Goal: Task Accomplishment & Management: Complete application form

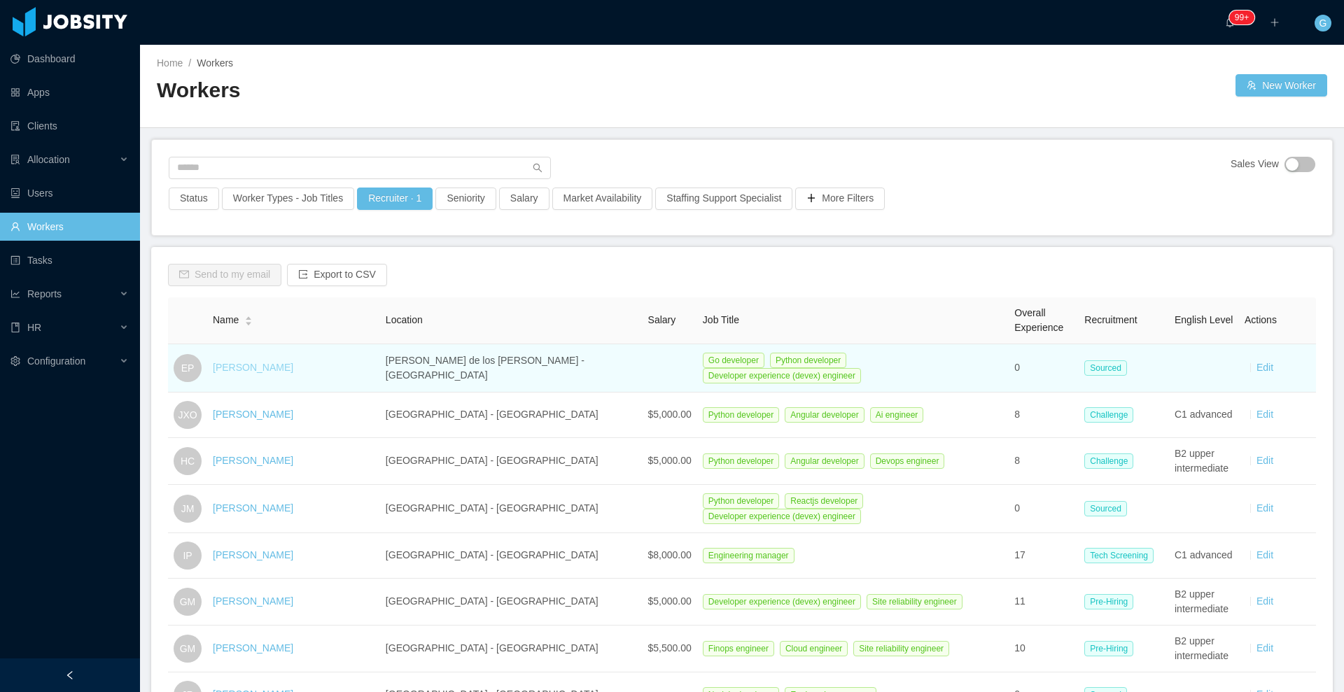
click at [264, 364] on link "[PERSON_NAME]" at bounding box center [253, 367] width 81 height 11
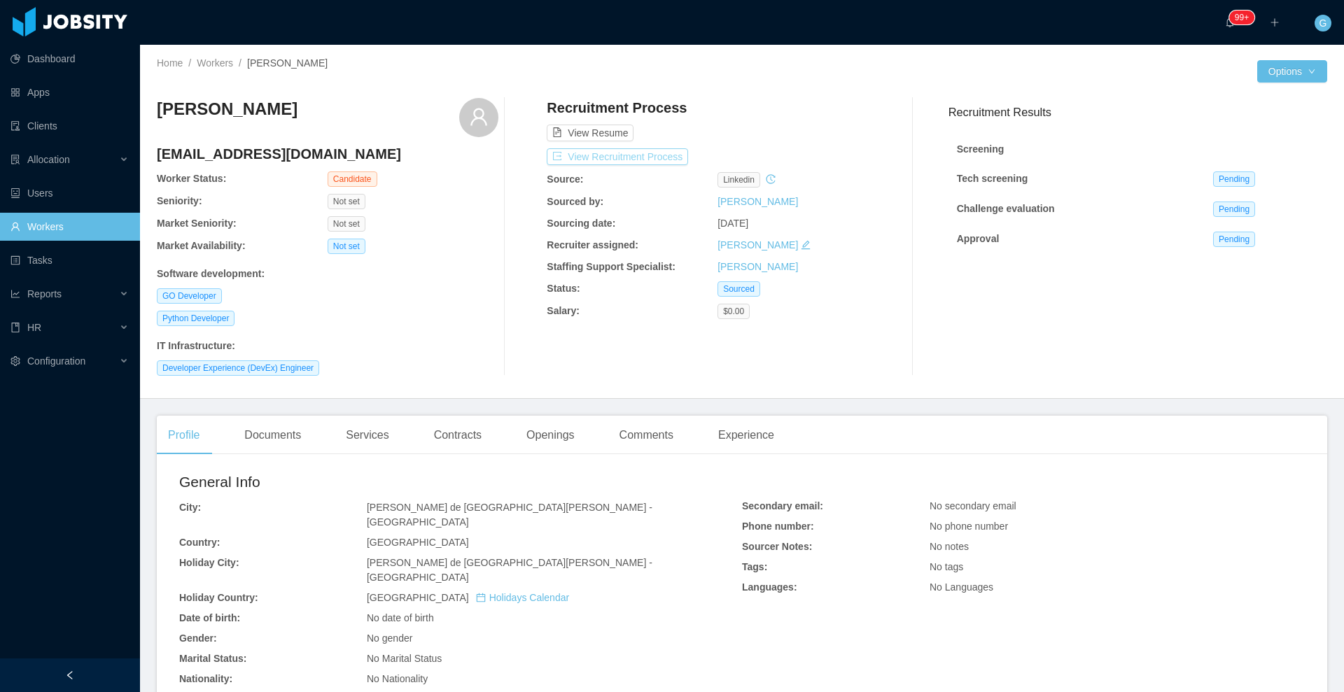
click at [664, 155] on button "View Recruitment Process" at bounding box center [617, 156] width 141 height 17
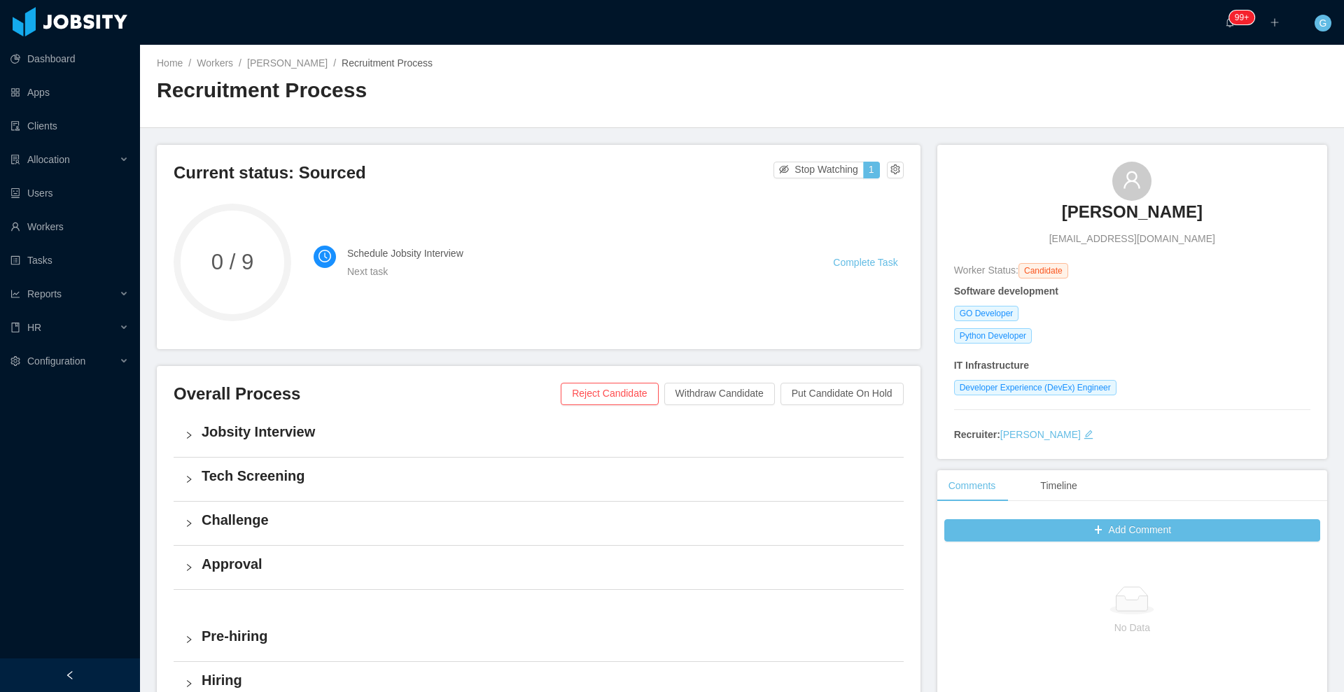
click at [769, 211] on div "Schedule Jobsity Interview Next task Complete Task" at bounding box center [609, 263] width 590 height 118
click at [228, 426] on h4 "Jobsity Interview" at bounding box center [547, 432] width 691 height 20
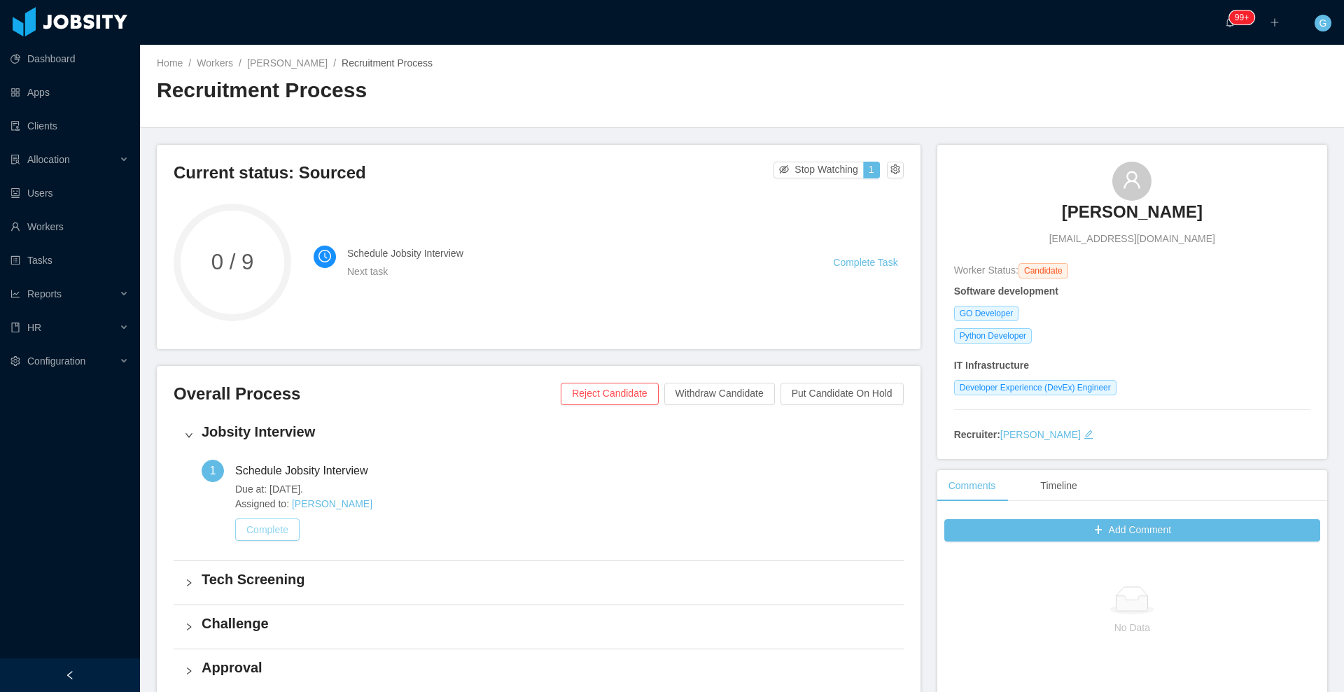
click at [256, 523] on button "Complete" at bounding box center [267, 530] width 64 height 22
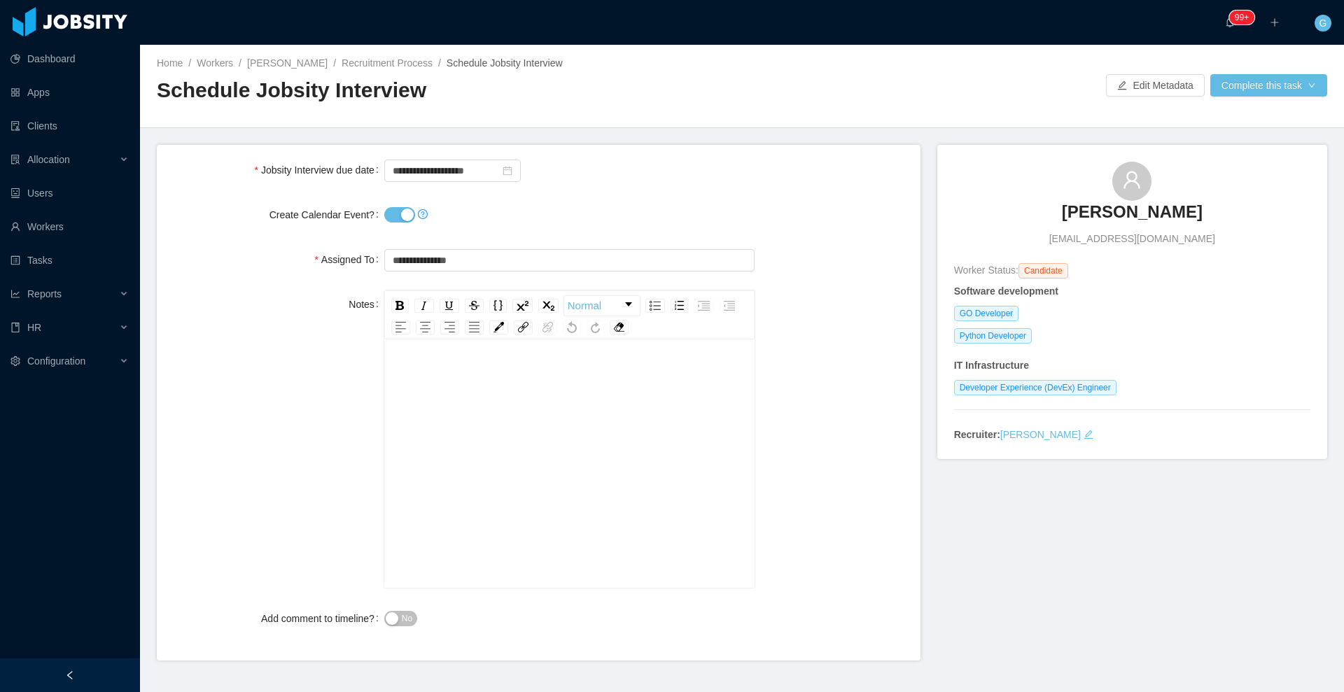
click at [397, 202] on div at bounding box center [569, 215] width 370 height 28
click at [396, 207] on button "Create Calendar Event?" at bounding box center [399, 214] width 31 height 15
click at [422, 179] on input "**********" at bounding box center [452, 171] width 137 height 22
click at [508, 288] on div "18" at bounding box center [504, 287] width 17 height 17
type input "**********"
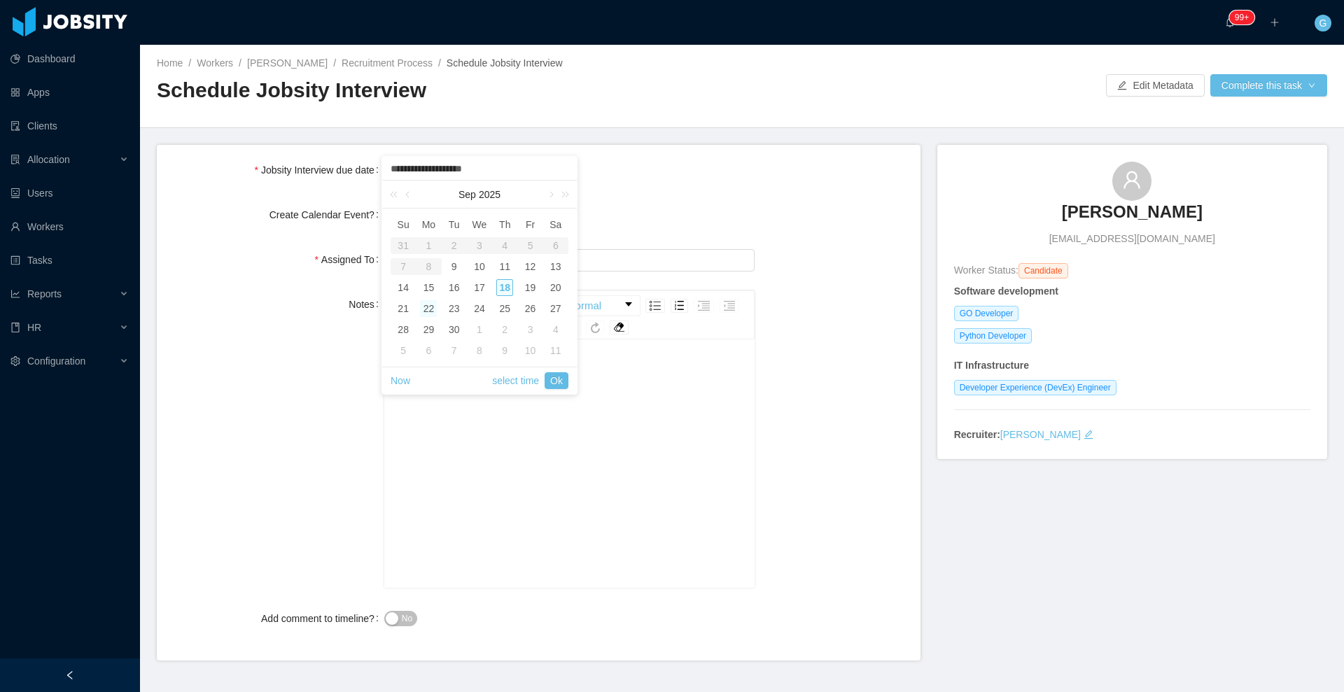
type input "**********"
click at [566, 385] on link "Ok" at bounding box center [557, 380] width 24 height 17
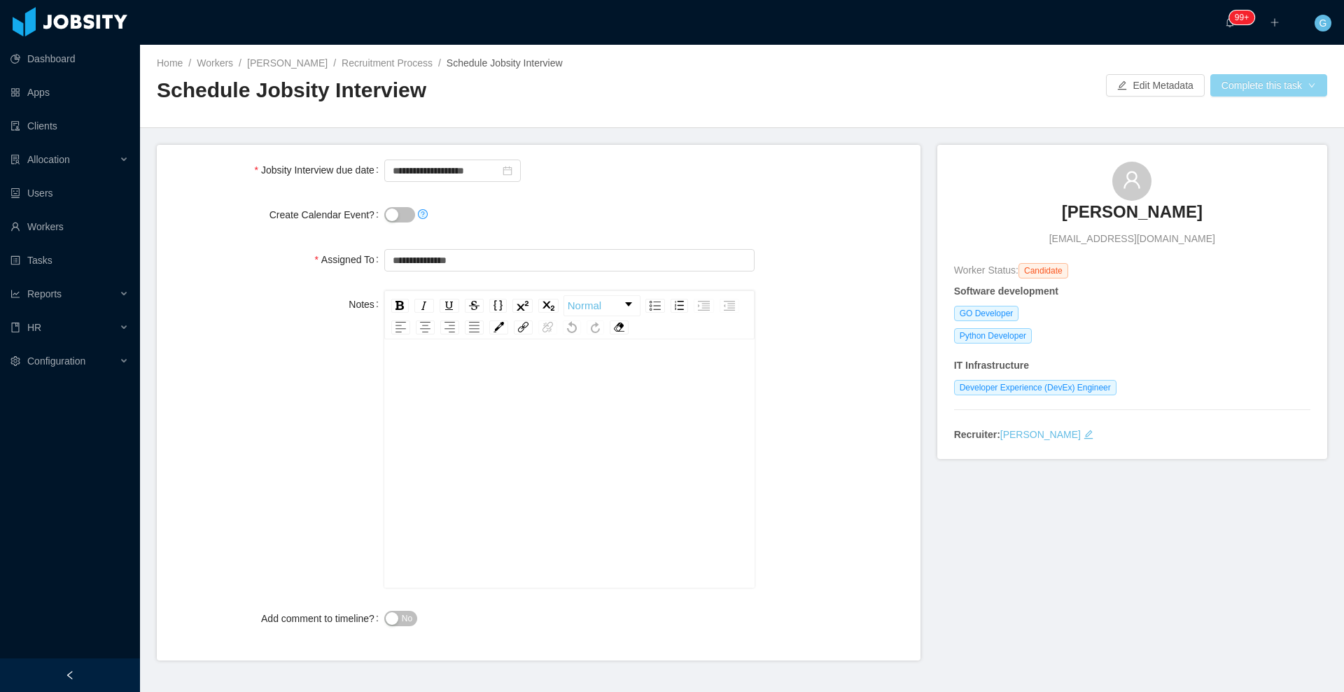
click at [1247, 85] on button "Complete this task" at bounding box center [1268, 85] width 117 height 22
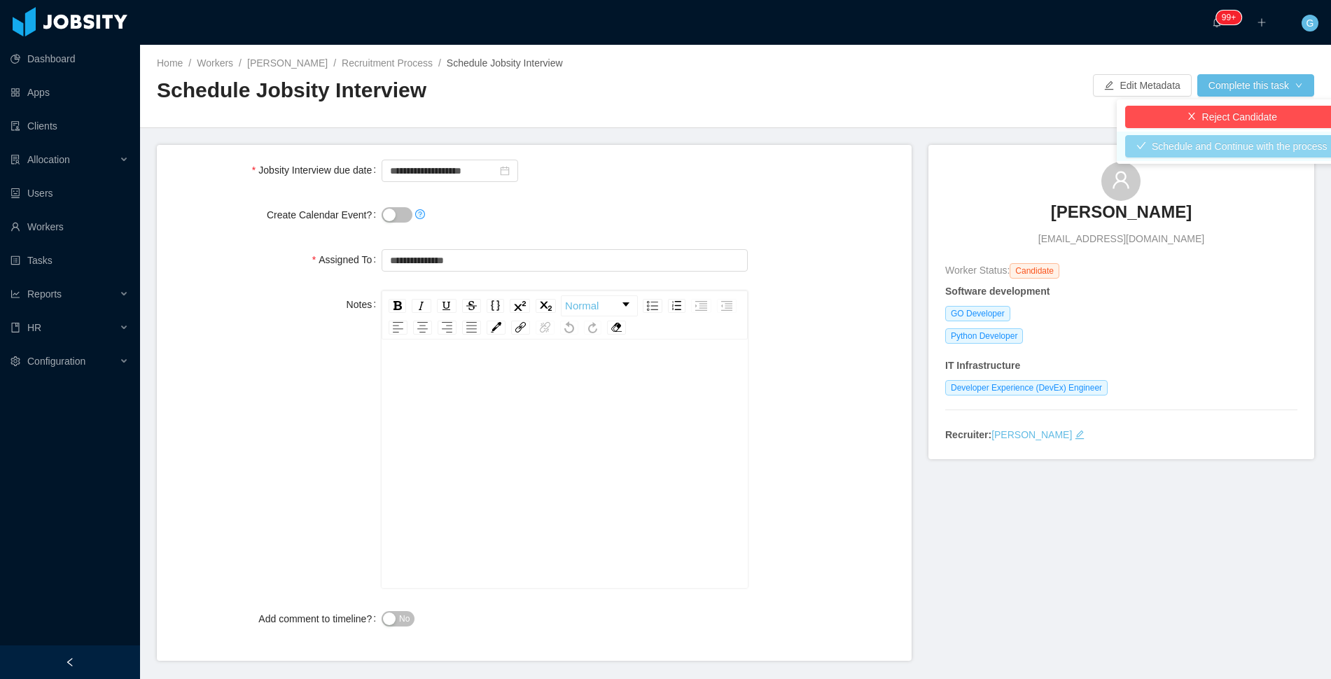
click at [1204, 150] on button "Schedule and Continue with the process" at bounding box center [1232, 146] width 214 height 22
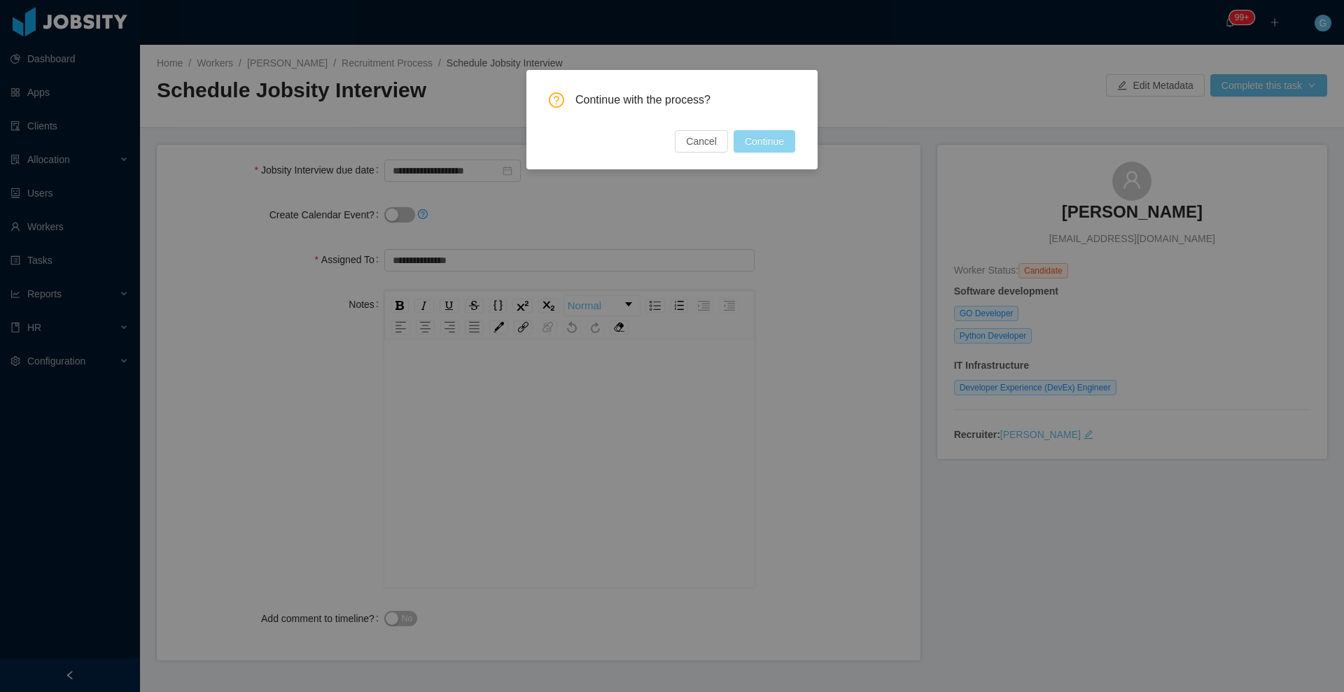
click at [749, 132] on button "Continue" at bounding box center [765, 141] width 62 height 22
click at [749, 132] on div "Cancel Continue" at bounding box center [727, 141] width 136 height 22
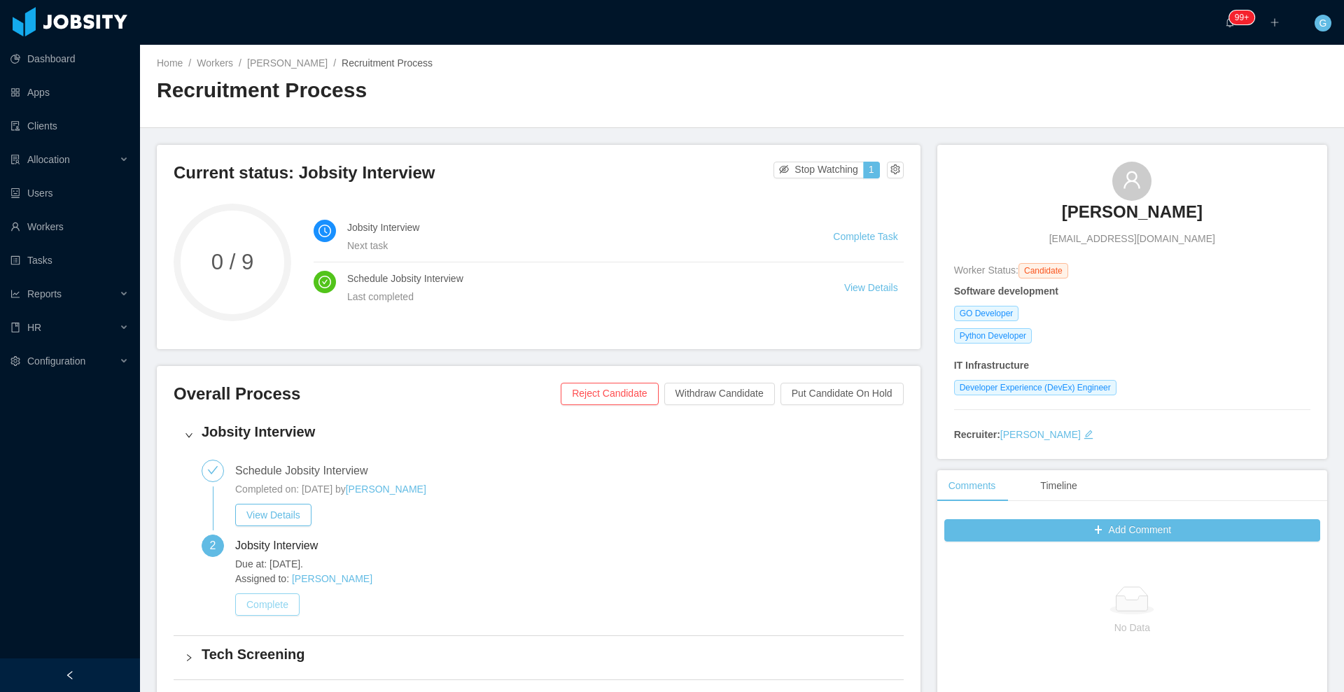
click at [267, 600] on button "Complete" at bounding box center [267, 605] width 64 height 22
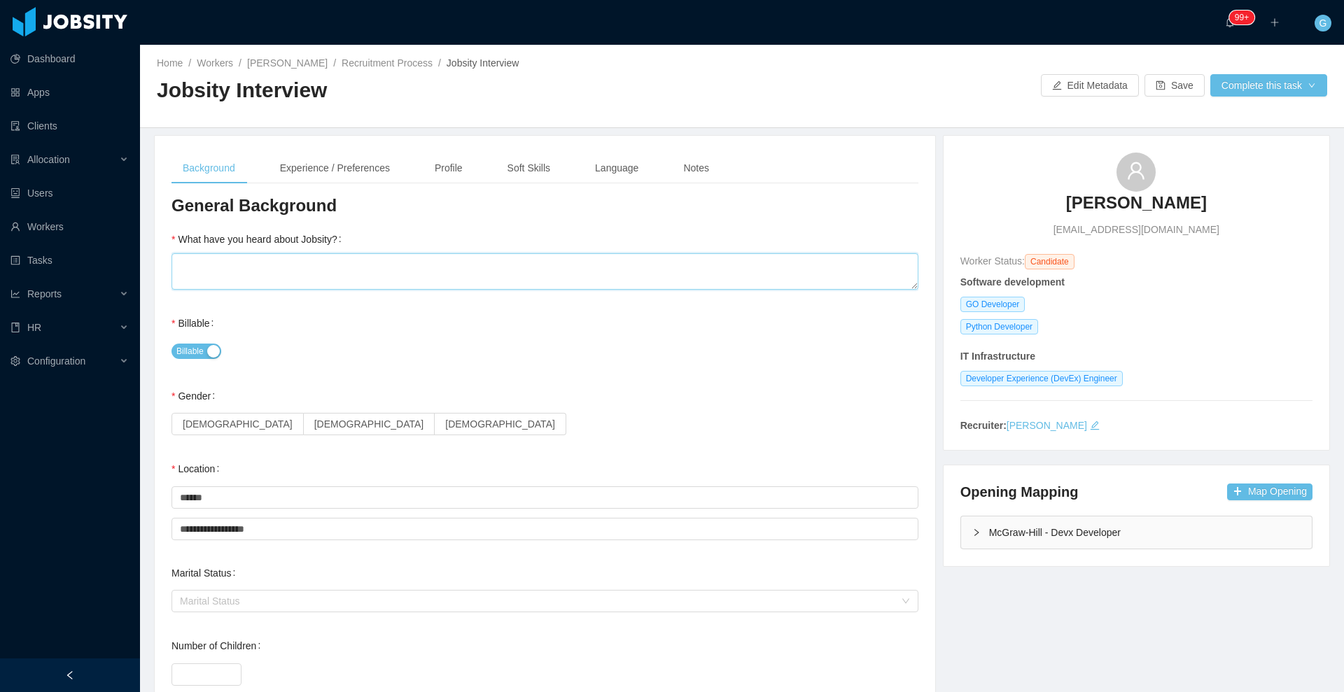
click at [244, 274] on textarea "What have you heard about Jobsity?" at bounding box center [545, 271] width 747 height 36
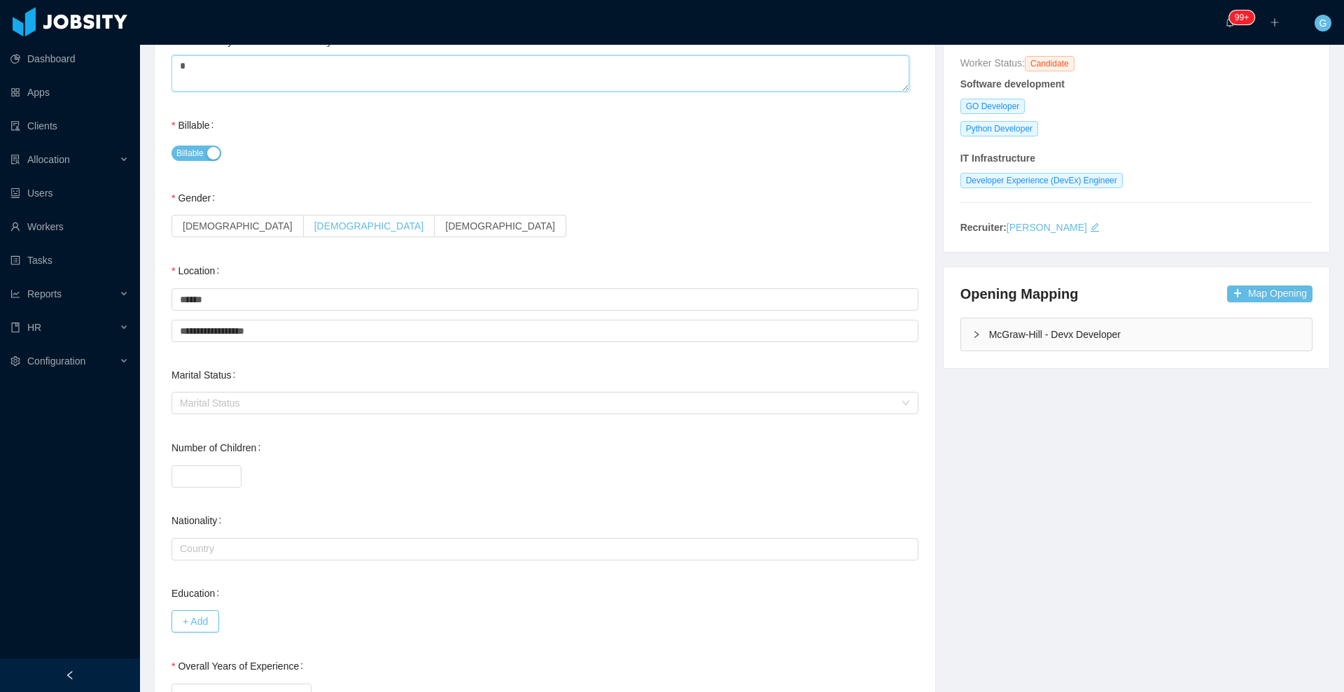
type textarea "*"
click at [314, 225] on span "[DEMOGRAPHIC_DATA]" at bounding box center [369, 226] width 110 height 11
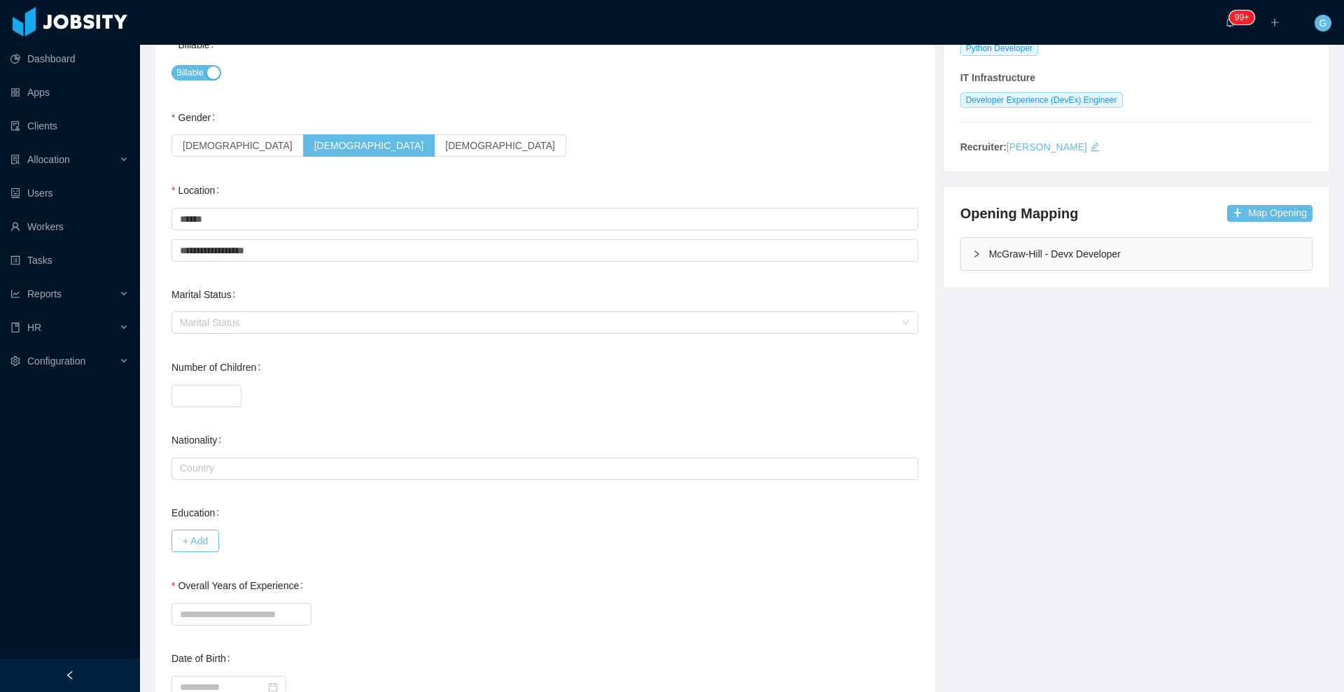
scroll to position [370, 0]
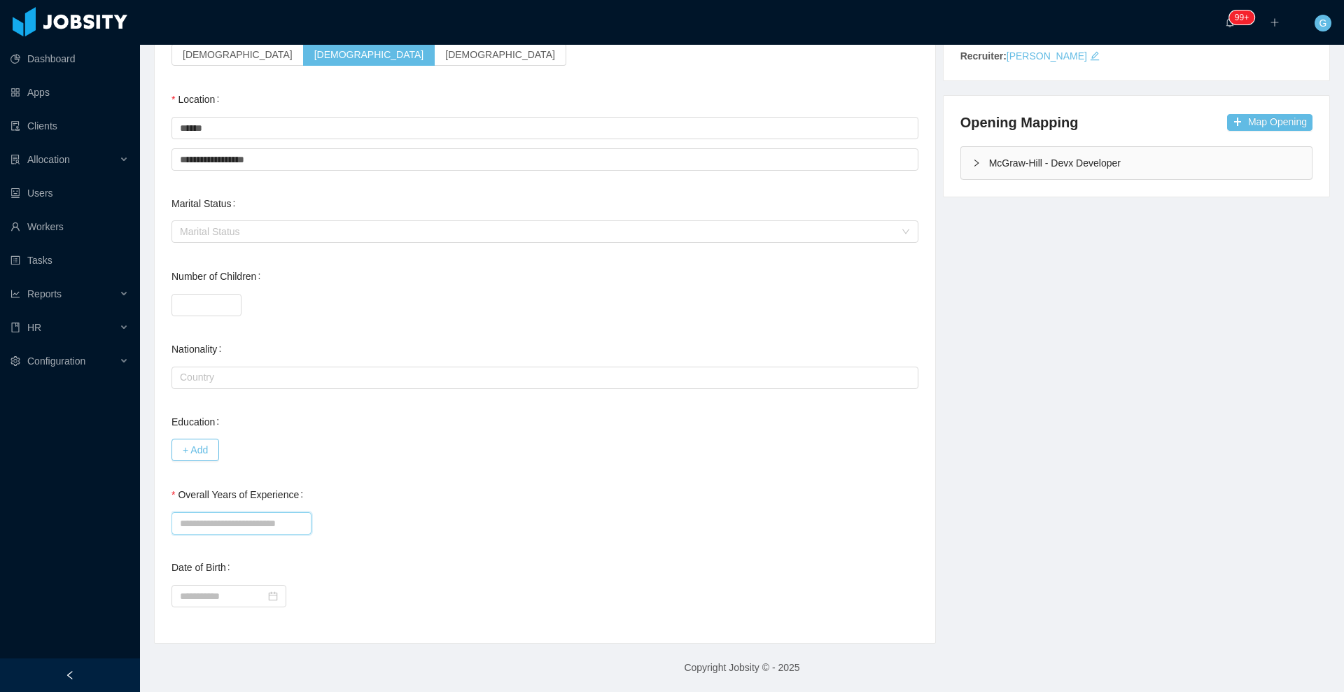
click at [240, 512] on input "Overall Years of Experience" at bounding box center [242, 523] width 140 height 22
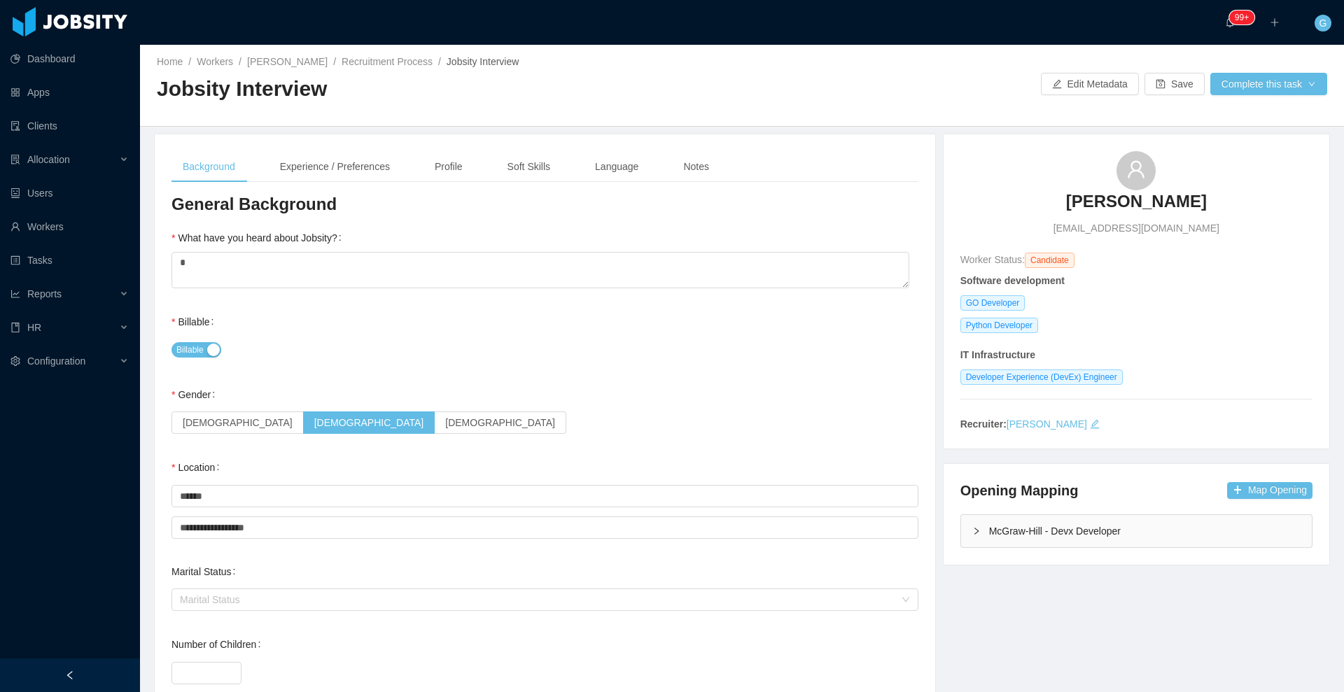
scroll to position [0, 0]
type input "**"
click at [335, 173] on div "Experience / Preferences" at bounding box center [335, 169] width 132 height 32
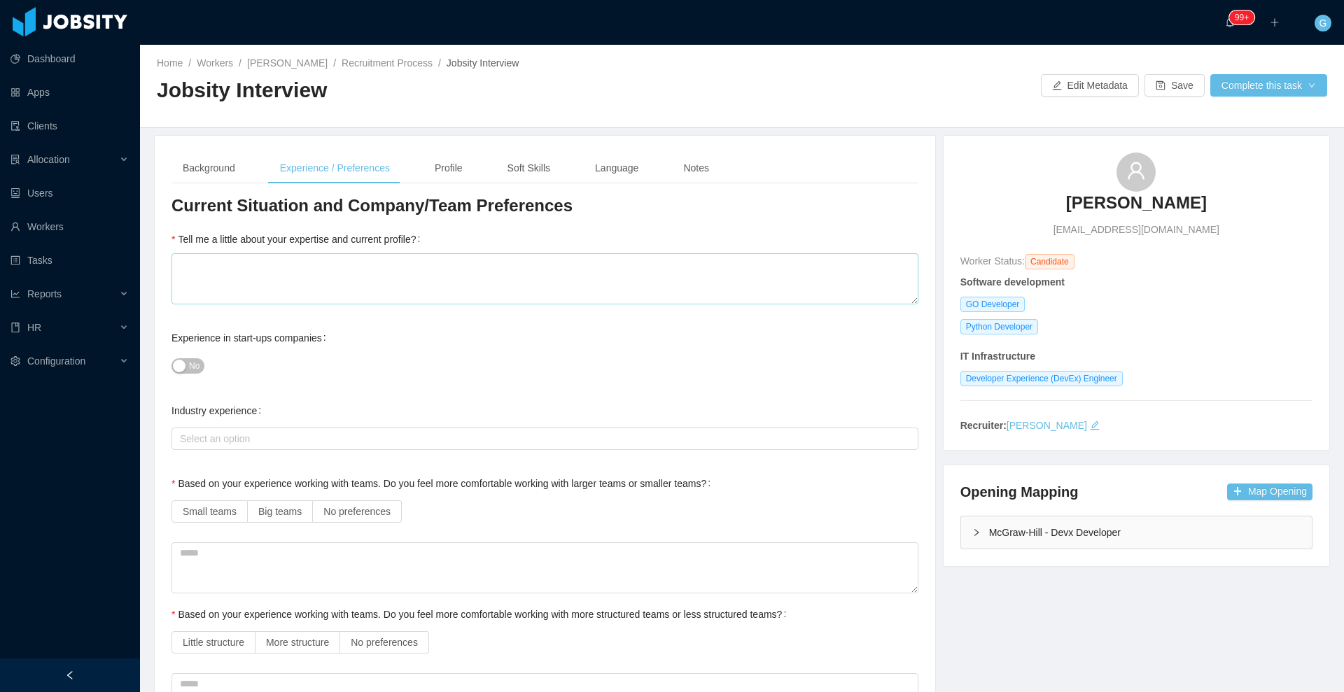
scroll to position [13, 0]
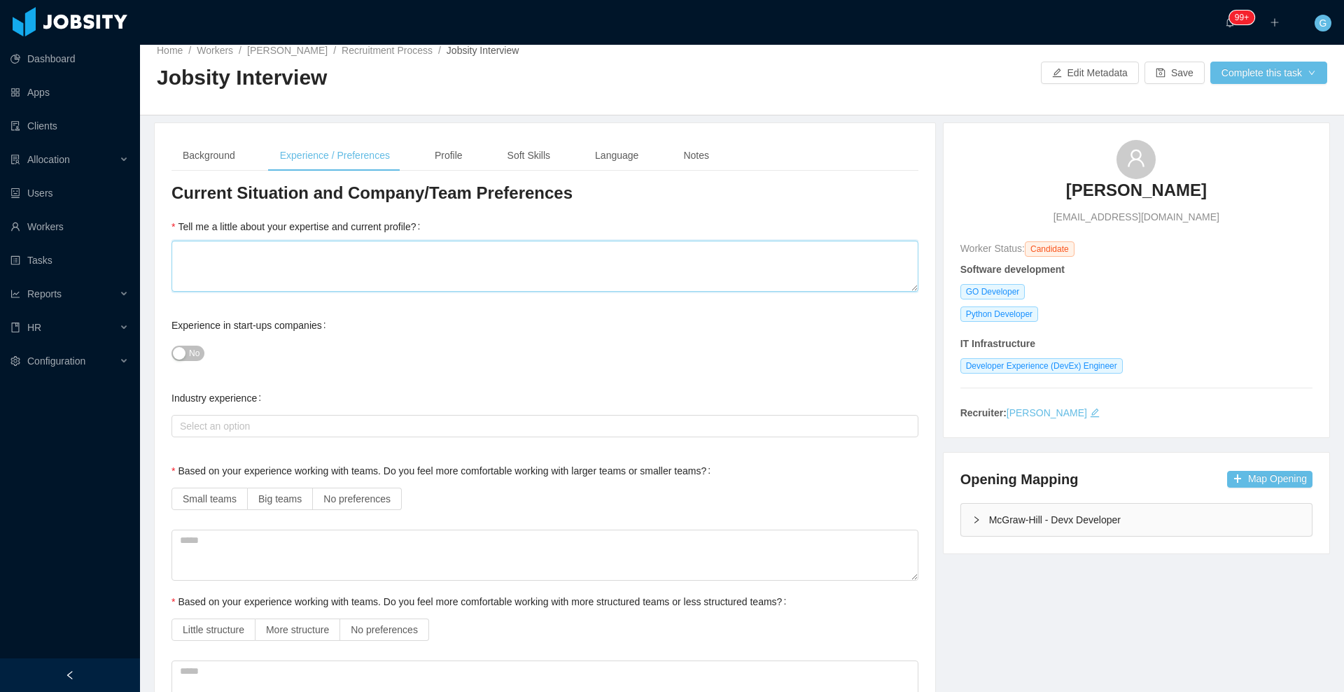
click at [345, 289] on textarea "Tell me a little about your expertise and current profile?" at bounding box center [545, 266] width 747 height 51
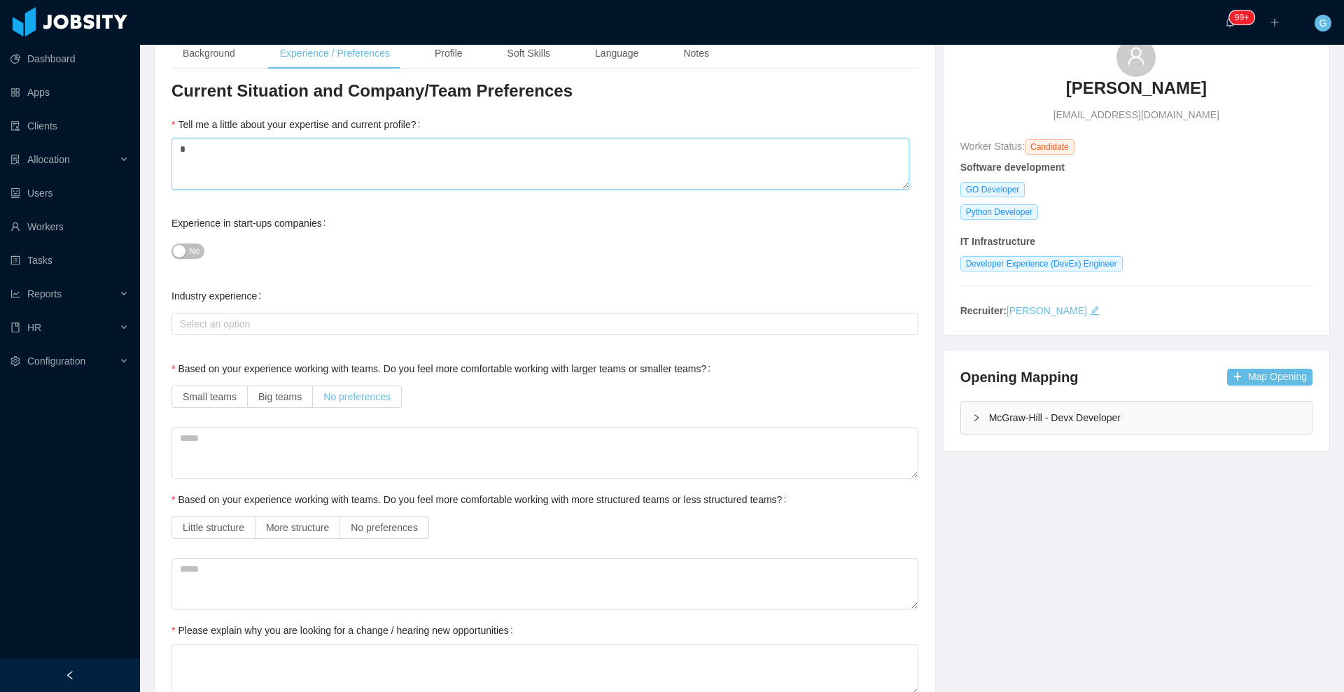
type textarea "*"
click at [342, 387] on label "No preferences" at bounding box center [357, 397] width 89 height 22
click at [419, 523] on label "No preferences" at bounding box center [384, 528] width 89 height 22
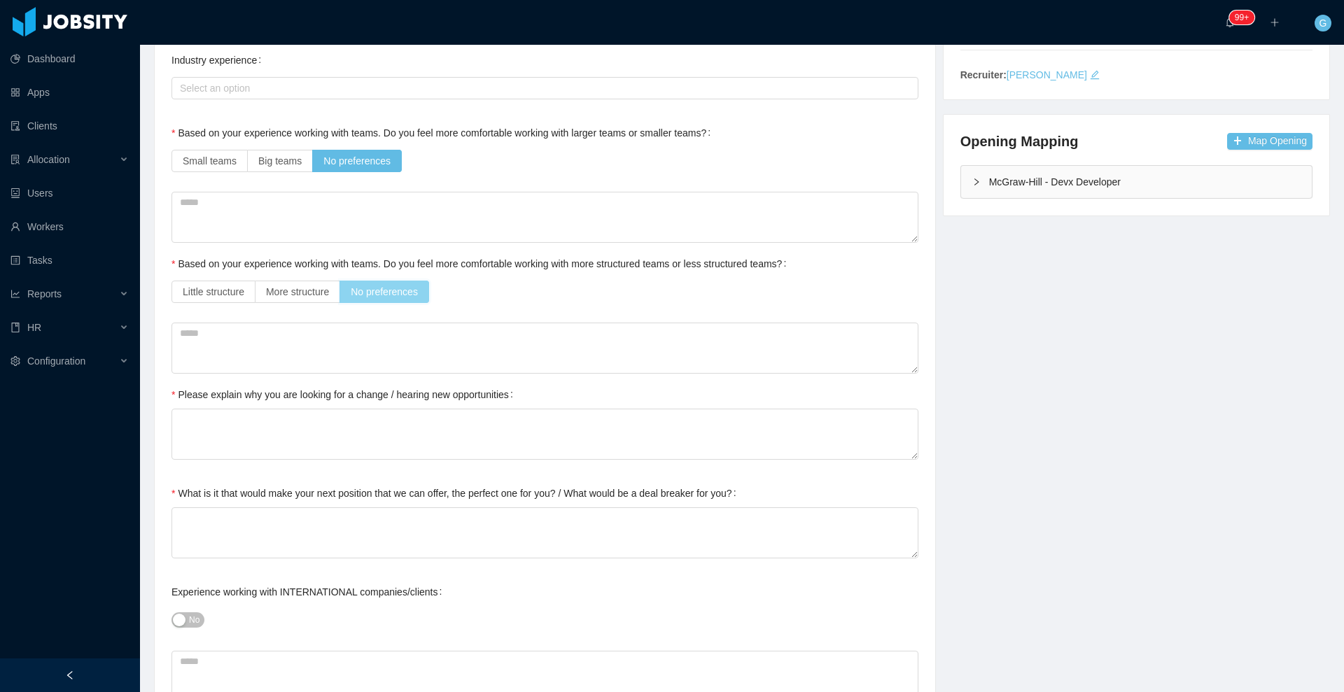
scroll to position [352, 0]
click at [403, 454] on textarea "Please explain why you are looking for a change / hearing new opportunities" at bounding box center [545, 432] width 747 height 51
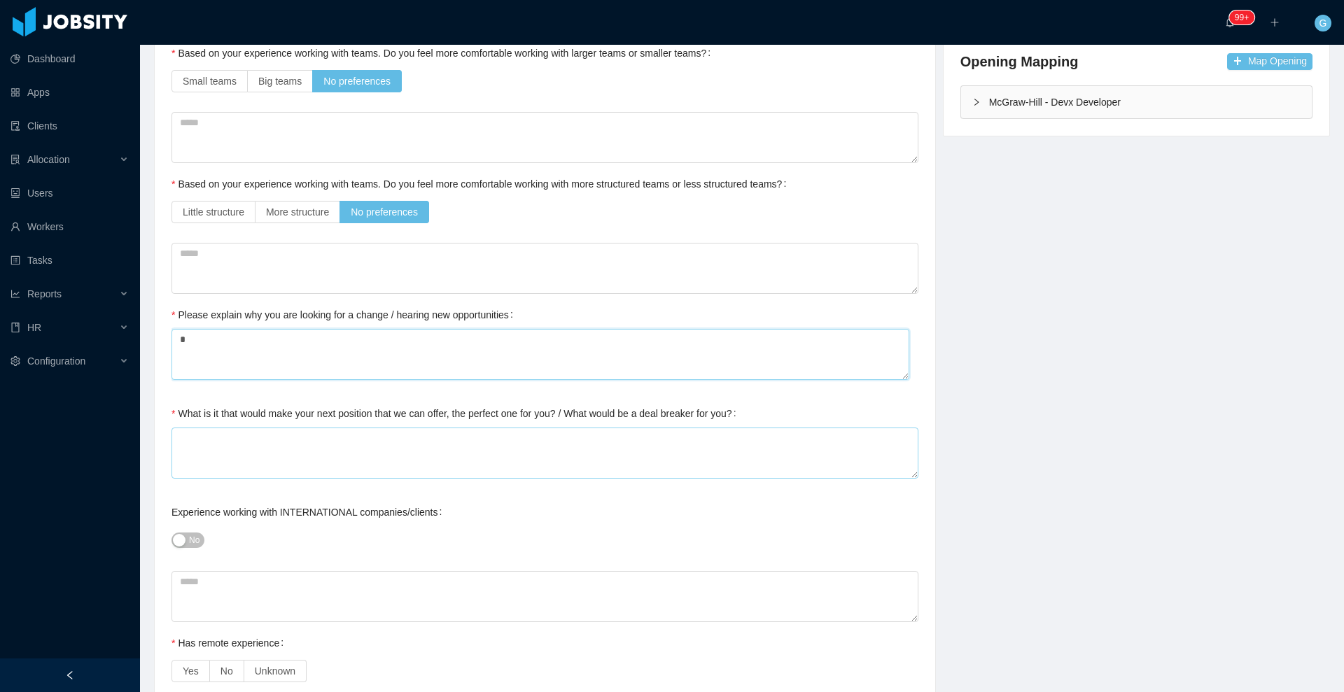
type textarea "*"
click at [397, 454] on textarea "What is it that would make your next position that we can offer, the perfect on…" at bounding box center [545, 453] width 747 height 51
type textarea "*"
click at [194, 533] on span "No" at bounding box center [194, 540] width 11 height 14
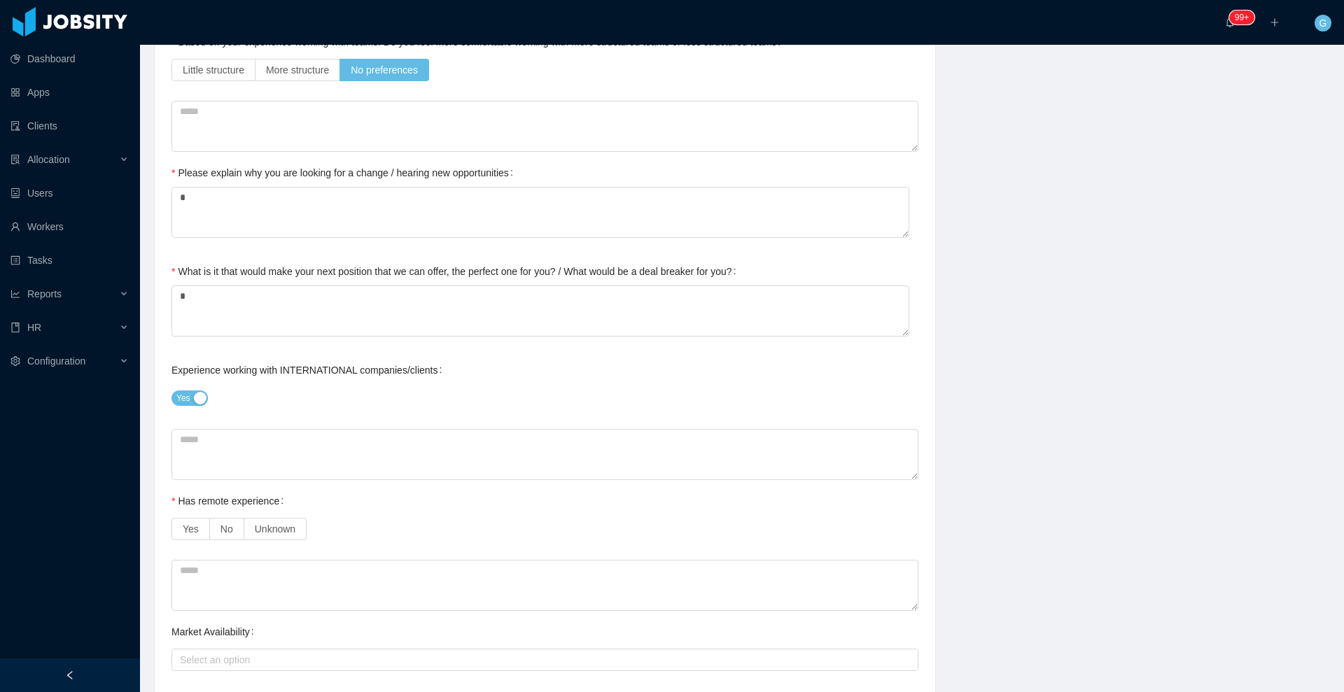
scroll to position [578, 0]
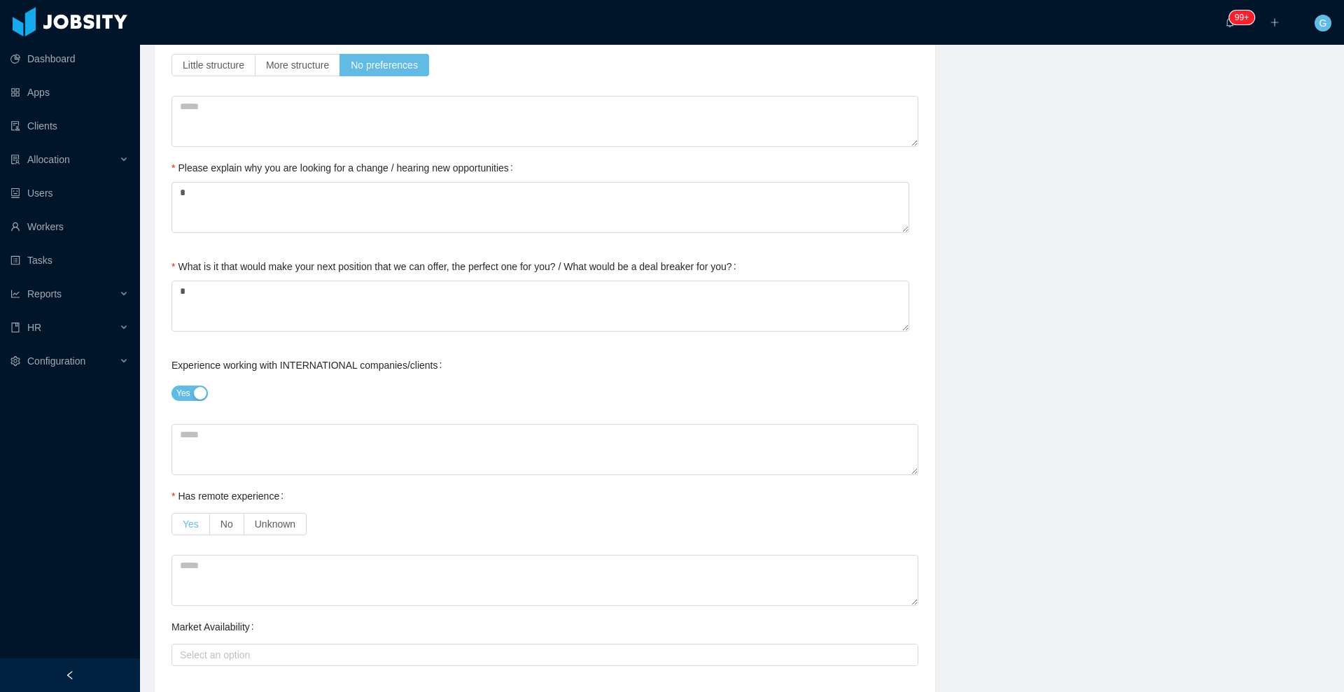
click at [182, 525] on label "Yes" at bounding box center [191, 524] width 39 height 22
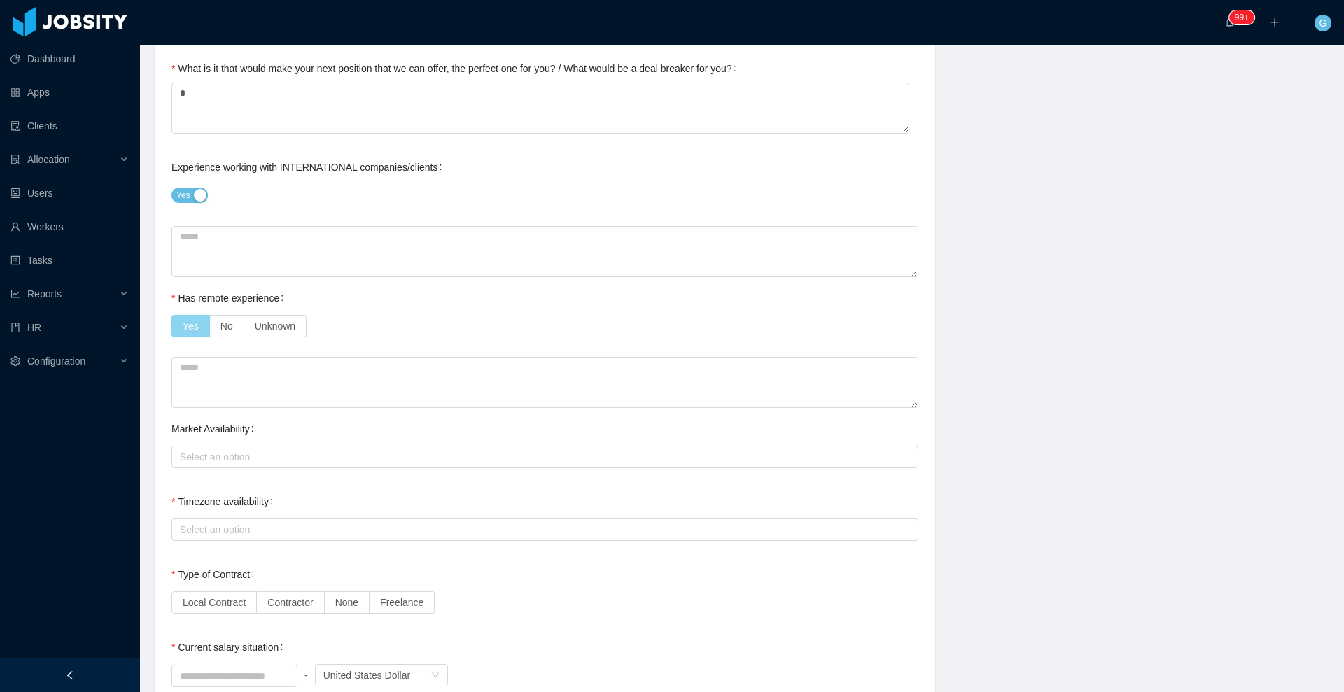
scroll to position [776, 0]
click at [220, 454] on div "Select an option" at bounding box center [542, 456] width 724 height 14
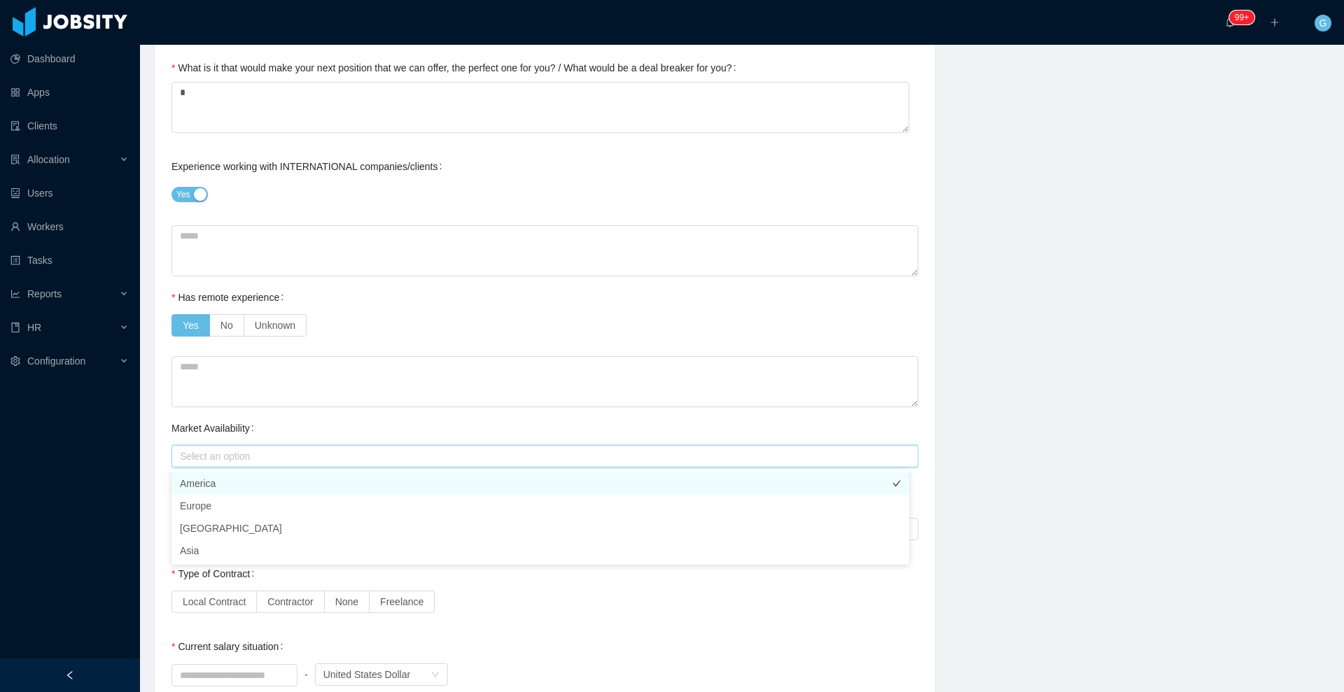
click at [211, 484] on li "America" at bounding box center [541, 484] width 738 height 22
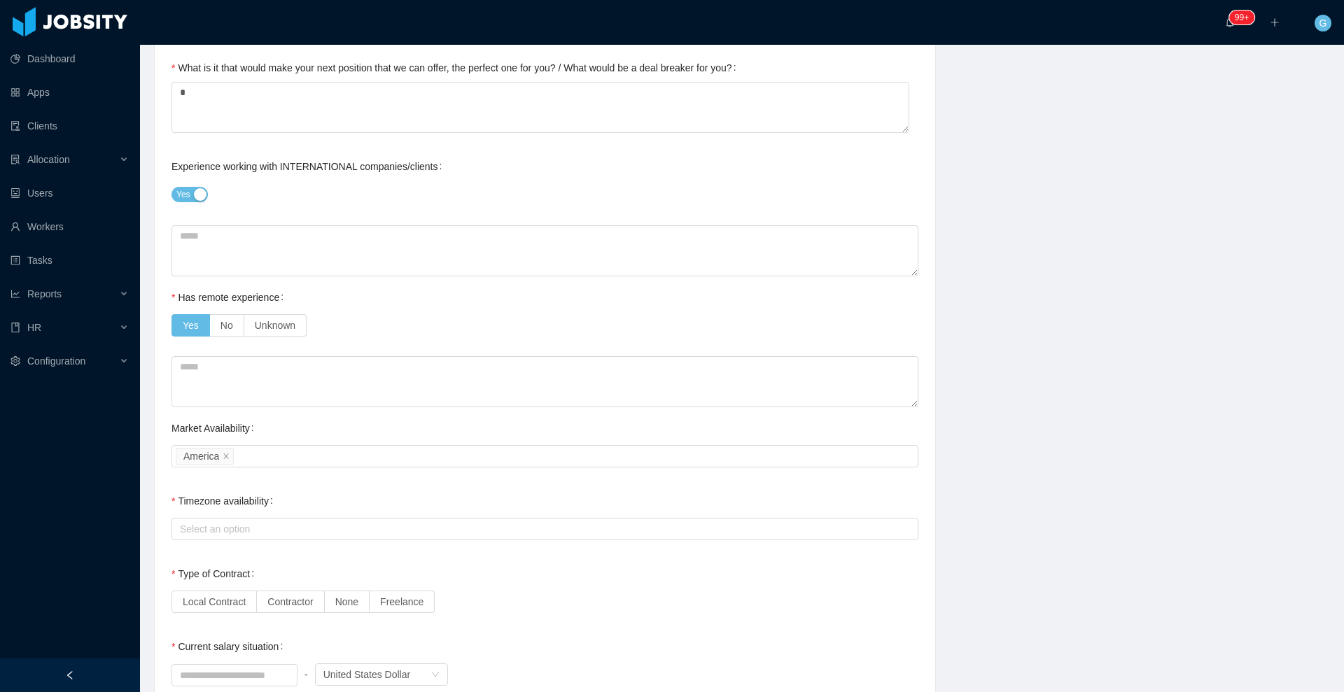
click at [155, 498] on div "**********" at bounding box center [545, 258] width 781 height 1799
click at [193, 518] on div "Select an option" at bounding box center [545, 529] width 747 height 22
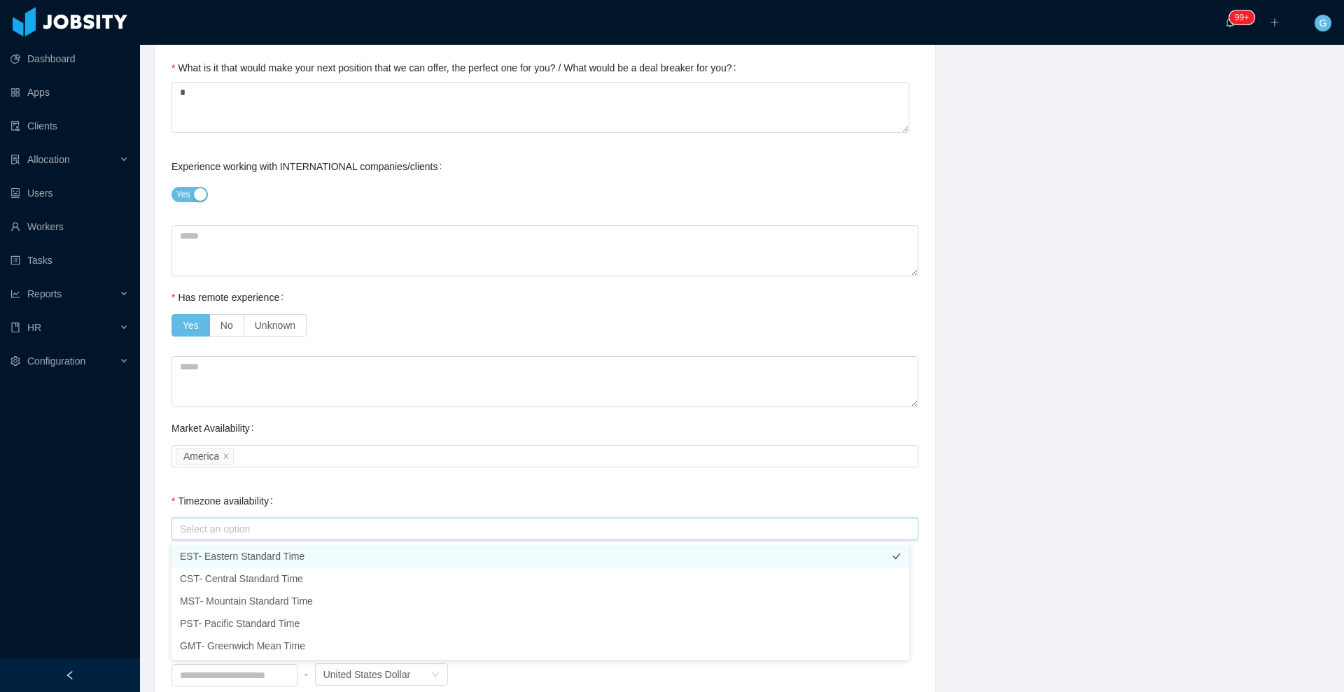
click at [214, 552] on li "EST- Eastern Standard Time" at bounding box center [541, 556] width 738 height 22
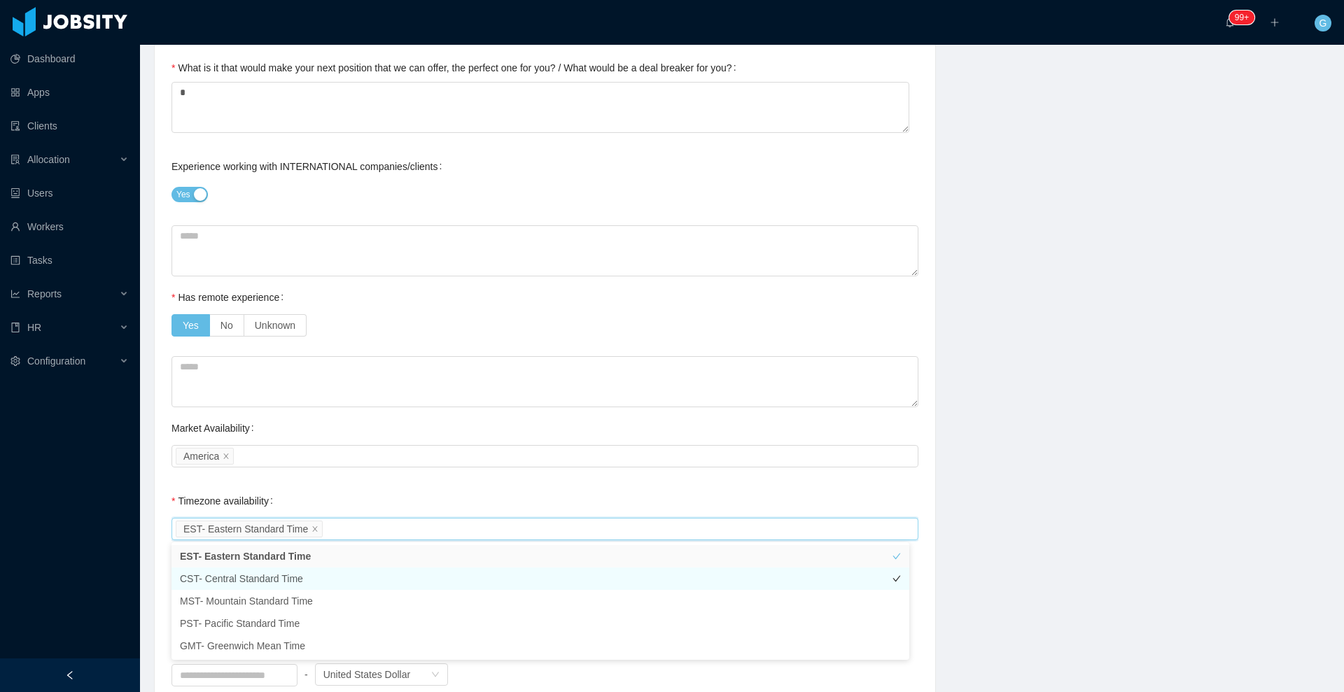
click at [224, 573] on li "CST- Central Standard Time" at bounding box center [541, 579] width 738 height 22
click at [235, 596] on li "MST- Mountain Standard Time" at bounding box center [541, 601] width 738 height 22
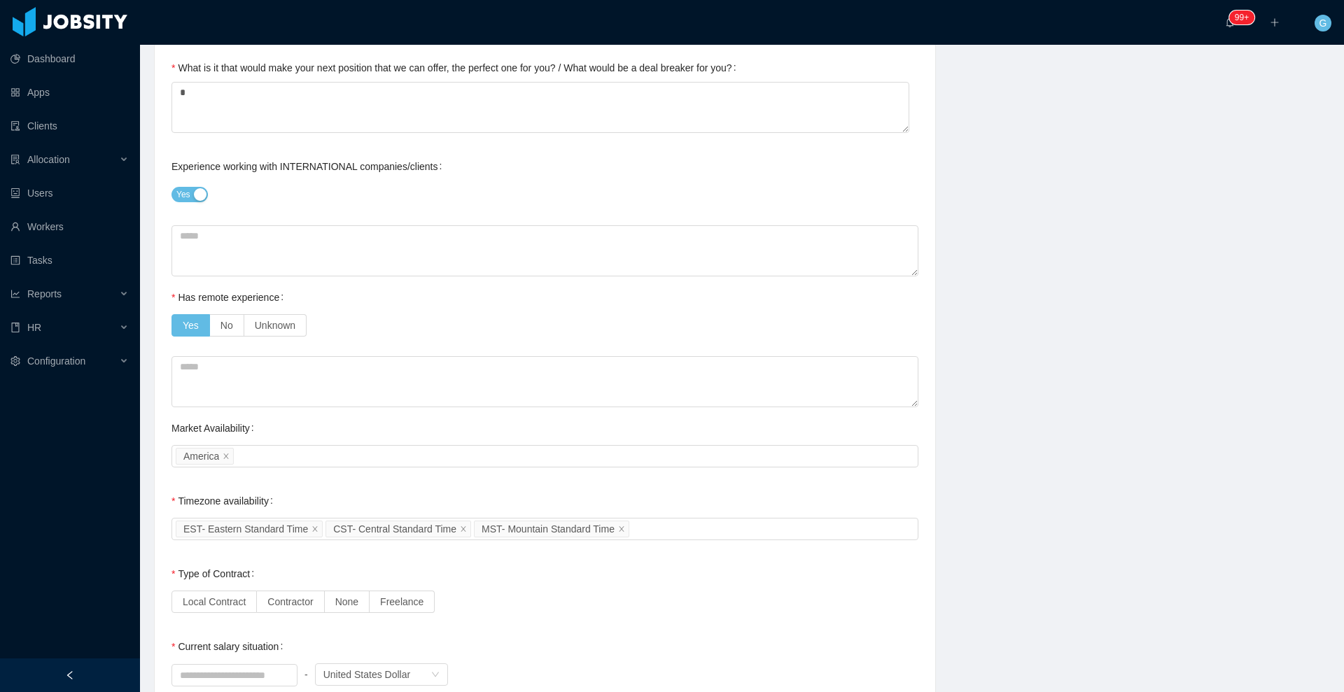
click at [300, 484] on div "Current Situation and Company/Team Preferences Tell me a little about your expe…" at bounding box center [545, 279] width 747 height 1723
click at [313, 531] on icon "icon: close" at bounding box center [315, 528] width 5 height 5
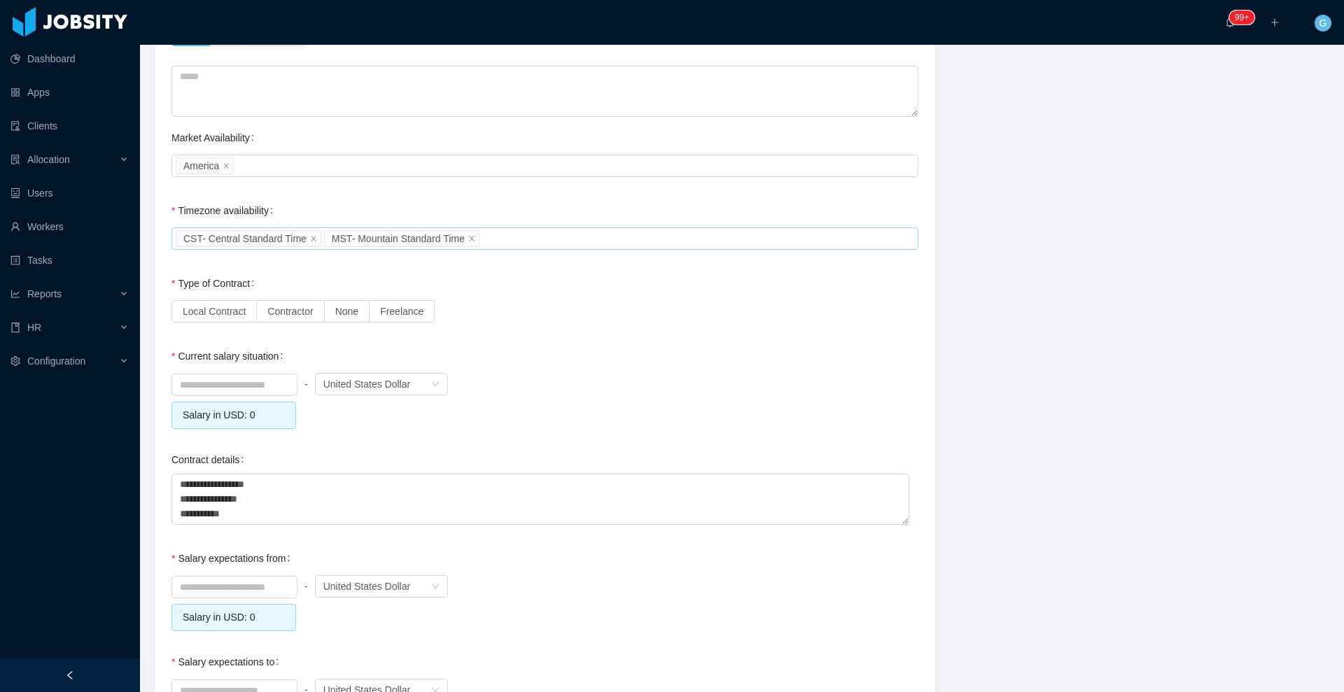
click at [288, 323] on div "Local Contract Contractor None Freelance" at bounding box center [545, 312] width 747 height 28
click at [298, 321] on label "Contractor" at bounding box center [290, 311] width 67 height 22
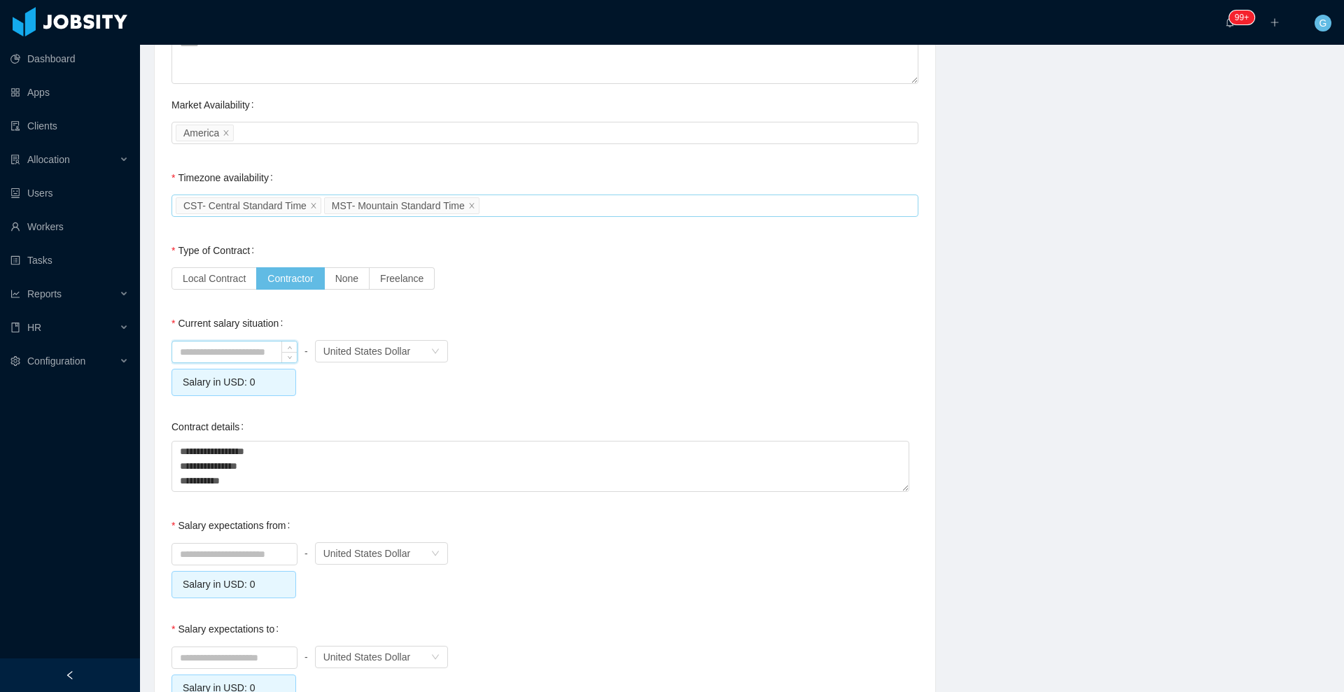
click at [242, 351] on input at bounding box center [234, 352] width 125 height 21
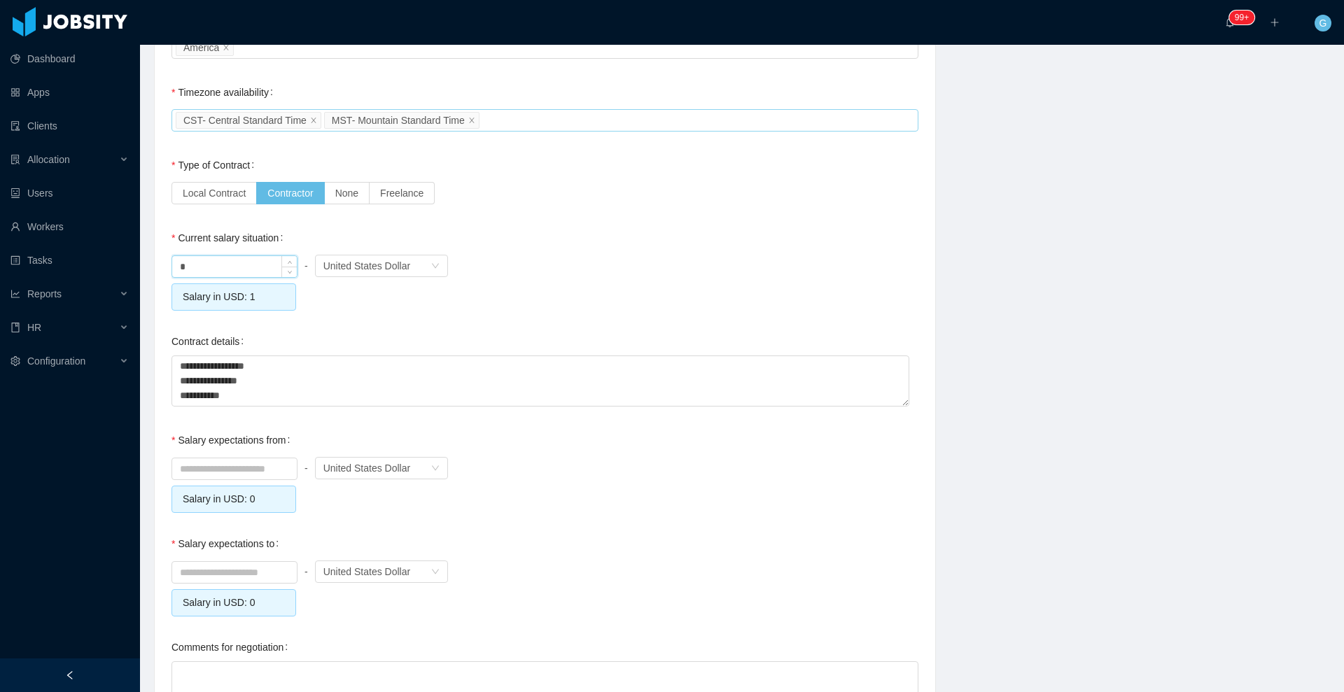
scroll to position [1199, 0]
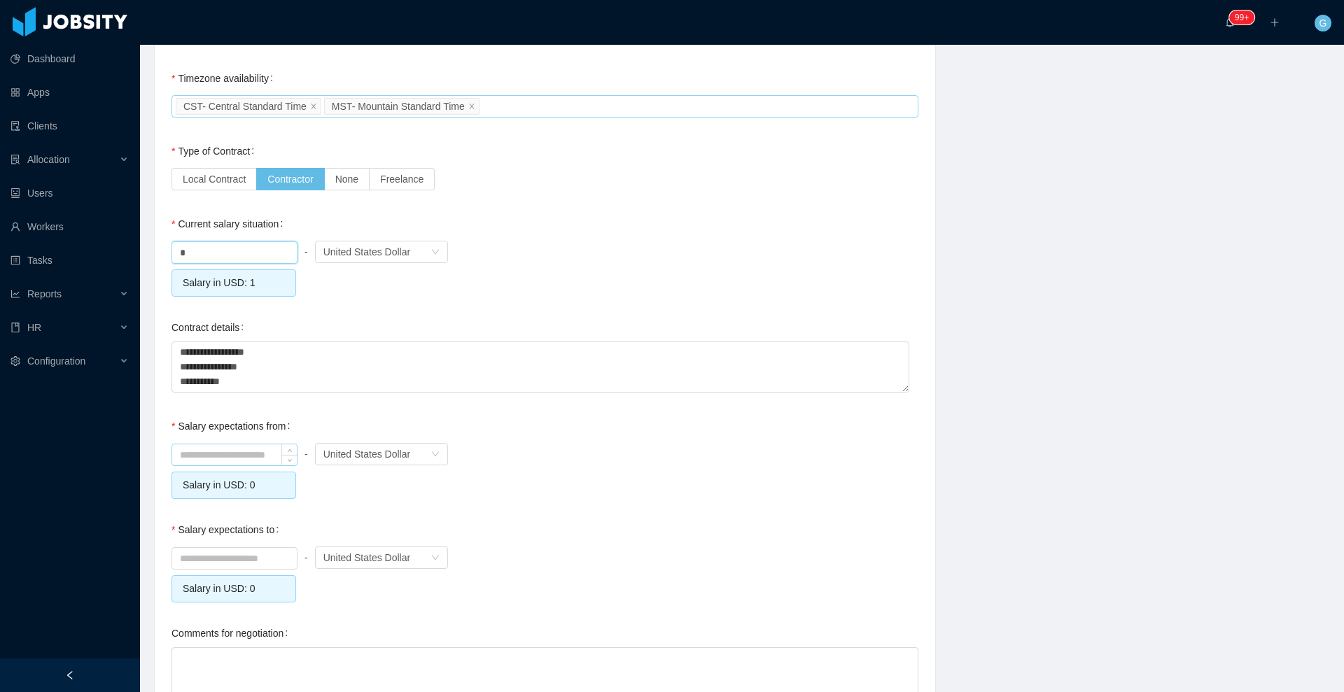
type input "****"
click at [208, 445] on input at bounding box center [234, 455] width 125 height 21
type input "*******"
click at [214, 545] on div at bounding box center [235, 558] width 126 height 28
click at [211, 557] on input at bounding box center [234, 558] width 125 height 21
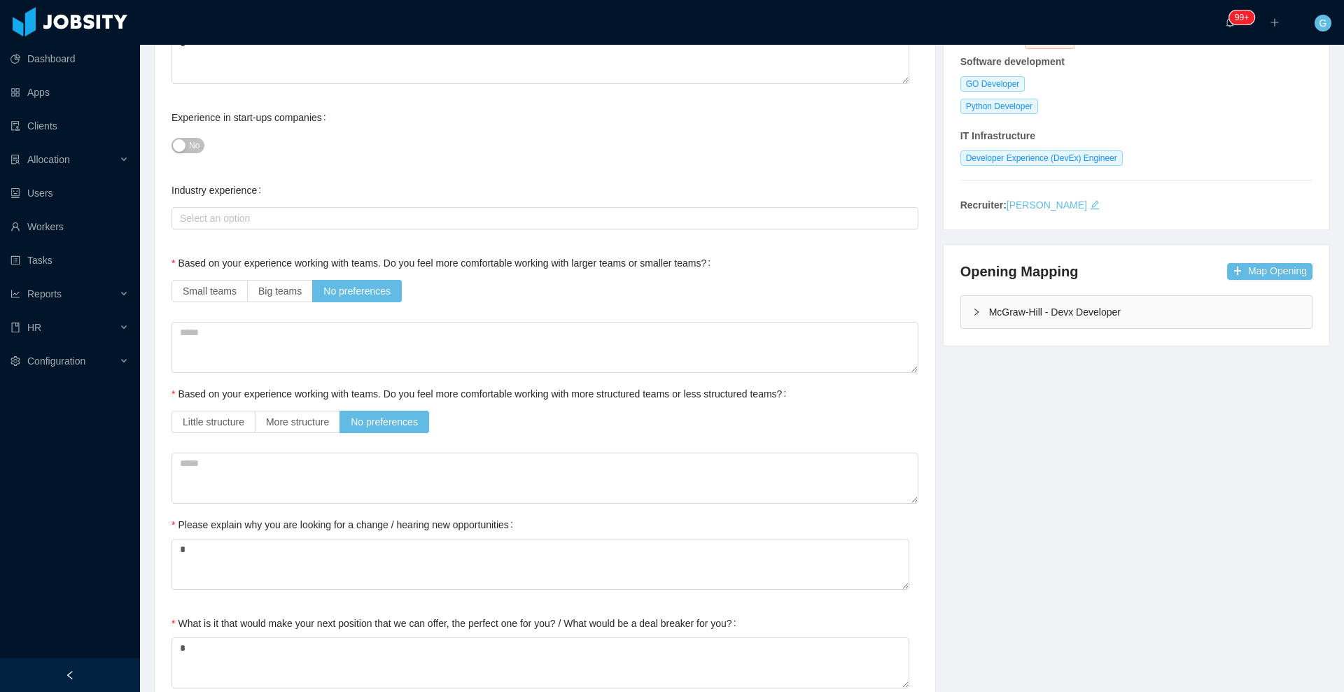
scroll to position [0, 0]
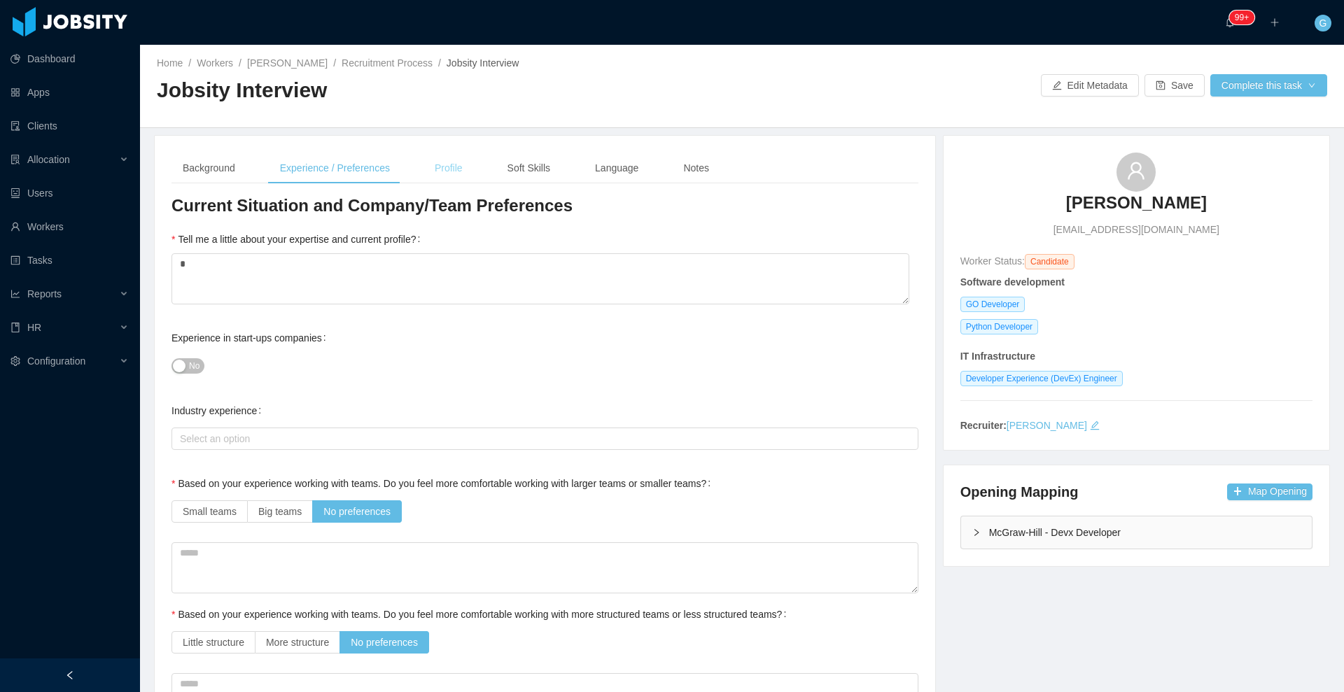
type input "*******"
click at [466, 162] on div "Profile" at bounding box center [449, 169] width 50 height 32
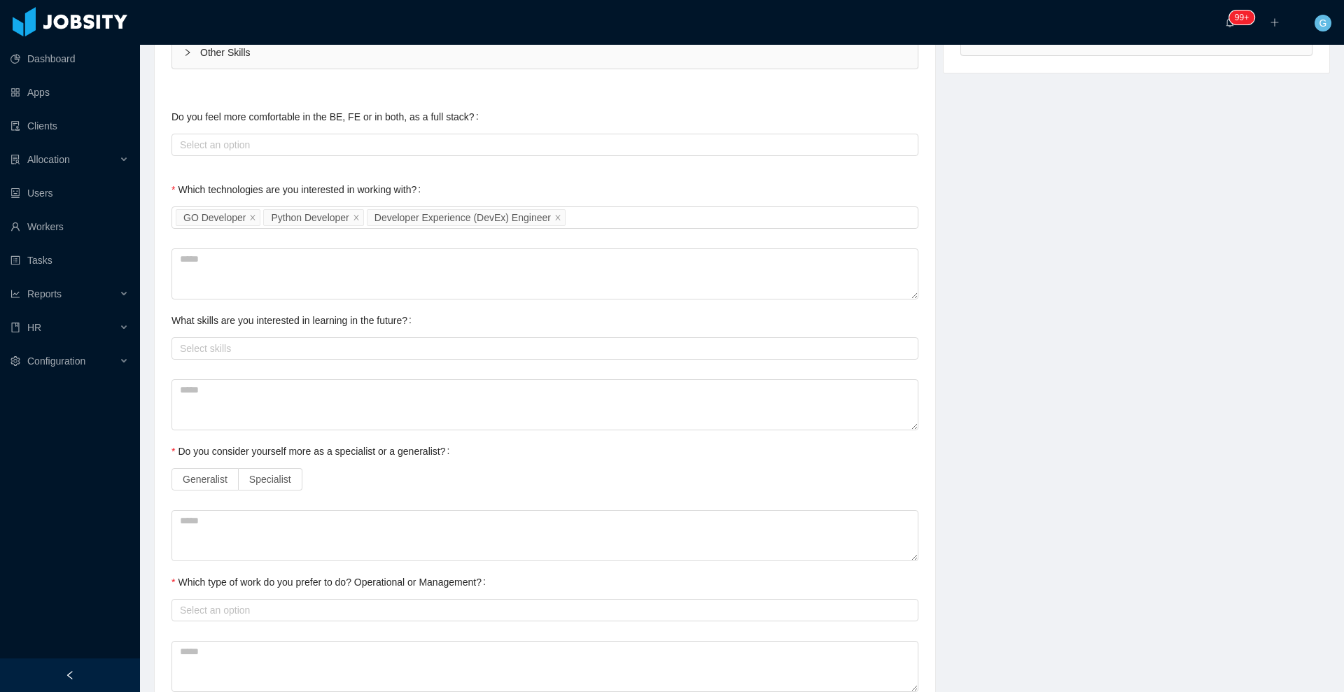
scroll to position [567, 0]
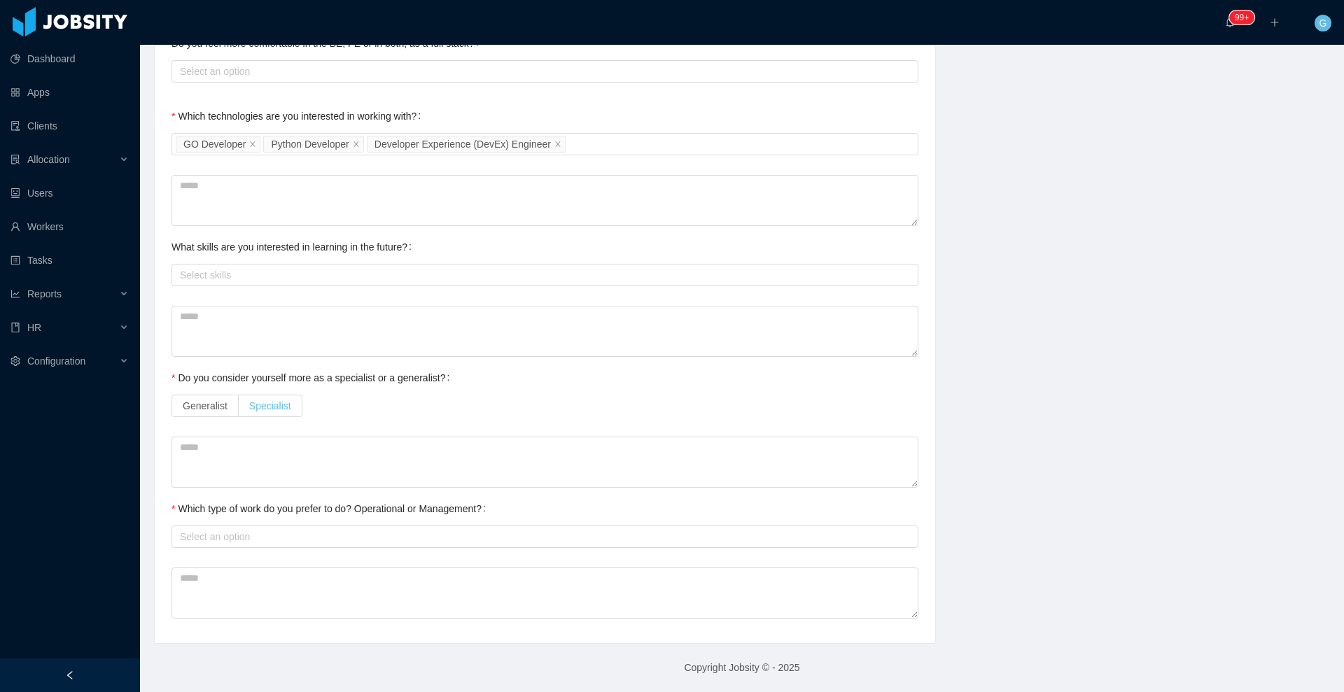
click at [291, 407] on label "Specialist" at bounding box center [271, 406] width 64 height 22
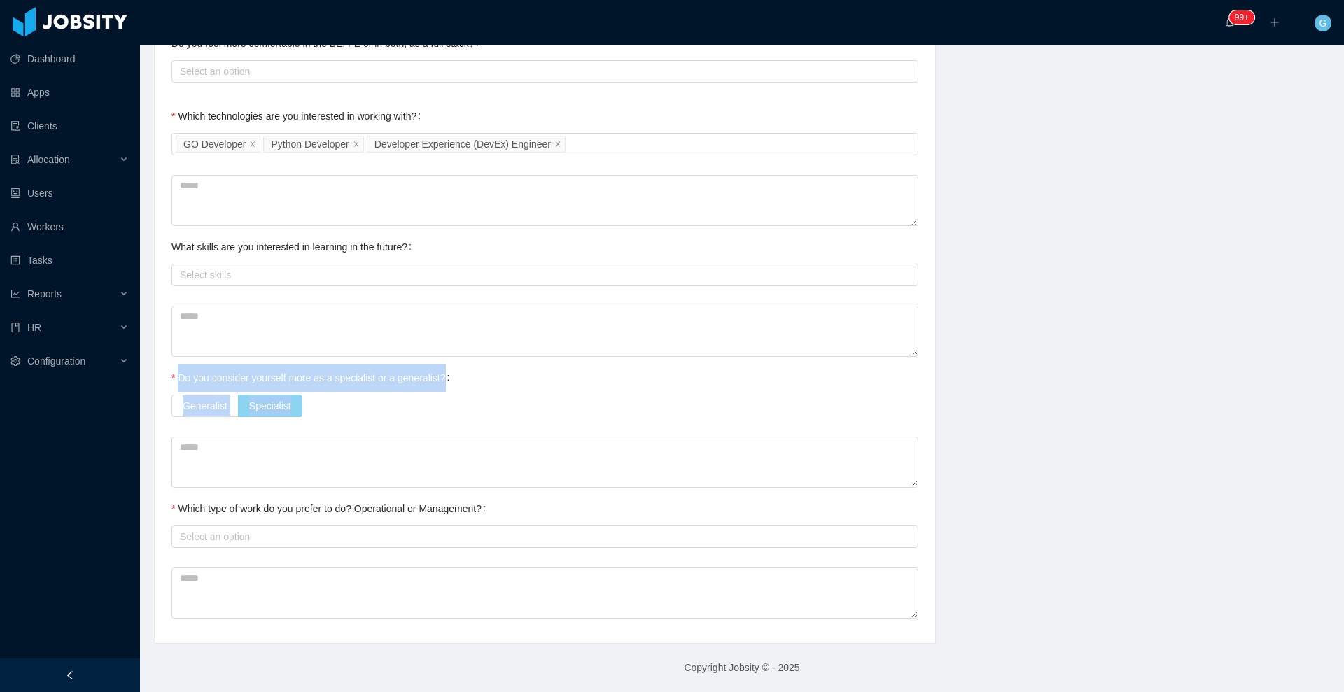
click at [291, 407] on label "Specialist" at bounding box center [271, 406] width 64 height 22
click at [247, 542] on div "Select an option" at bounding box center [542, 537] width 724 height 14
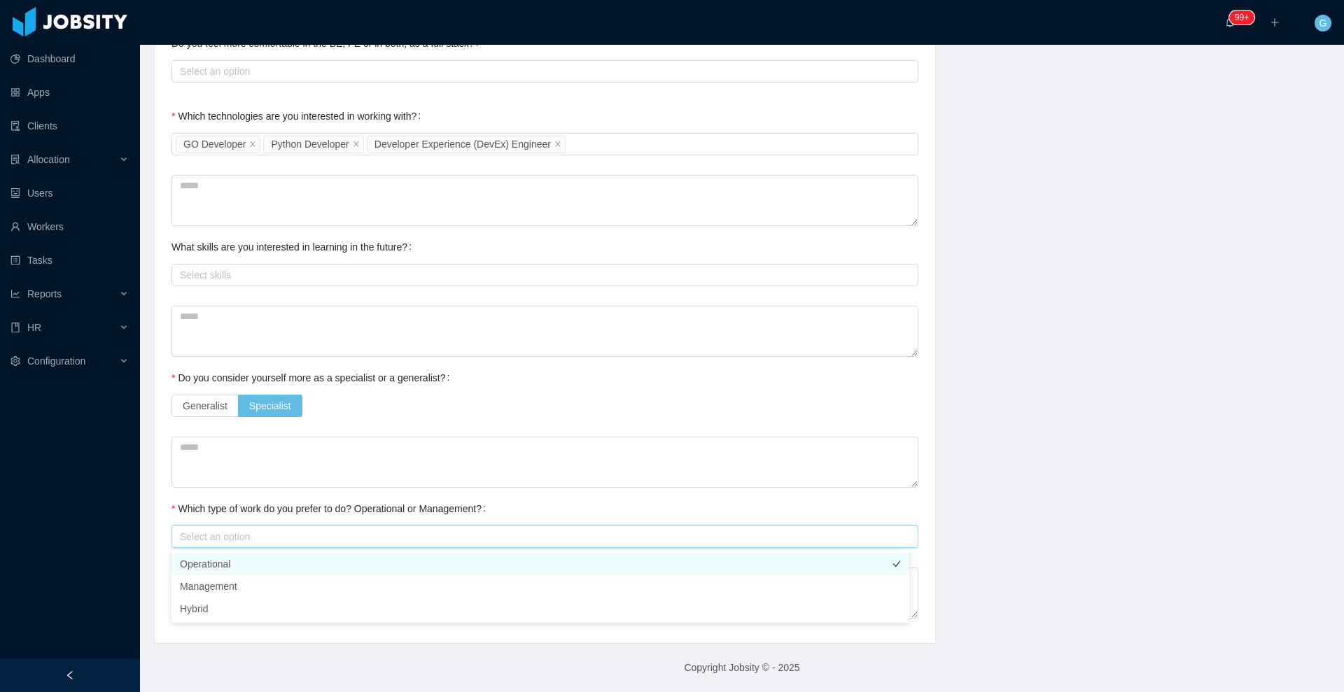
click at [248, 563] on li "Operational" at bounding box center [541, 564] width 738 height 22
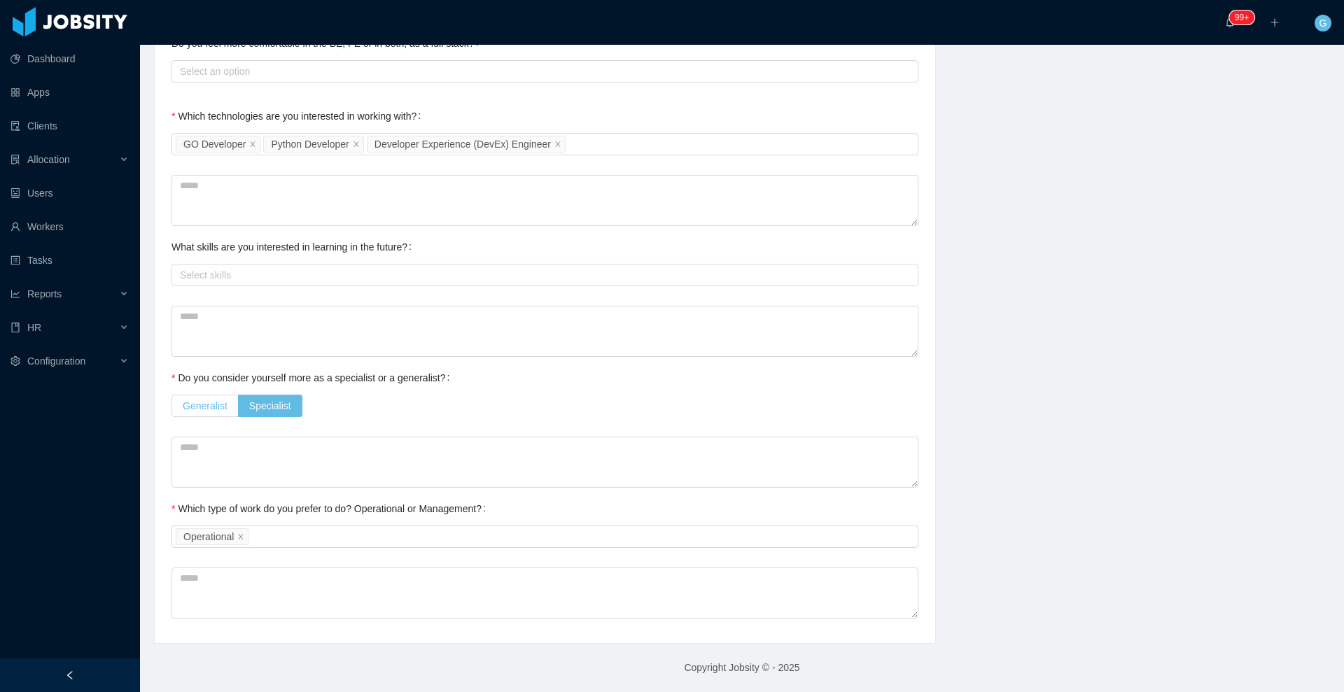
click at [194, 403] on span "Generalist" at bounding box center [205, 405] width 45 height 11
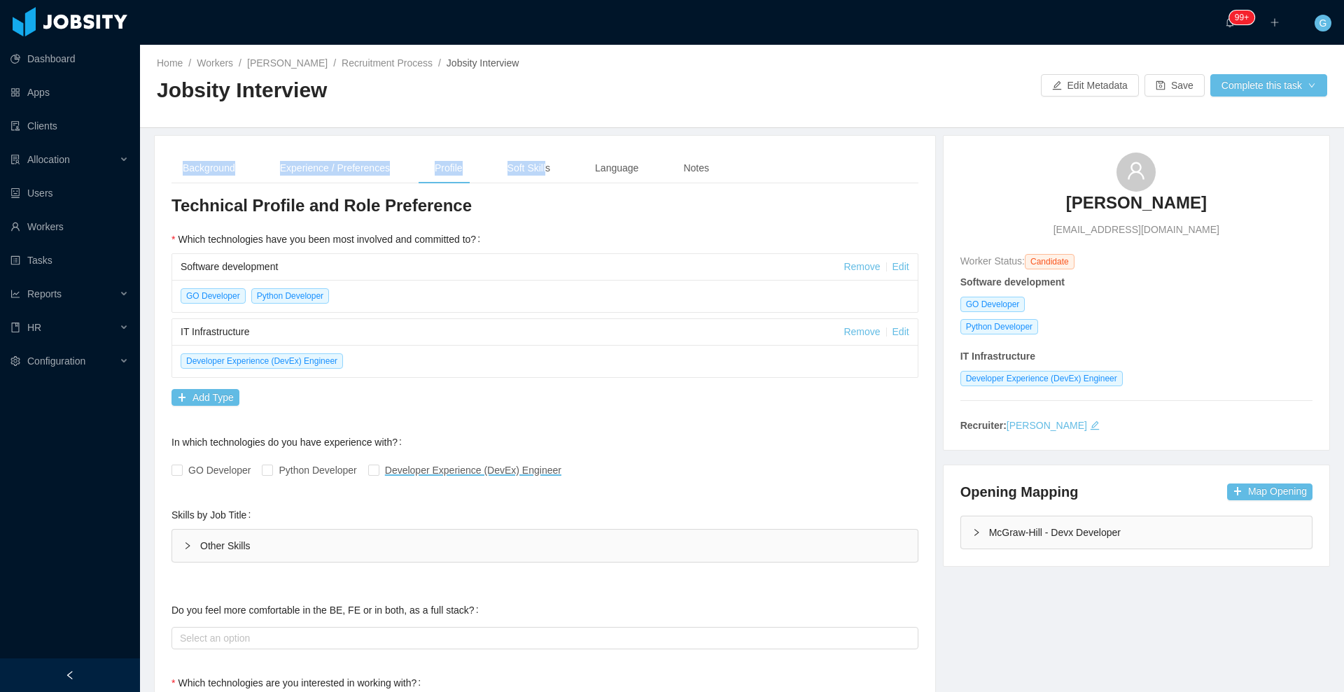
drag, startPoint x: 522, startPoint y: 151, endPoint x: 552, endPoint y: 201, distance: 58.7
click at [552, 201] on div "**********" at bounding box center [545, 673] width 781 height 1075
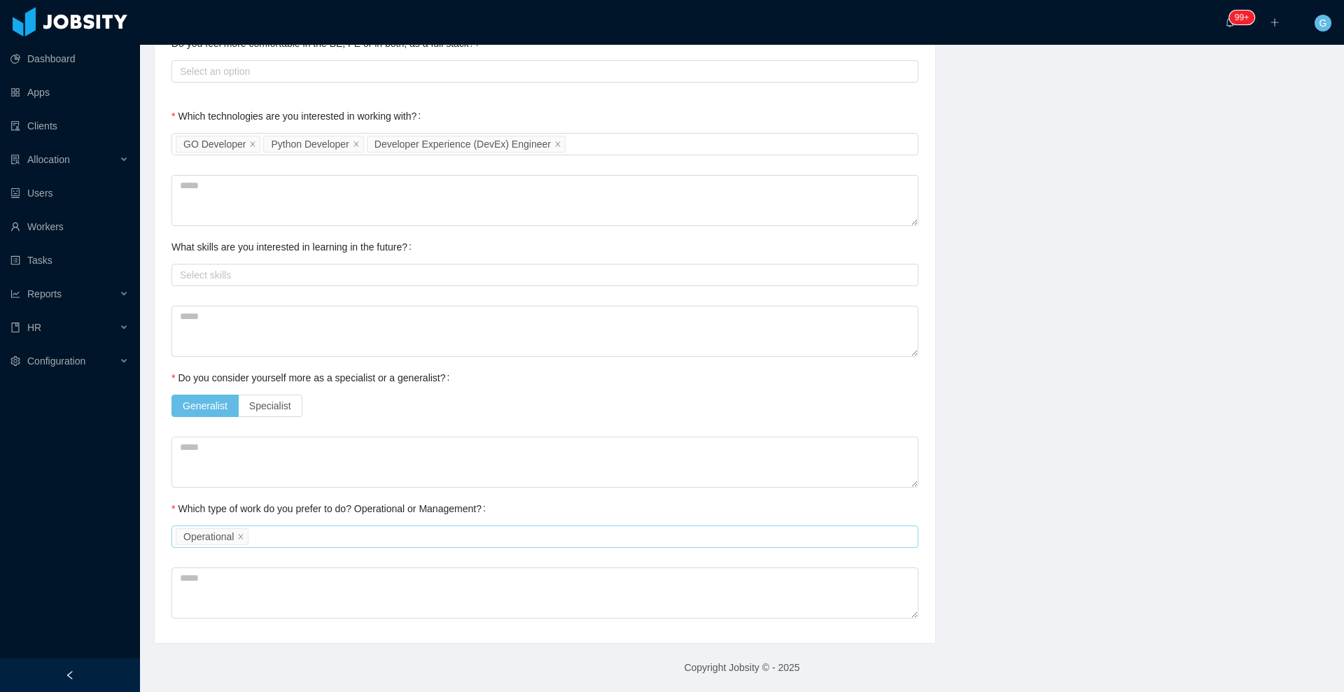
click at [274, 529] on div "Select an option Operational" at bounding box center [543, 536] width 734 height 21
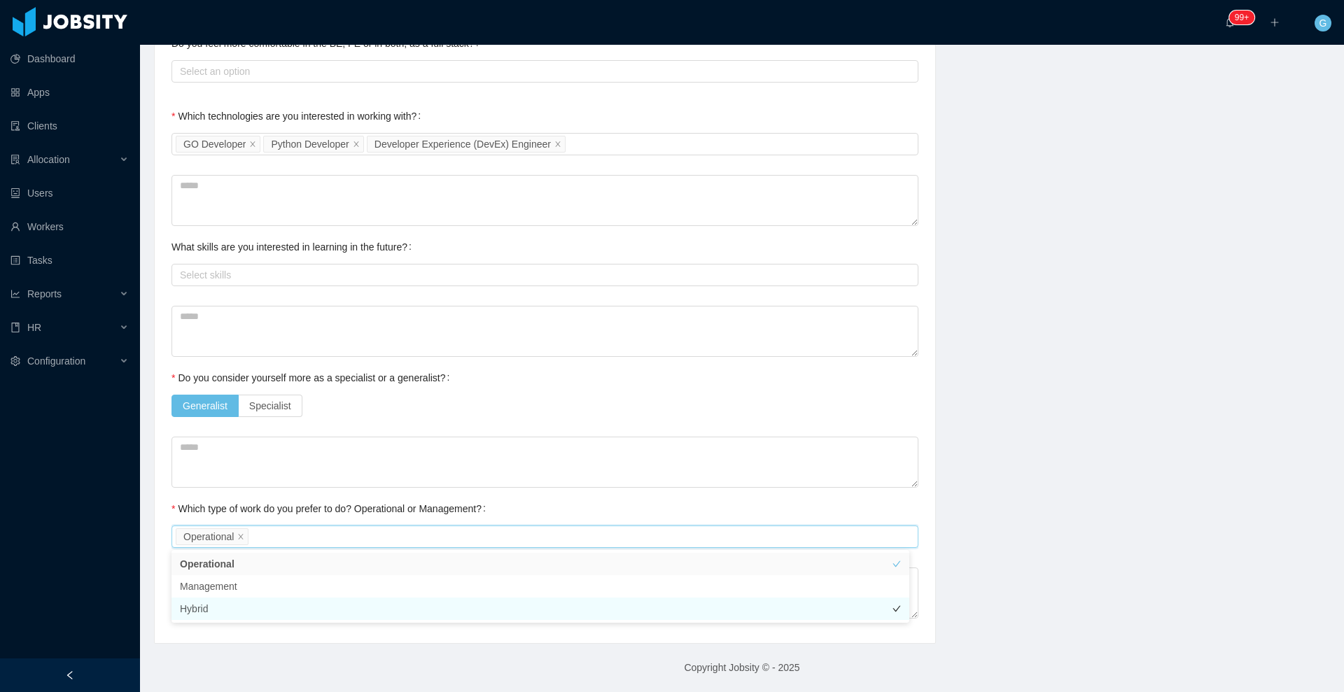
click at [258, 618] on li "Hybrid" at bounding box center [541, 609] width 738 height 22
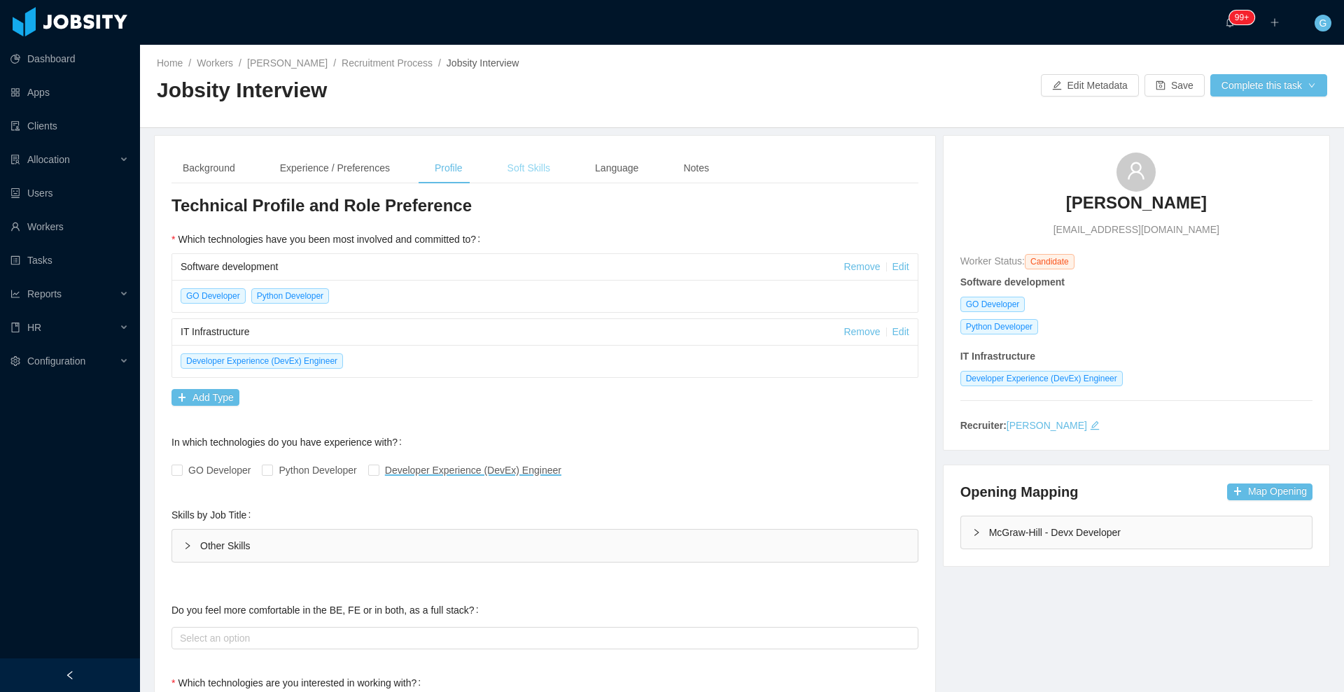
click at [521, 178] on div "Soft Skills" at bounding box center [528, 169] width 65 height 32
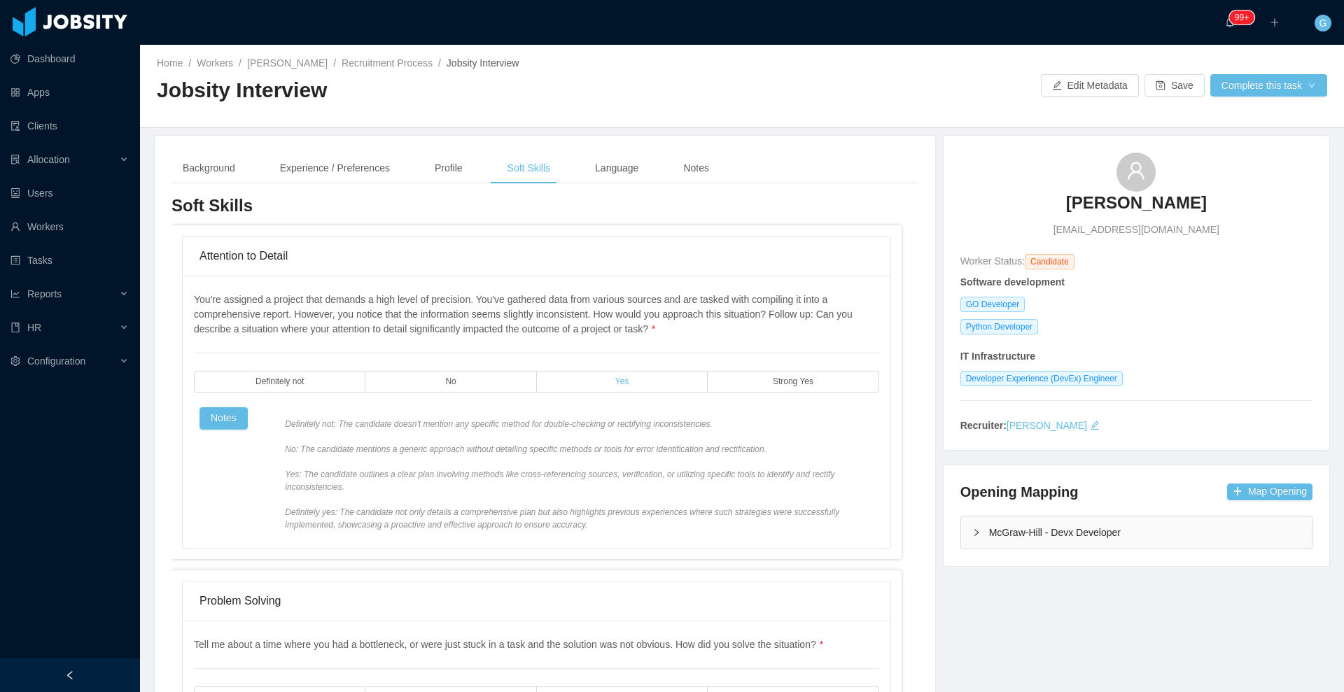
click at [616, 384] on span "Yes" at bounding box center [622, 381] width 14 height 9
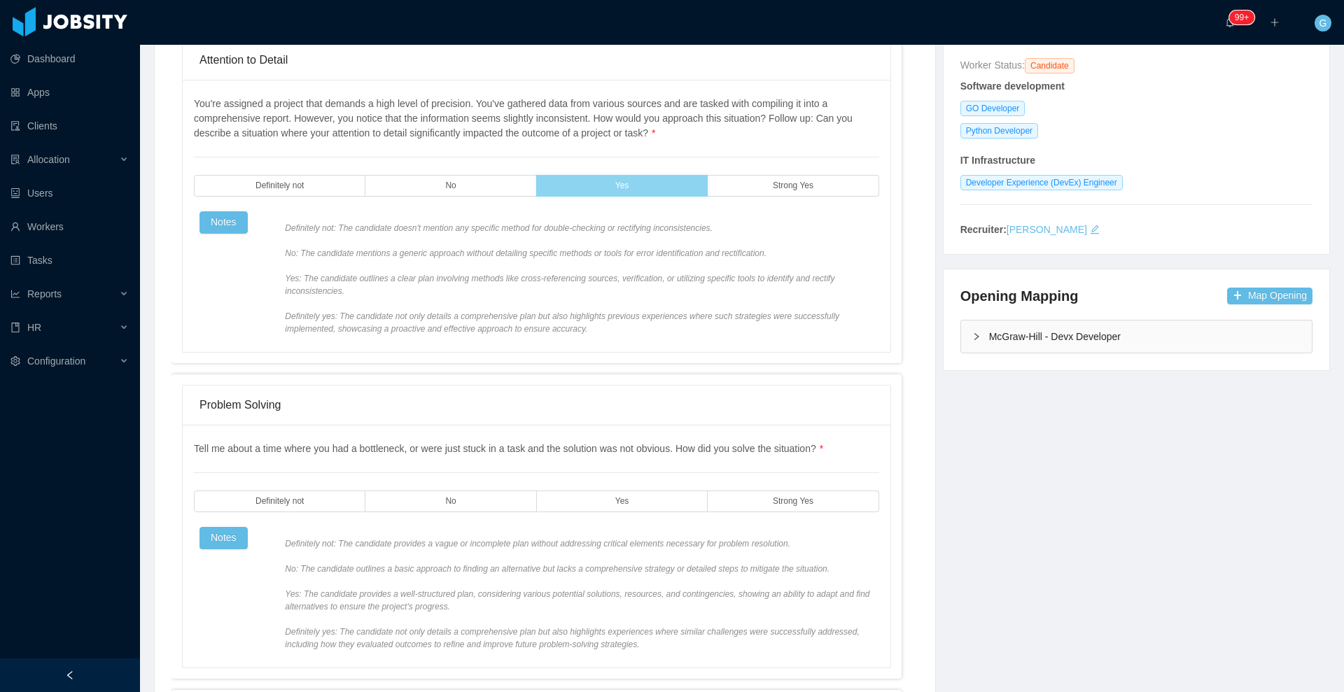
scroll to position [198, 0]
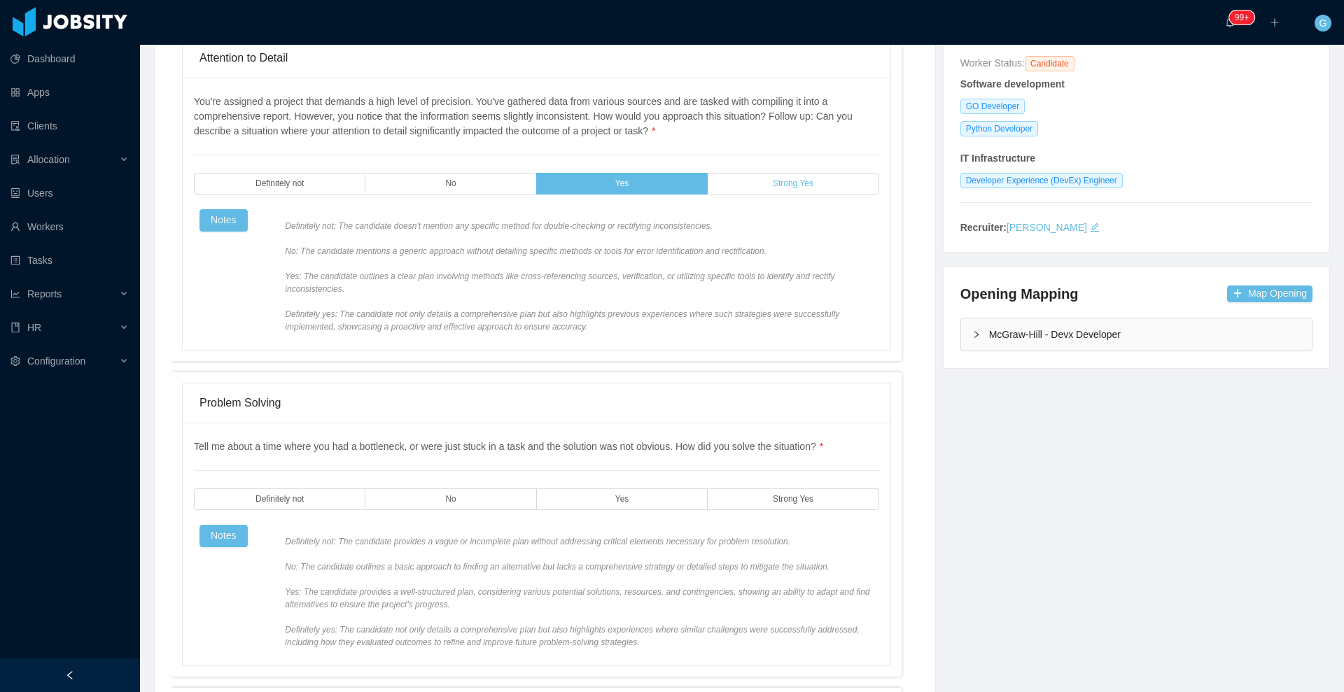
click at [812, 180] on label "Strong Yes" at bounding box center [793, 184] width 171 height 22
click at [743, 496] on label "Strong Yes" at bounding box center [793, 500] width 171 height 22
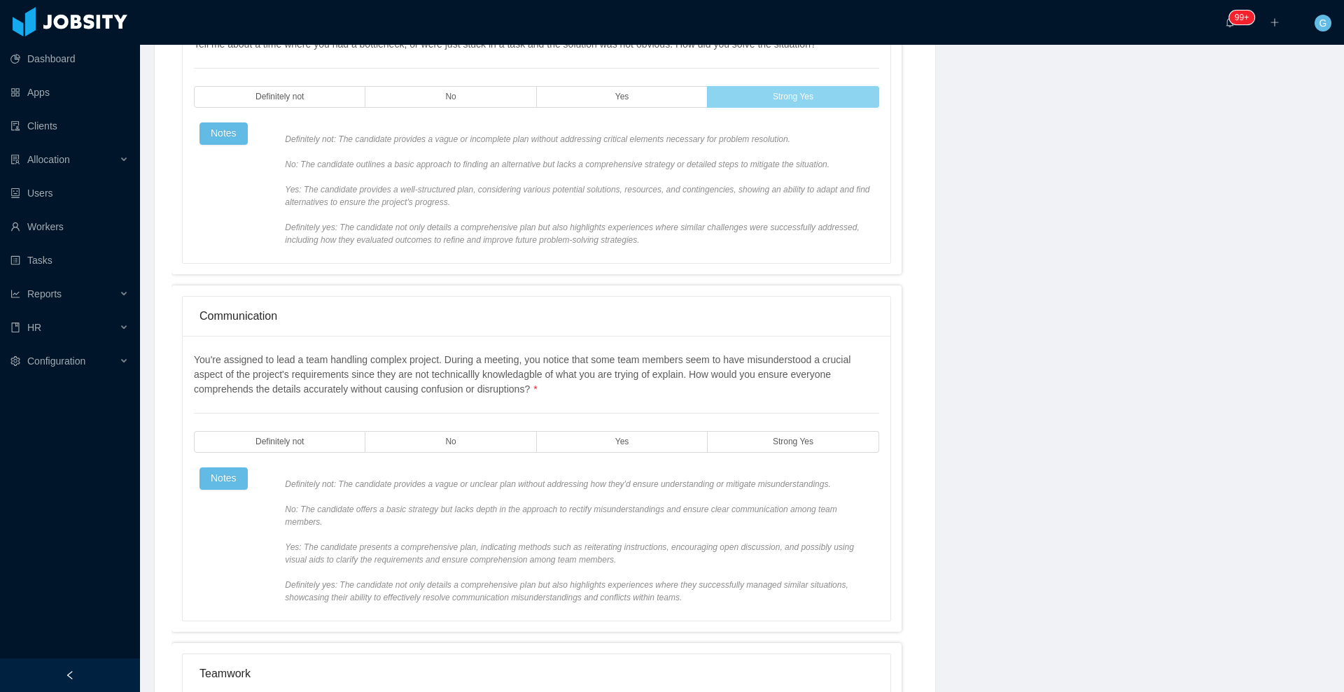
scroll to position [608, 0]
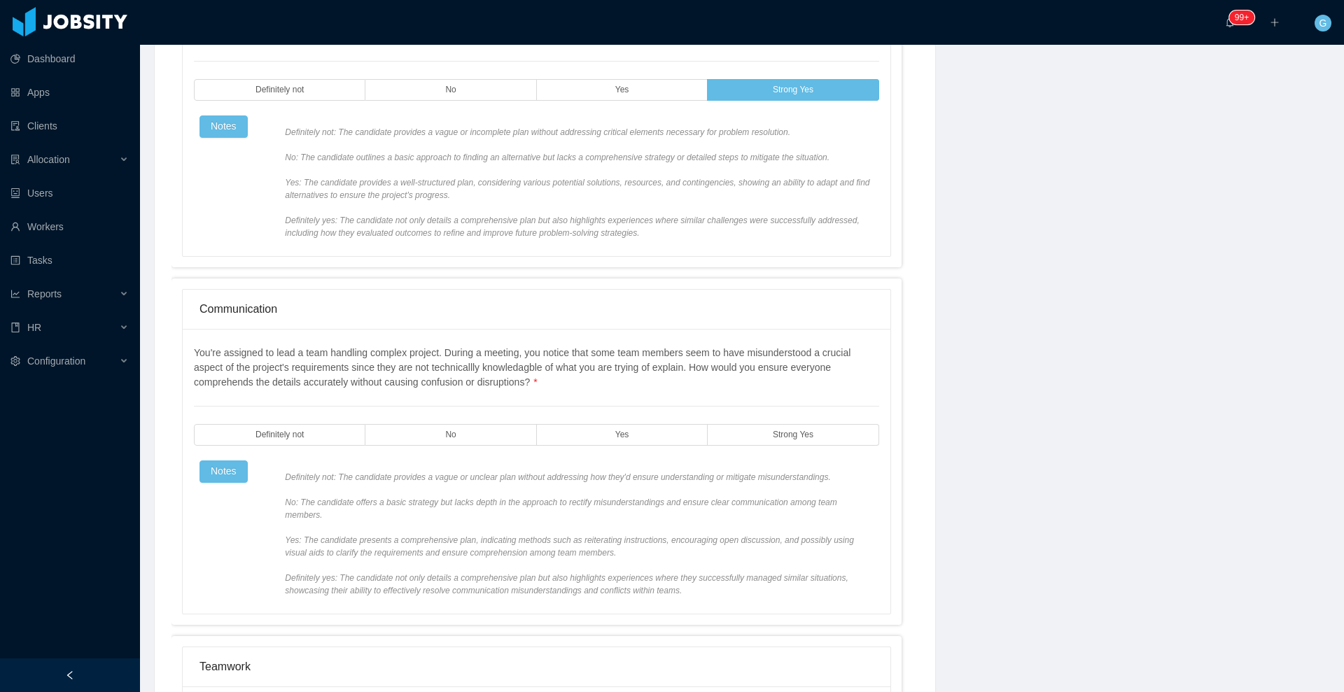
click at [744, 447] on div "You're assigned to lead a team handling complex project. During a meeting, you …" at bounding box center [536, 471] width 685 height 251
click at [779, 438] on span "Strong Yes" at bounding box center [793, 435] width 41 height 9
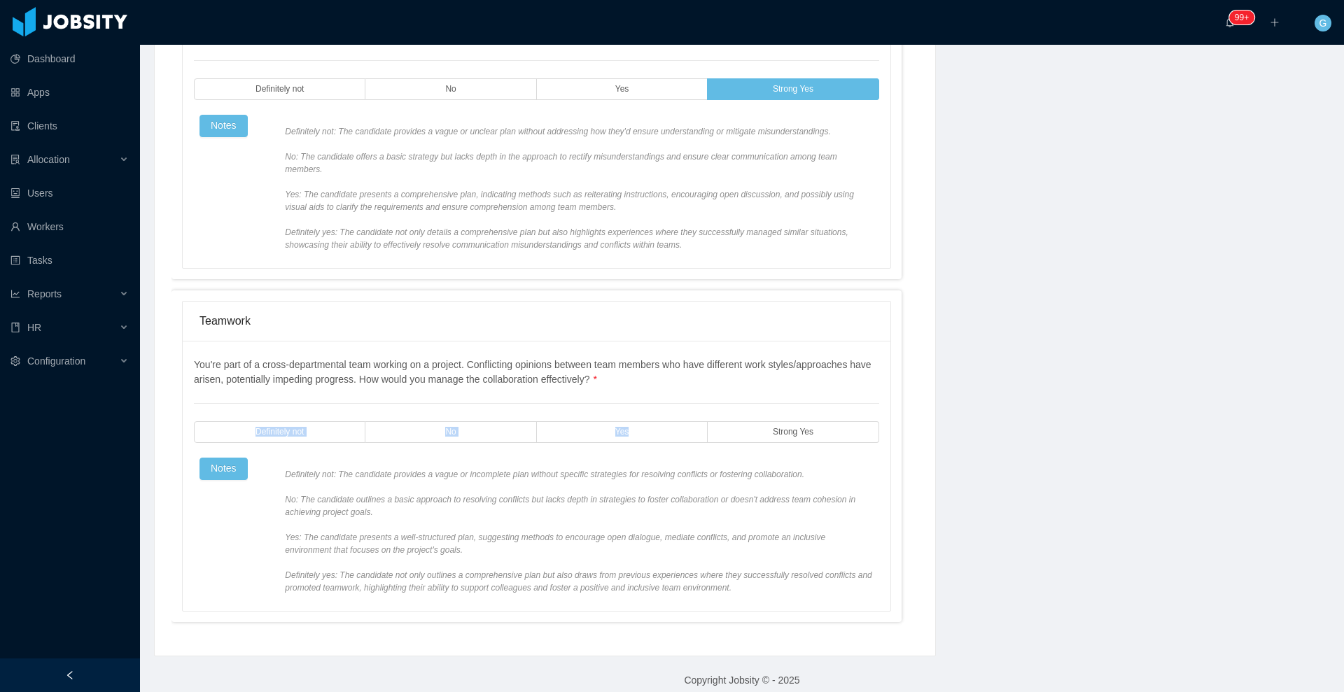
drag, startPoint x: 622, startPoint y: 435, endPoint x: 633, endPoint y: 421, distance: 18.1
click at [633, 421] on div "You're part of a cross-departmental team working on a project. Conflicting opin…" at bounding box center [536, 476] width 685 height 237
click at [633, 421] on label "Yes" at bounding box center [622, 432] width 171 height 22
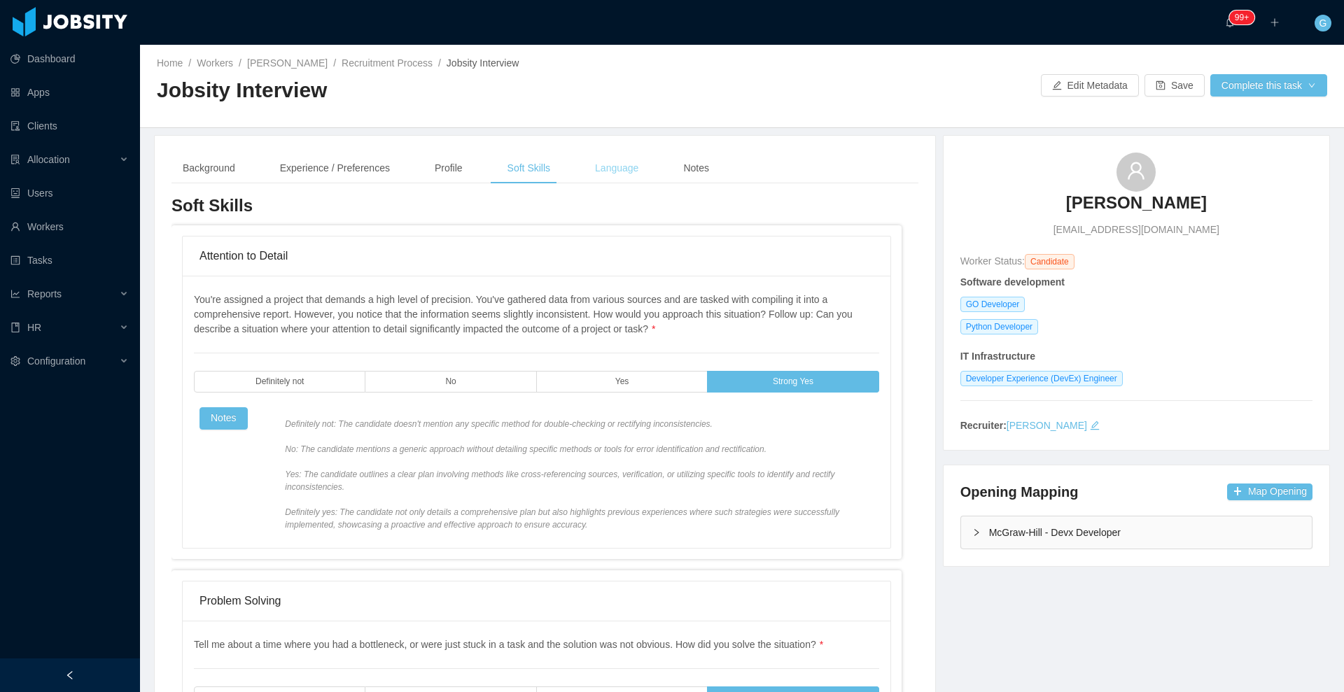
click at [606, 167] on div "Language" at bounding box center [617, 169] width 66 height 32
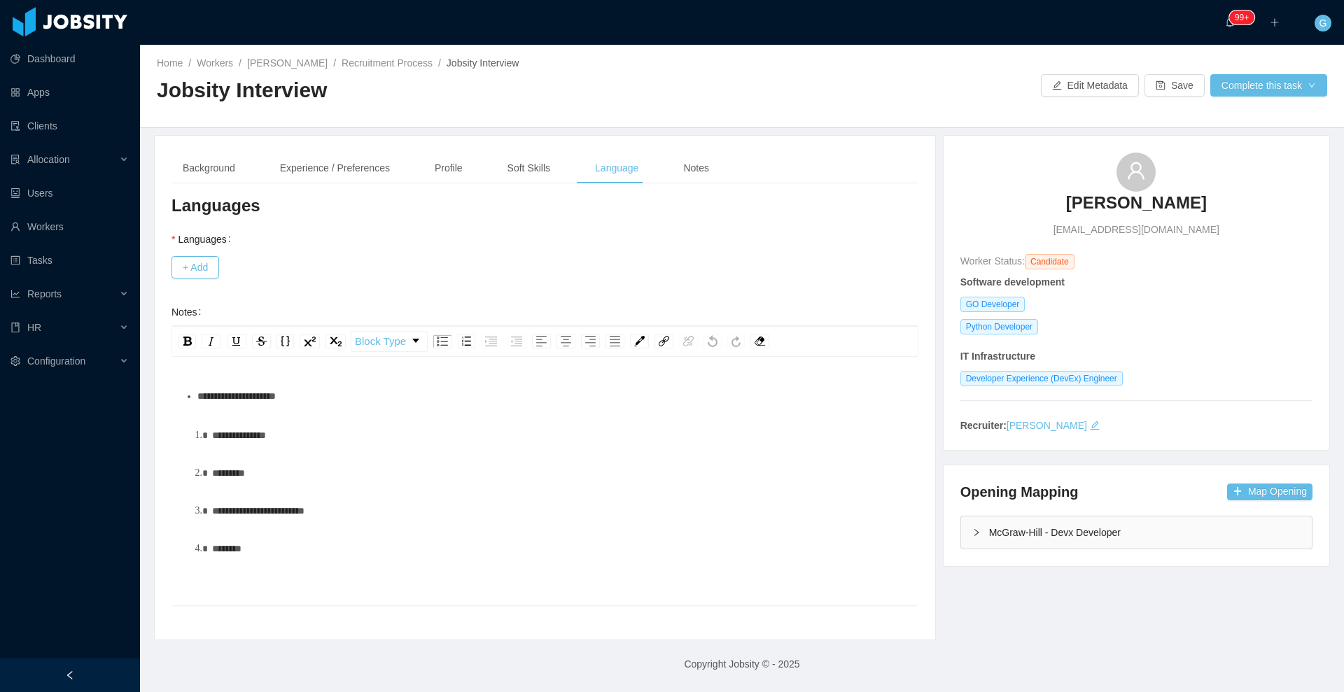
click at [190, 279] on div "+ Add" at bounding box center [545, 267] width 747 height 28
click at [200, 261] on button "+ Add" at bounding box center [196, 267] width 48 height 22
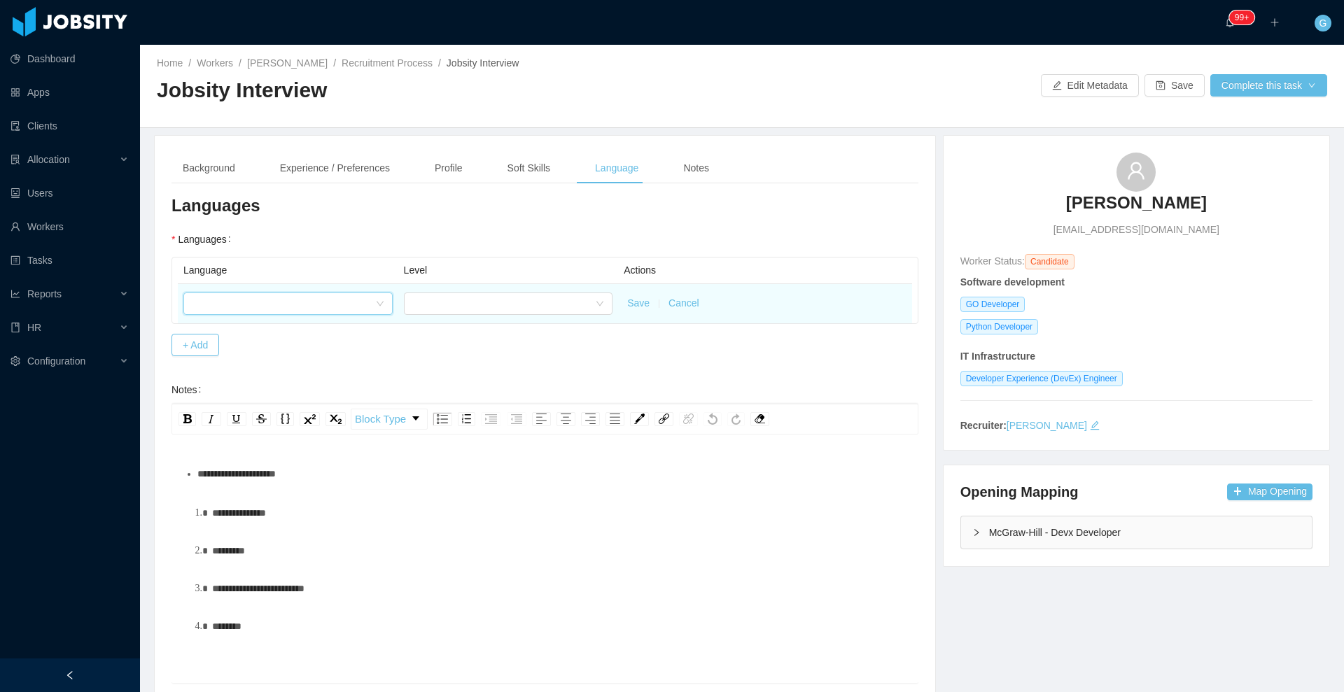
click at [215, 302] on div at bounding box center [283, 303] width 183 height 21
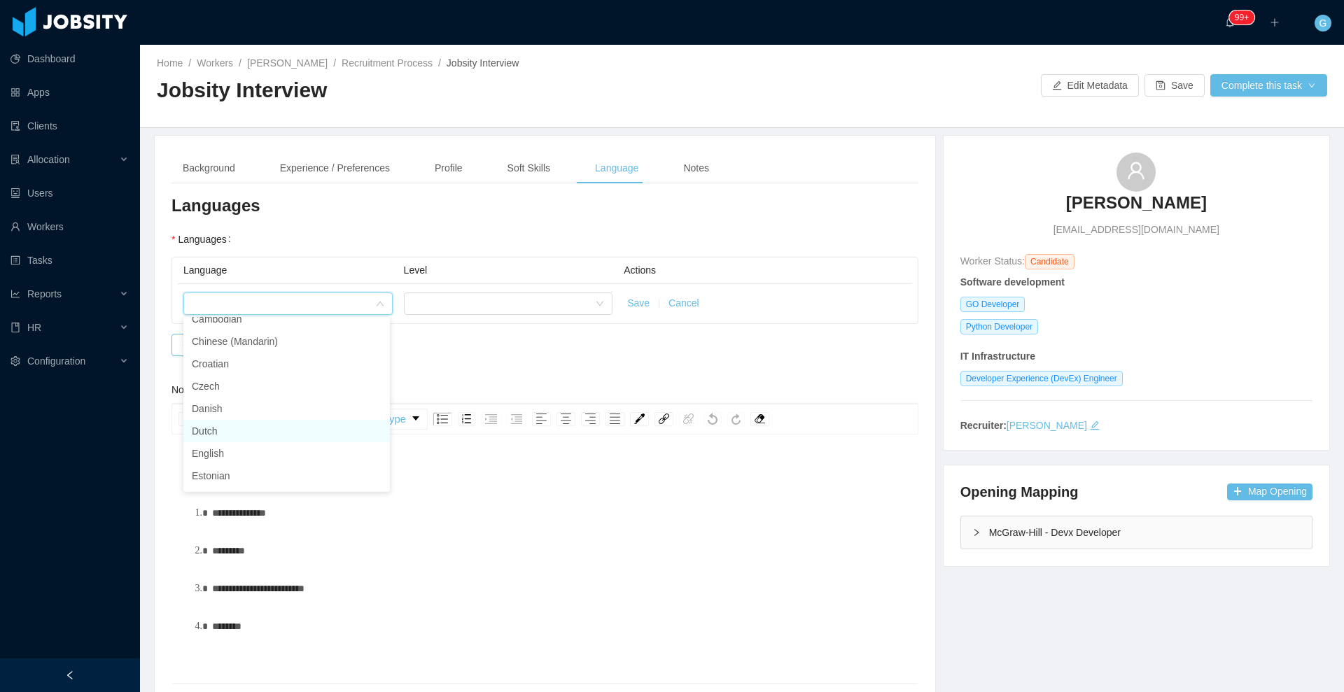
scroll to position [192, 0]
click at [248, 452] on li "English" at bounding box center [286, 453] width 207 height 22
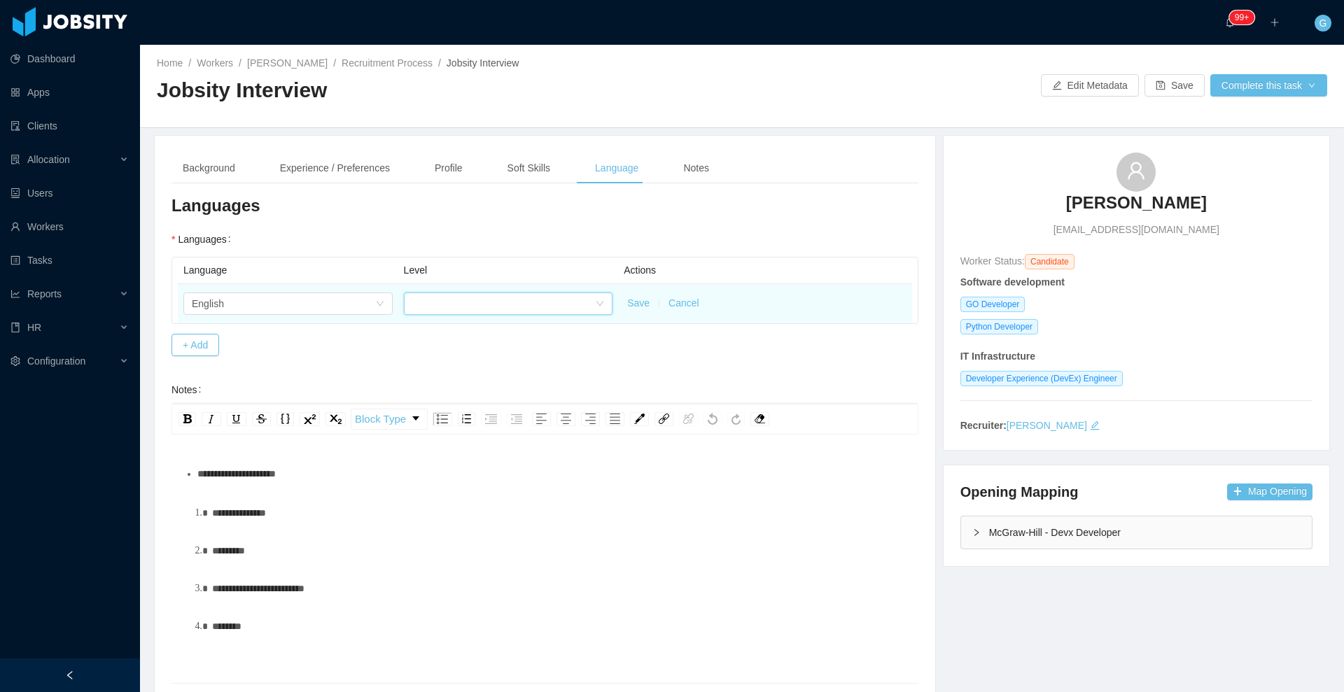
click at [437, 308] on div at bounding box center [503, 303] width 183 height 21
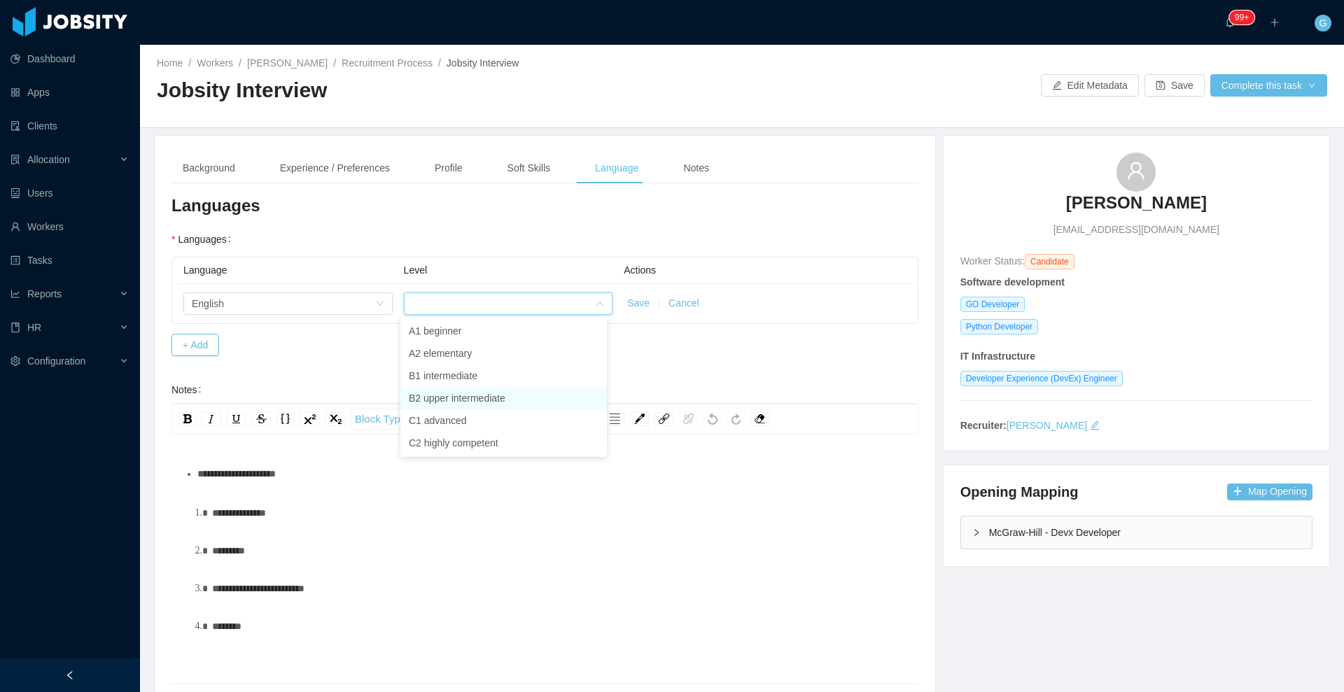
click at [451, 393] on li "B2 upper intermediate" at bounding box center [503, 398] width 207 height 22
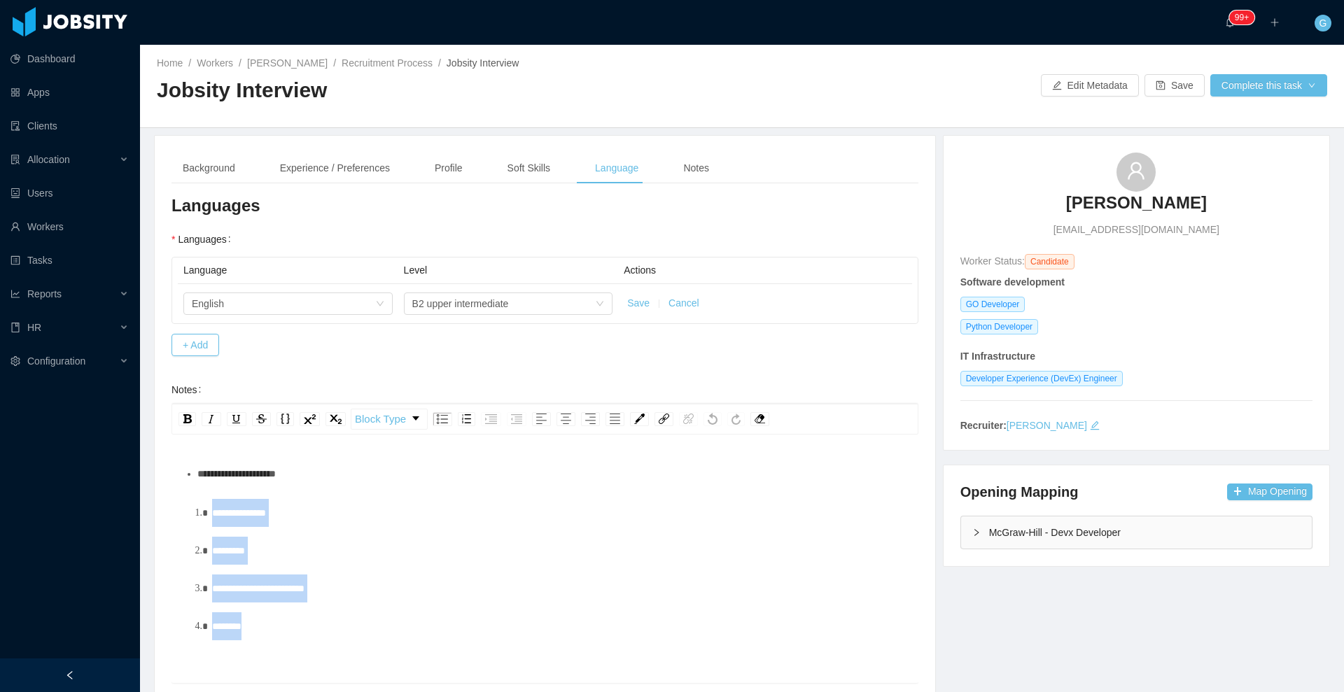
drag, startPoint x: 288, startPoint y: 645, endPoint x: 189, endPoint y: 493, distance: 181.7
click at [189, 493] on div "**********" at bounding box center [545, 582] width 725 height 245
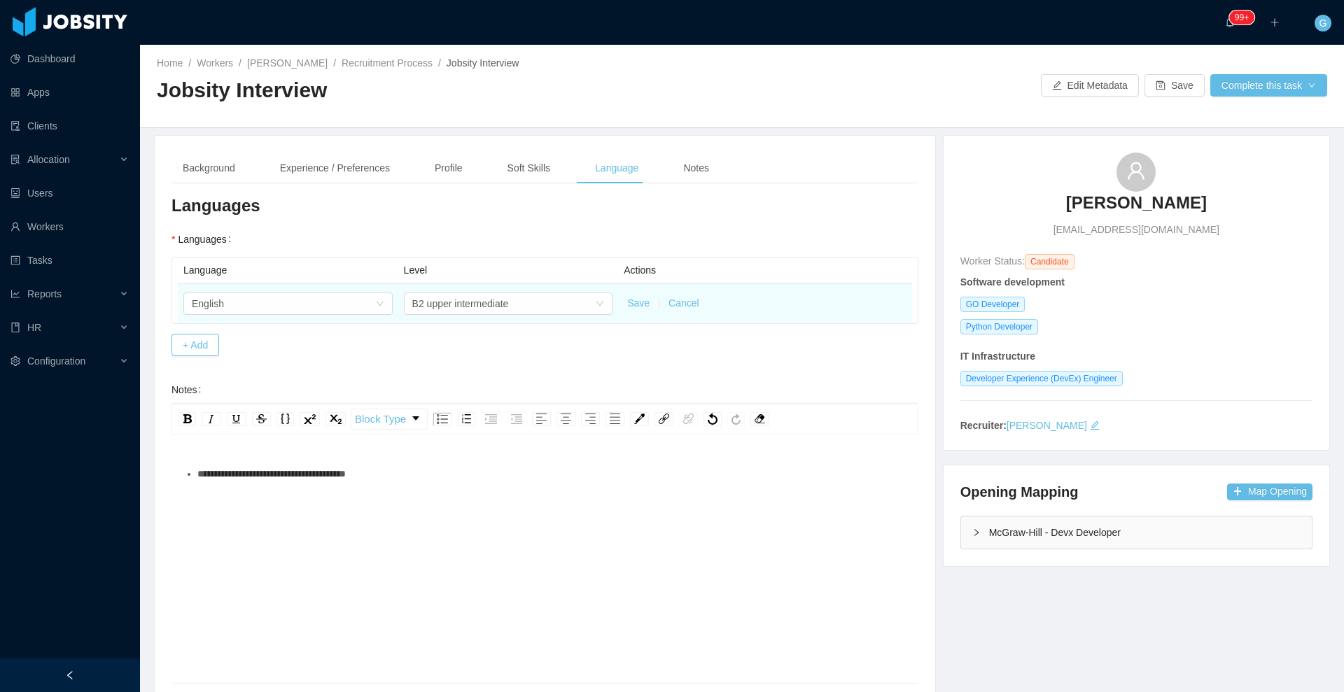
click at [627, 298] on button "Save" at bounding box center [638, 303] width 22 height 15
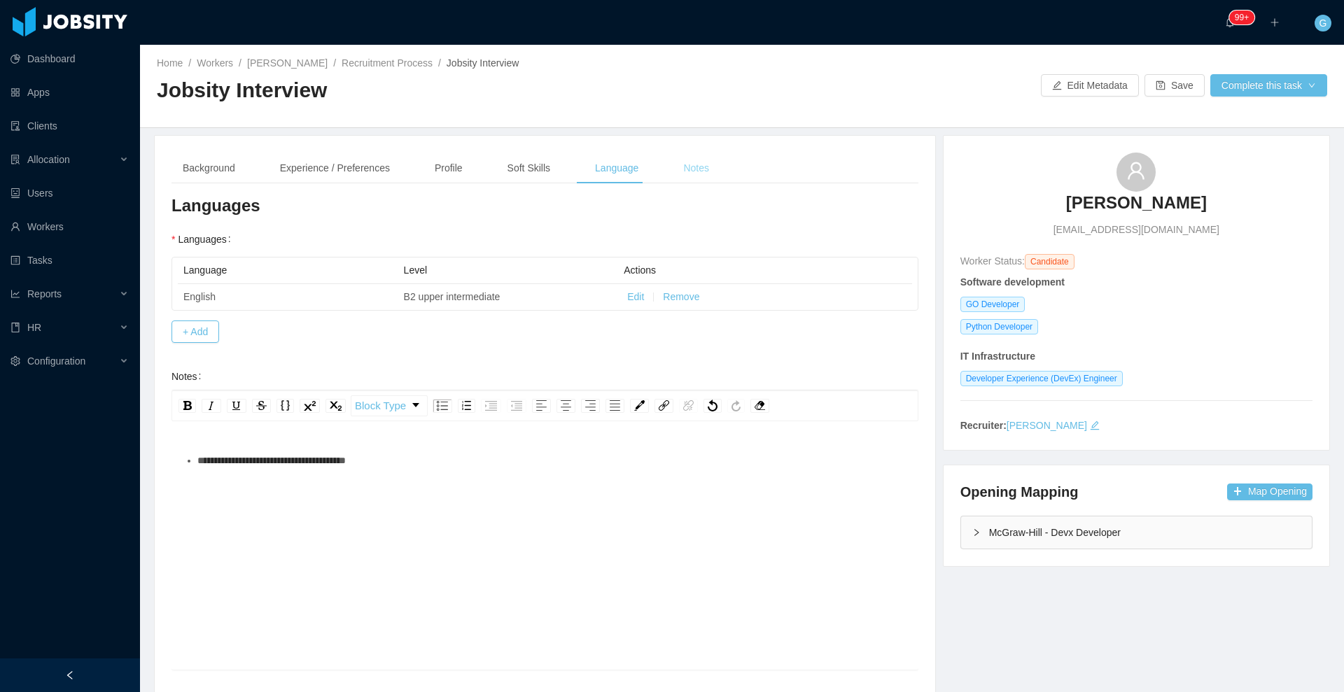
click at [680, 169] on div "Notes" at bounding box center [696, 169] width 48 height 32
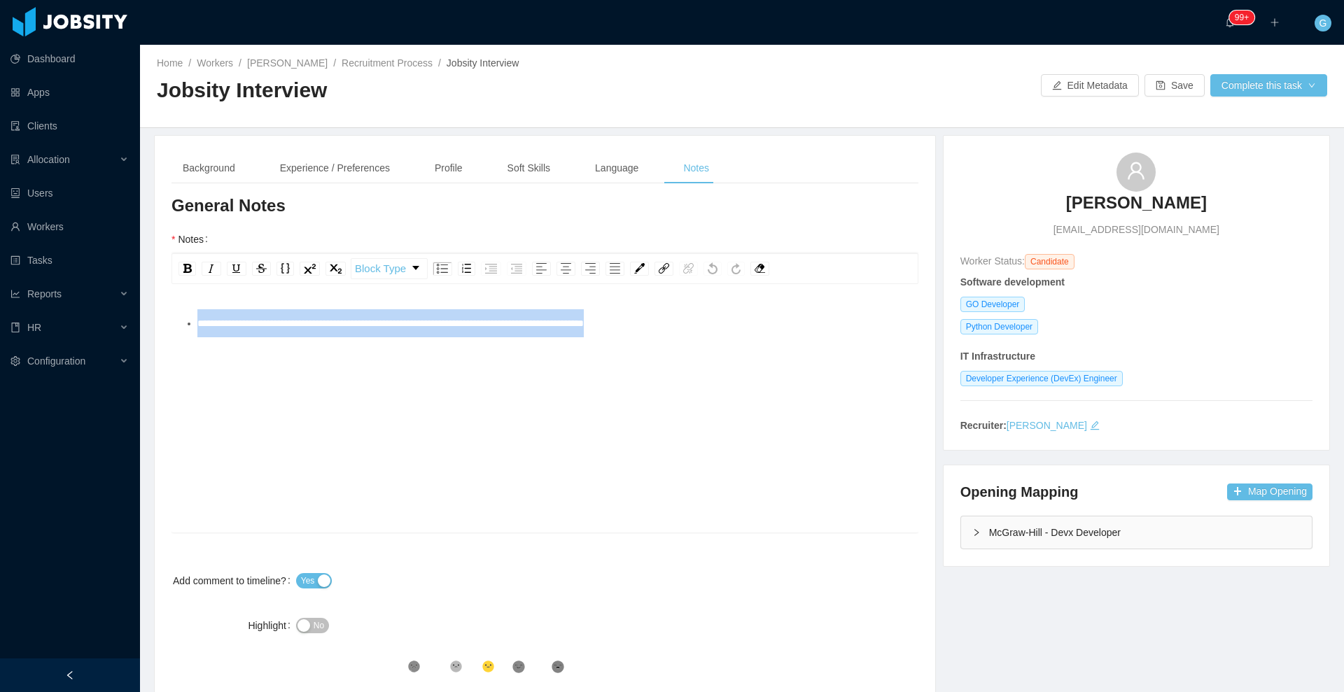
drag, startPoint x: 708, startPoint y: 340, endPoint x: 309, endPoint y: 304, distance: 401.3
click at [309, 304] on div "**********" at bounding box center [545, 410] width 747 height 245
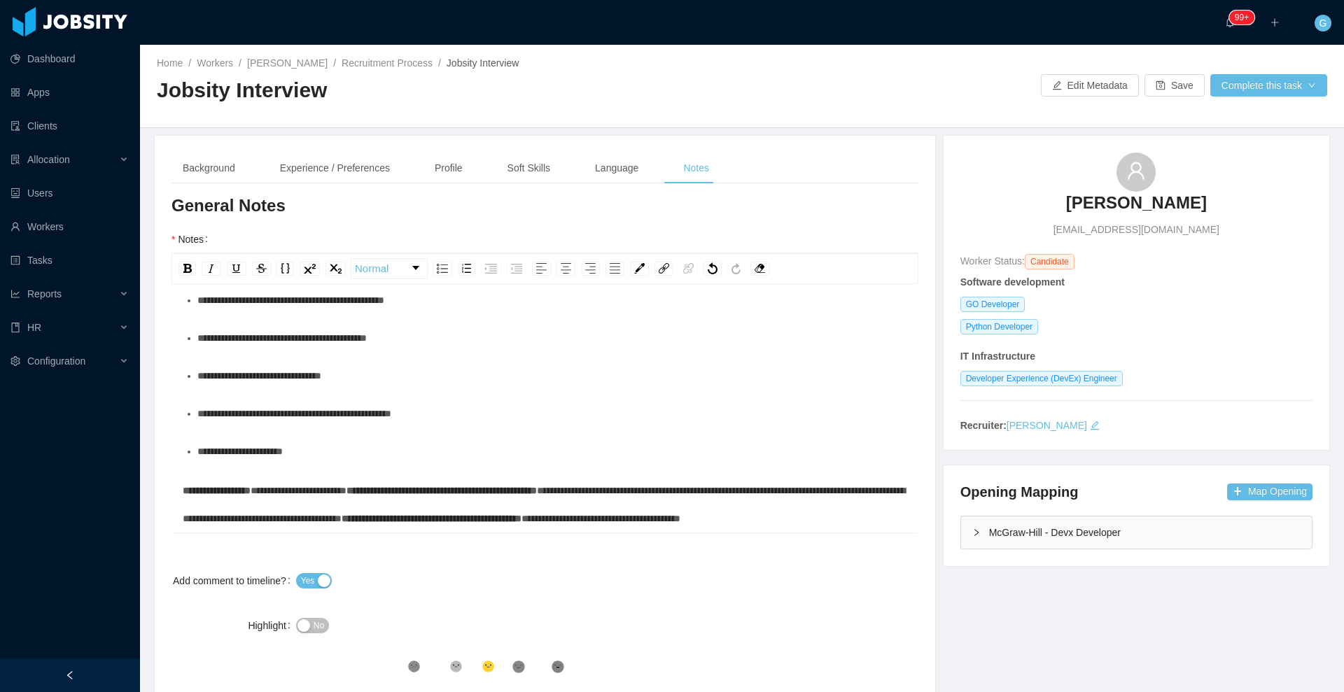
scroll to position [2797, 0]
click at [314, 629] on span "No" at bounding box center [319, 626] width 11 height 14
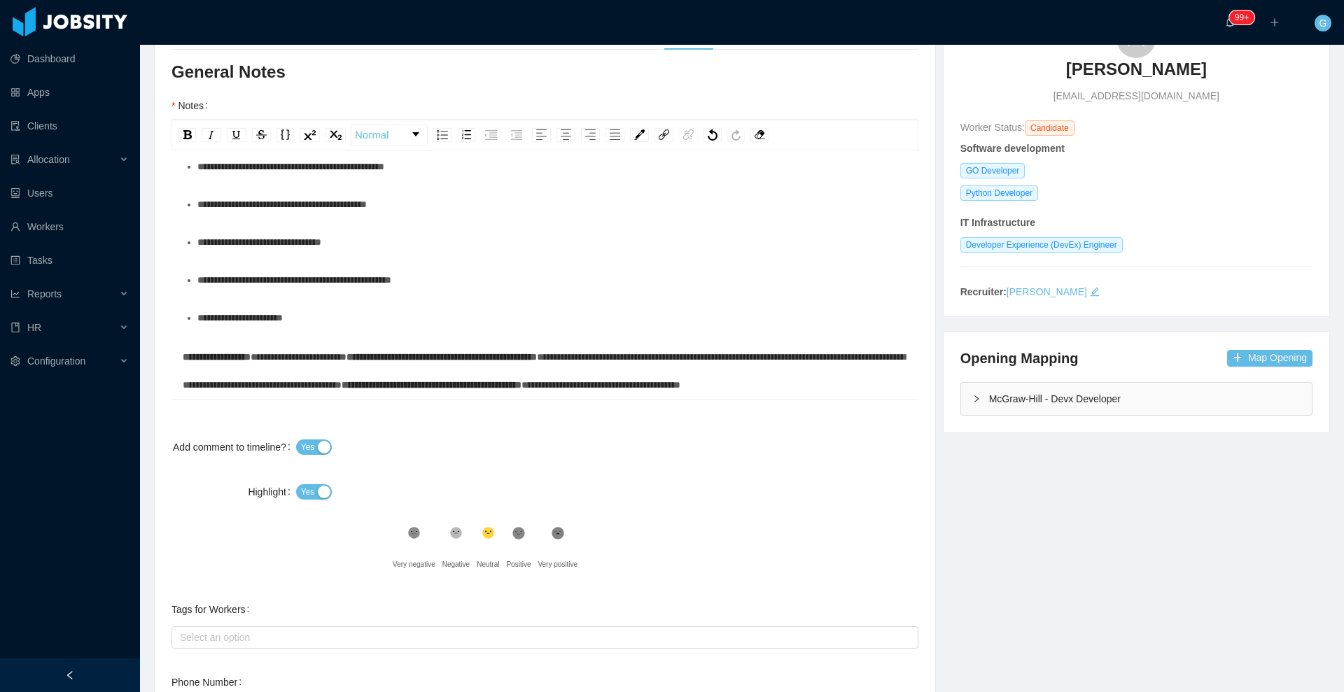
scroll to position [312, 0]
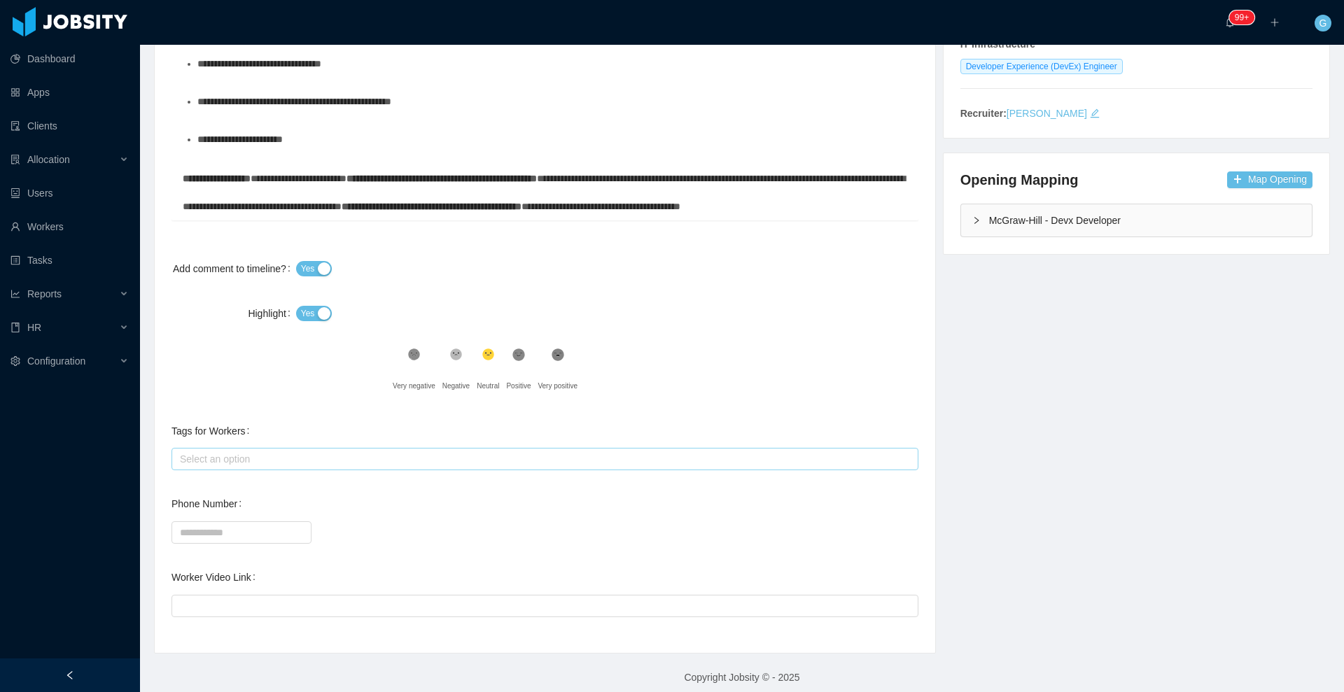
click at [237, 452] on div "Select an option" at bounding box center [542, 459] width 724 height 14
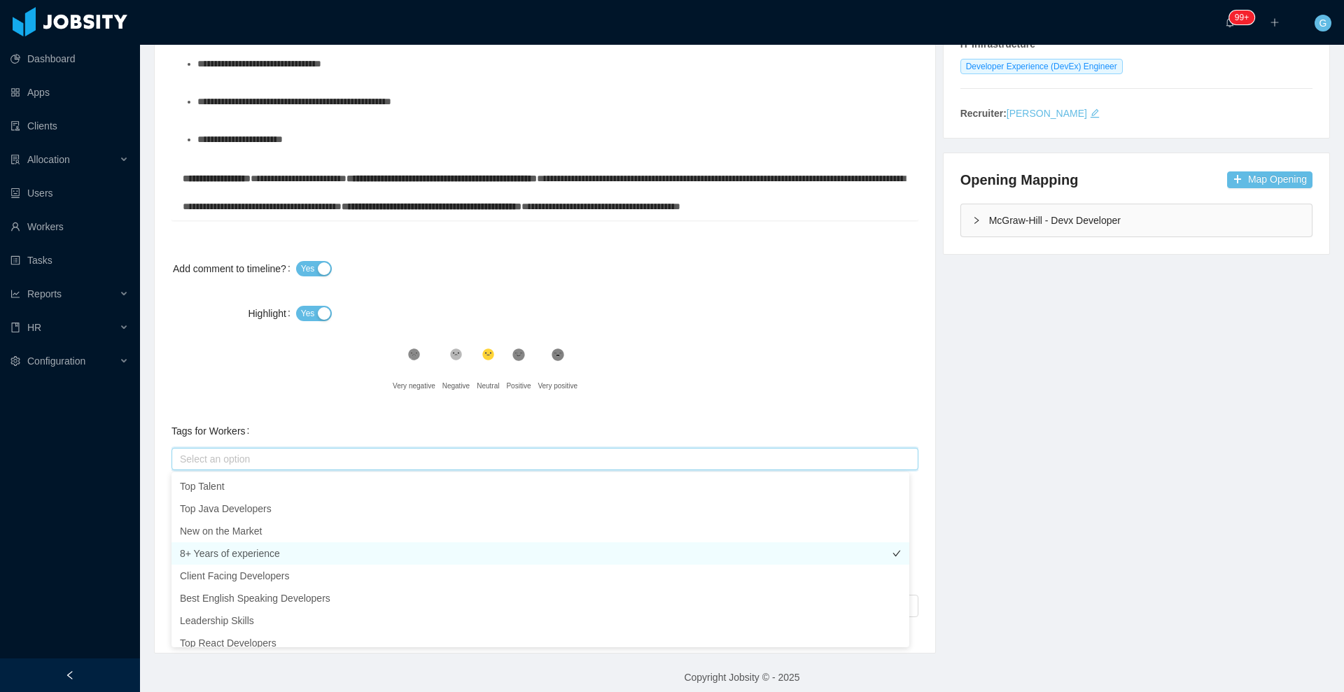
click at [293, 544] on li "8+ Years of experience" at bounding box center [541, 554] width 738 height 22
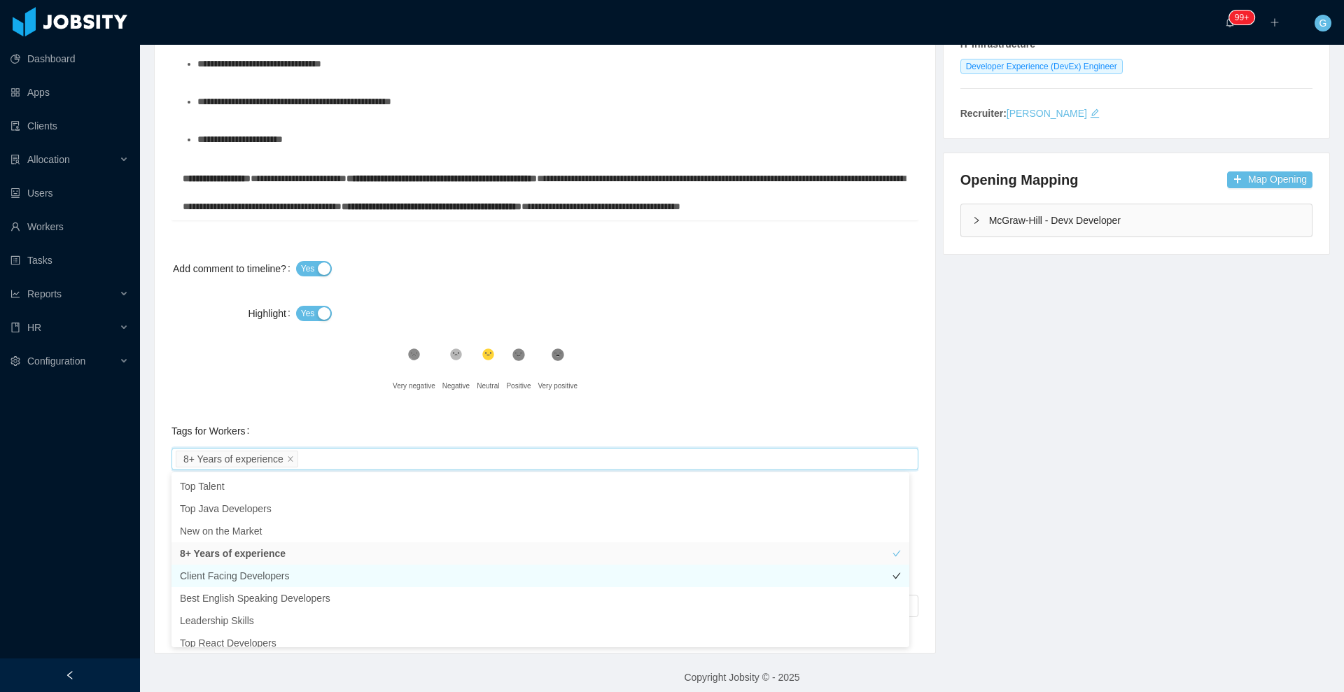
click at [284, 569] on li "Client Facing Developers" at bounding box center [541, 576] width 738 height 22
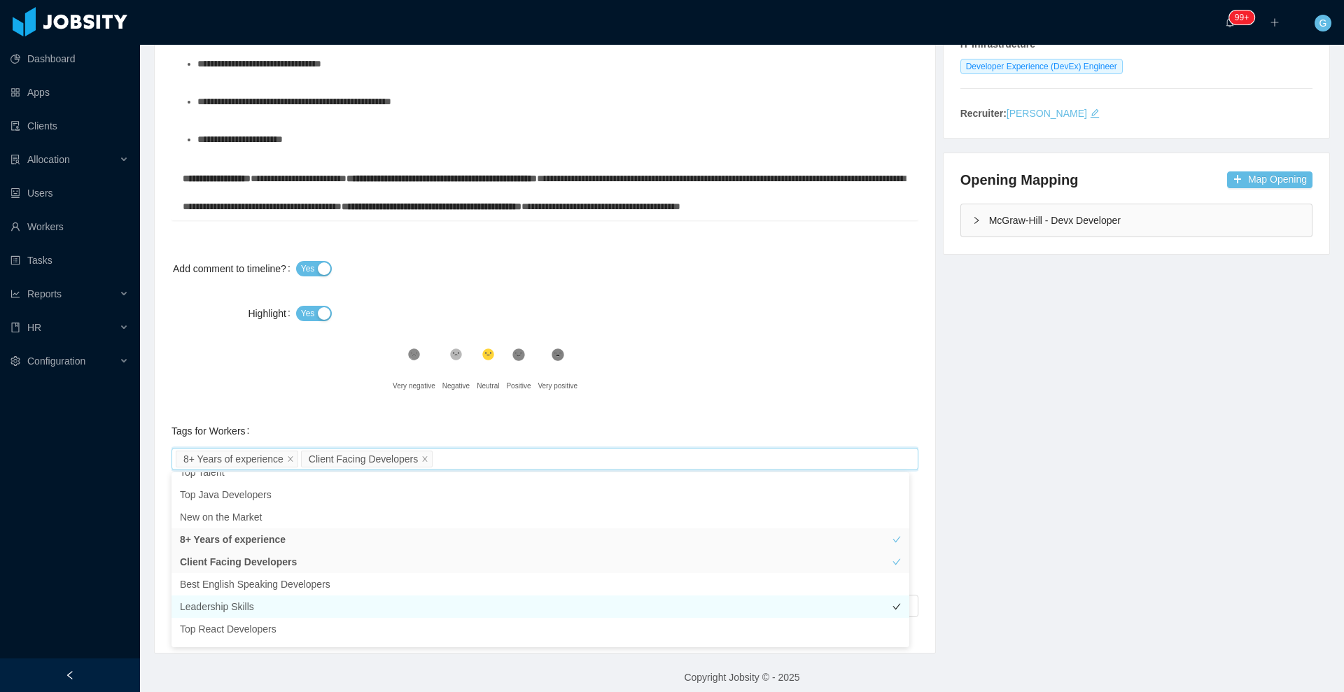
click at [270, 603] on li "Leadership Skills" at bounding box center [541, 607] width 738 height 22
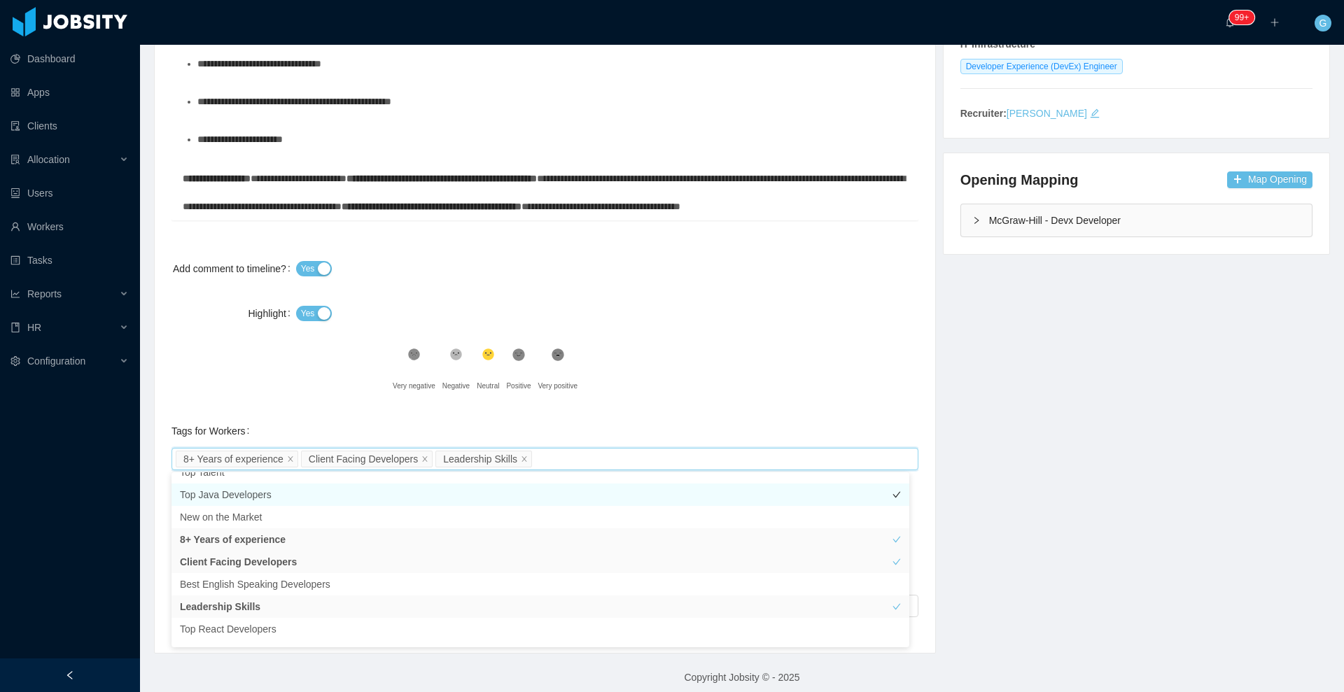
scroll to position [0, 0]
click at [277, 482] on li "Top Talent" at bounding box center [541, 486] width 738 height 22
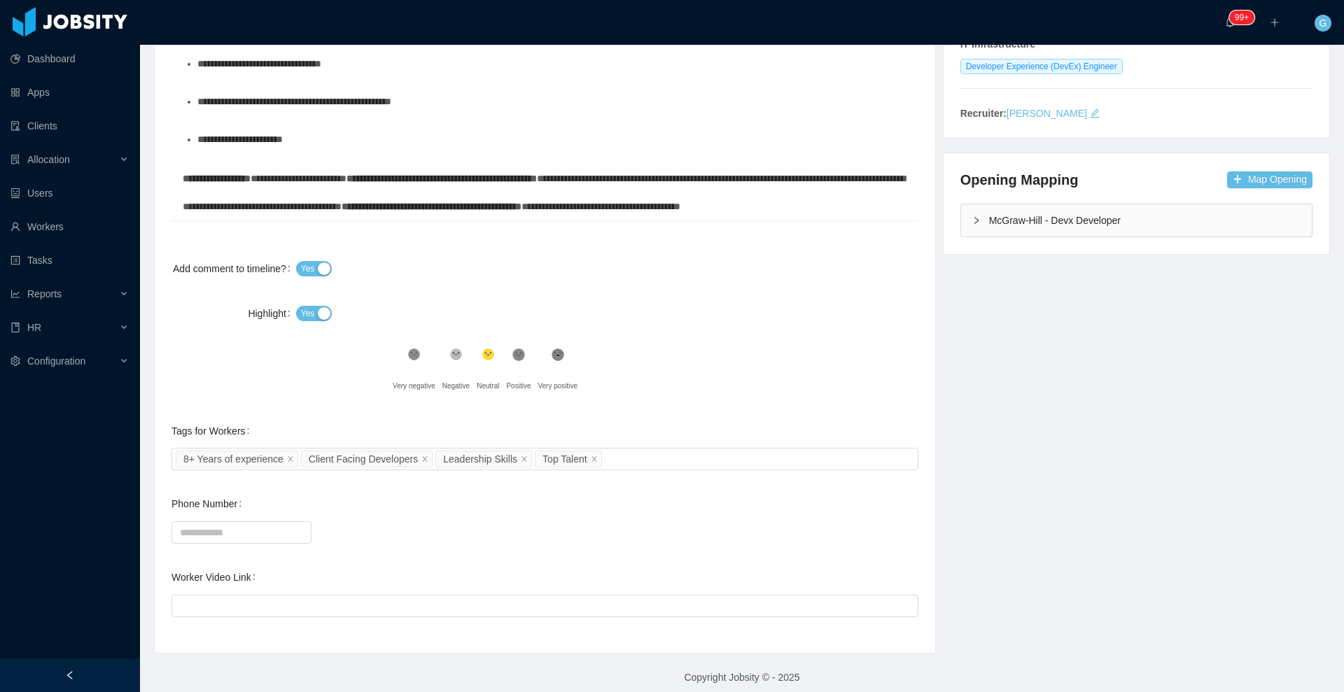
click at [231, 419] on div "Tags for Workers" at bounding box center [213, 431] width 83 height 28
click at [559, 347] on div "**********" at bounding box center [545, 259] width 747 height 754
click at [559, 348] on icon ".st1{fill:#222}" at bounding box center [558, 355] width 14 height 14
drag, startPoint x: 266, startPoint y: 546, endPoint x: 268, endPoint y: 539, distance: 7.3
click at [268, 539] on div "**********" at bounding box center [545, 259] width 747 height 754
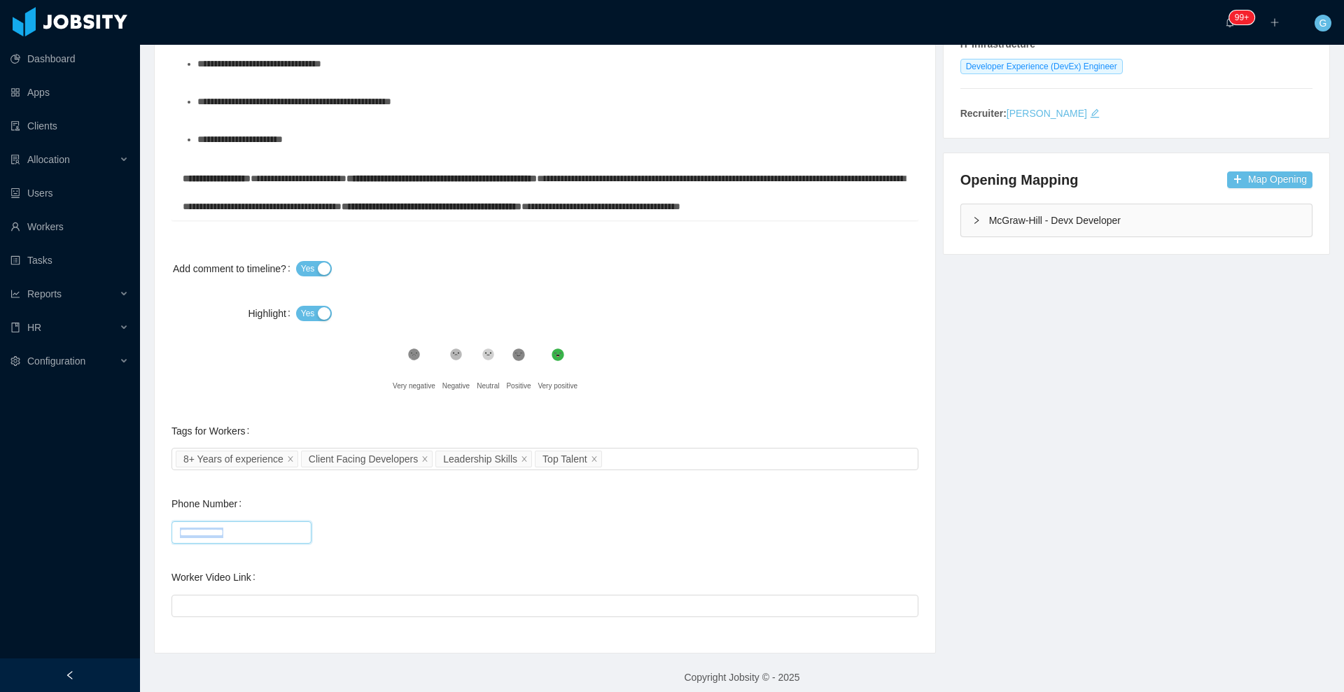
click at [268, 539] on input "Phone Number" at bounding box center [242, 533] width 140 height 22
paste input "**********"
click at [188, 529] on input "**********" at bounding box center [242, 533] width 140 height 22
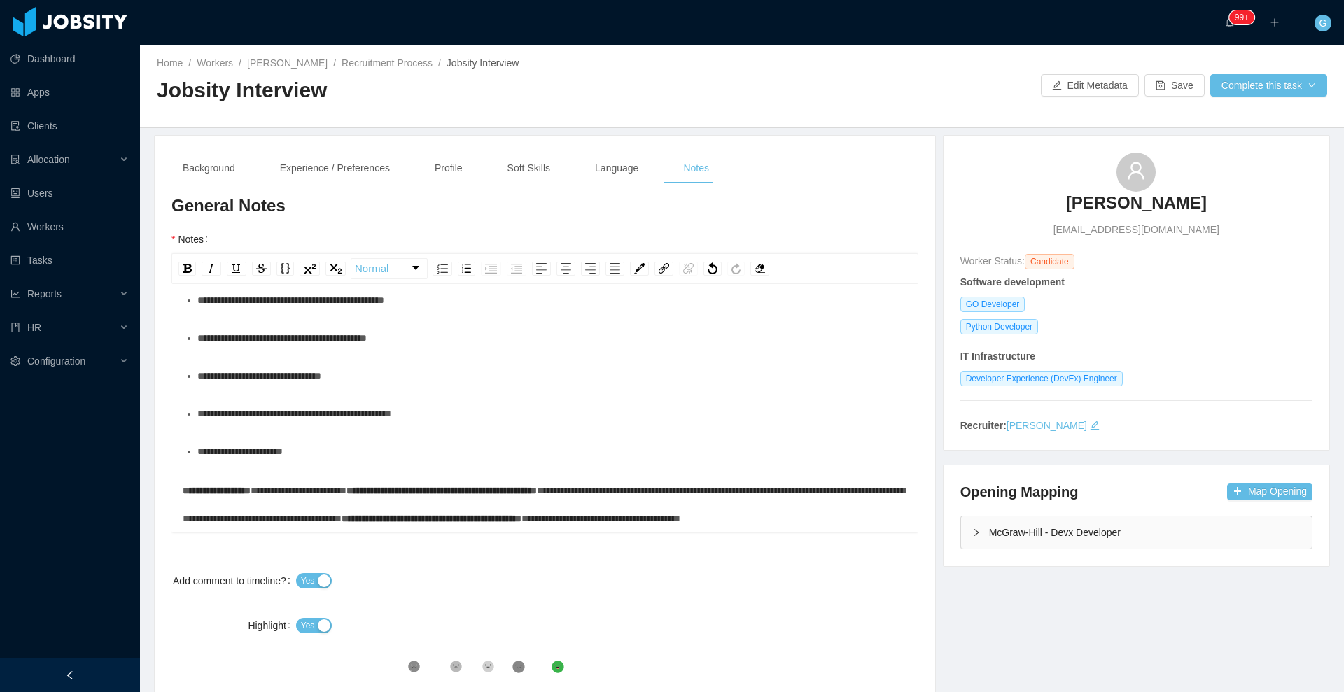
type input "**********"
drag, startPoint x: 1247, startPoint y: 99, endPoint x: 1254, endPoint y: 96, distance: 8.5
click at [1254, 96] on div "Home / Workers / [PERSON_NAME] / Recruitment Process / Jobsity Interview / Jobs…" at bounding box center [742, 86] width 1204 height 83
click at [1254, 96] on button "Complete this task" at bounding box center [1268, 85] width 117 height 22
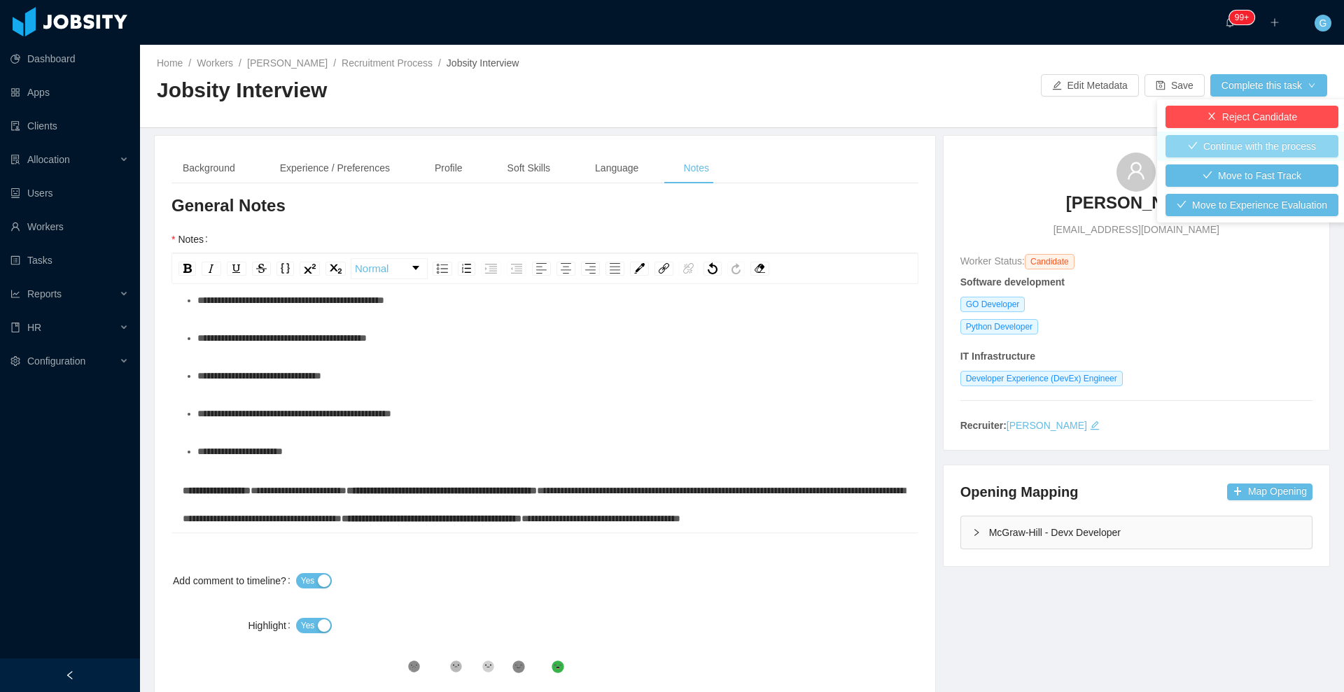
click at [1217, 143] on button "Continue with the process" at bounding box center [1252, 146] width 173 height 22
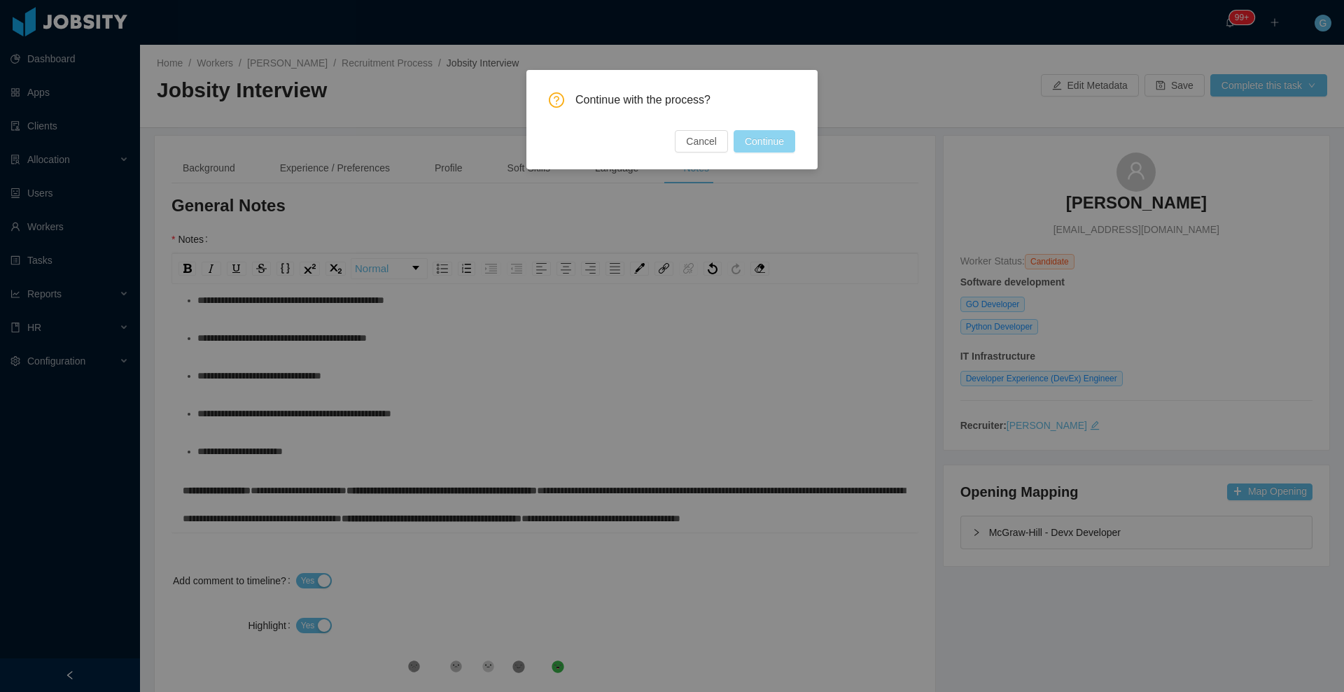
click at [774, 148] on button "Continue" at bounding box center [765, 141] width 62 height 22
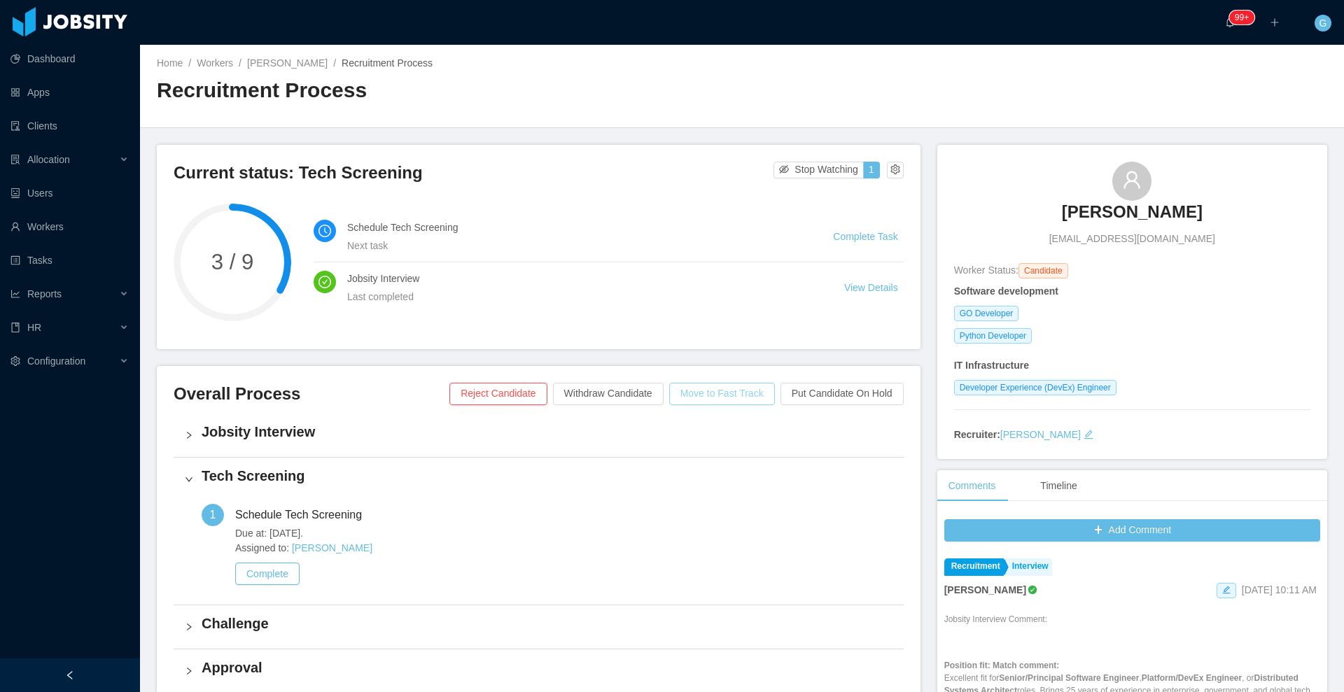
click at [702, 387] on button "Move to Fast Track" at bounding box center [722, 394] width 106 height 22
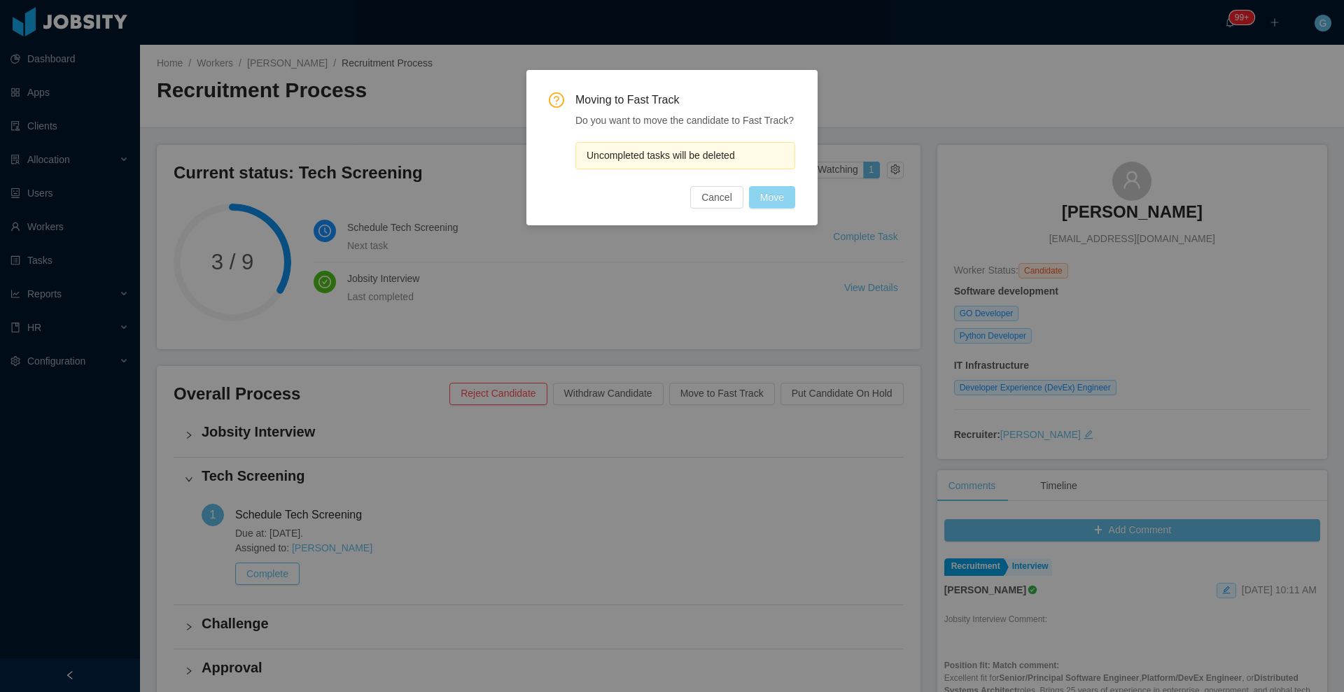
click at [779, 194] on button "Move" at bounding box center [772, 197] width 46 height 22
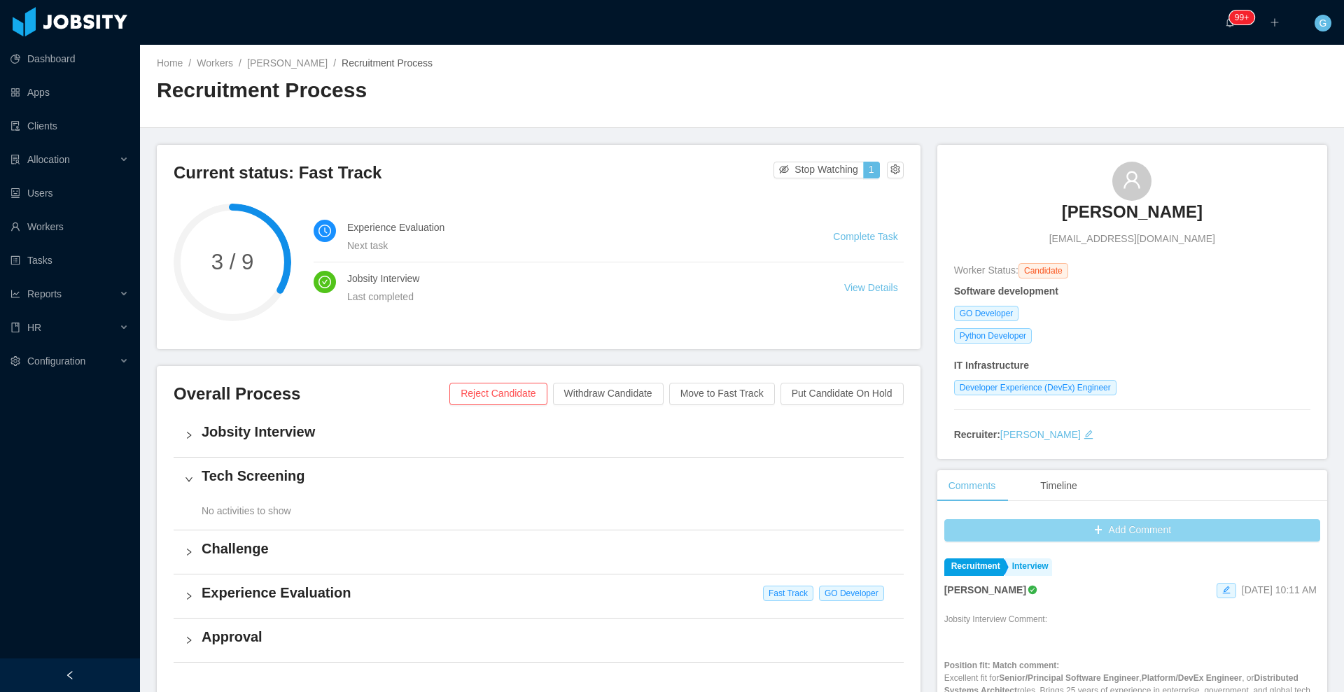
click at [1198, 531] on button "Add Comment" at bounding box center [1132, 530] width 376 height 22
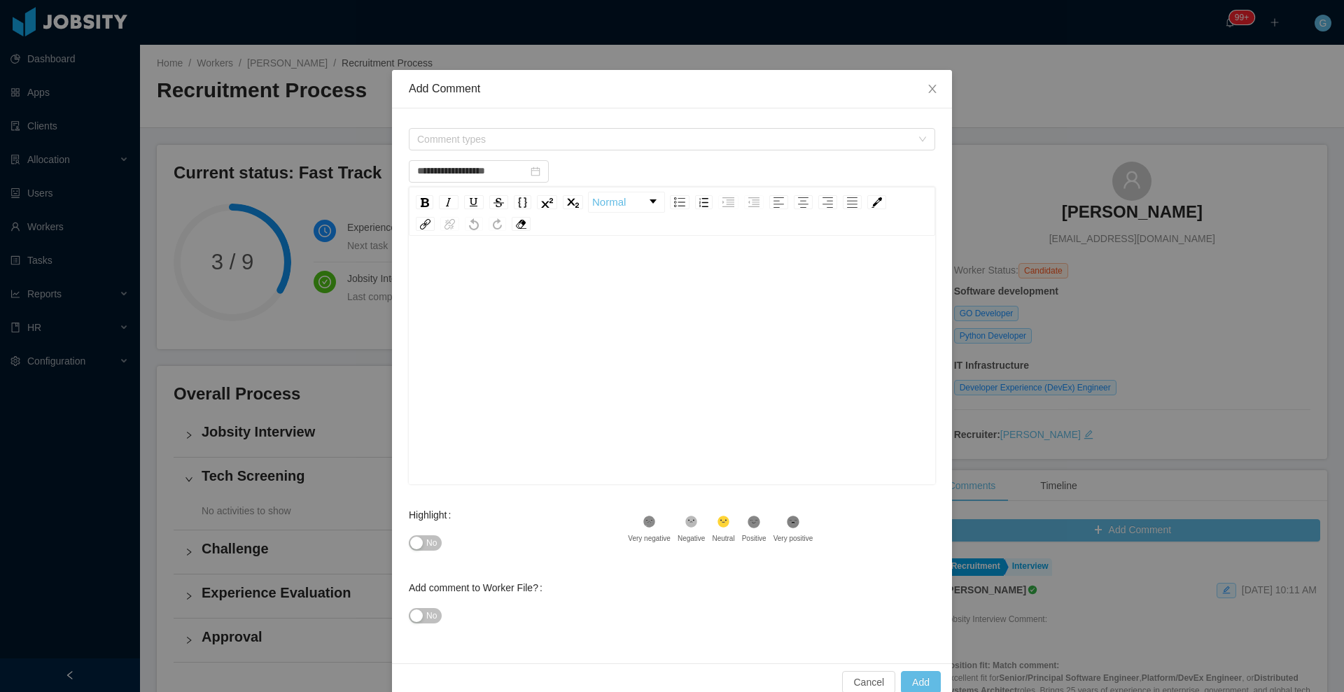
click at [554, 126] on div "Comment types" at bounding box center [672, 139] width 526 height 28
click at [550, 139] on span "Comment types" at bounding box center [664, 139] width 494 height 14
click at [428, 195] on span "Recruitment" at bounding box center [451, 192] width 53 height 11
click at [468, 188] on span "Recruitment" at bounding box center [451, 192] width 53 height 11
click at [412, 194] on icon "icon: caret-down" at bounding box center [413, 192] width 3 height 5
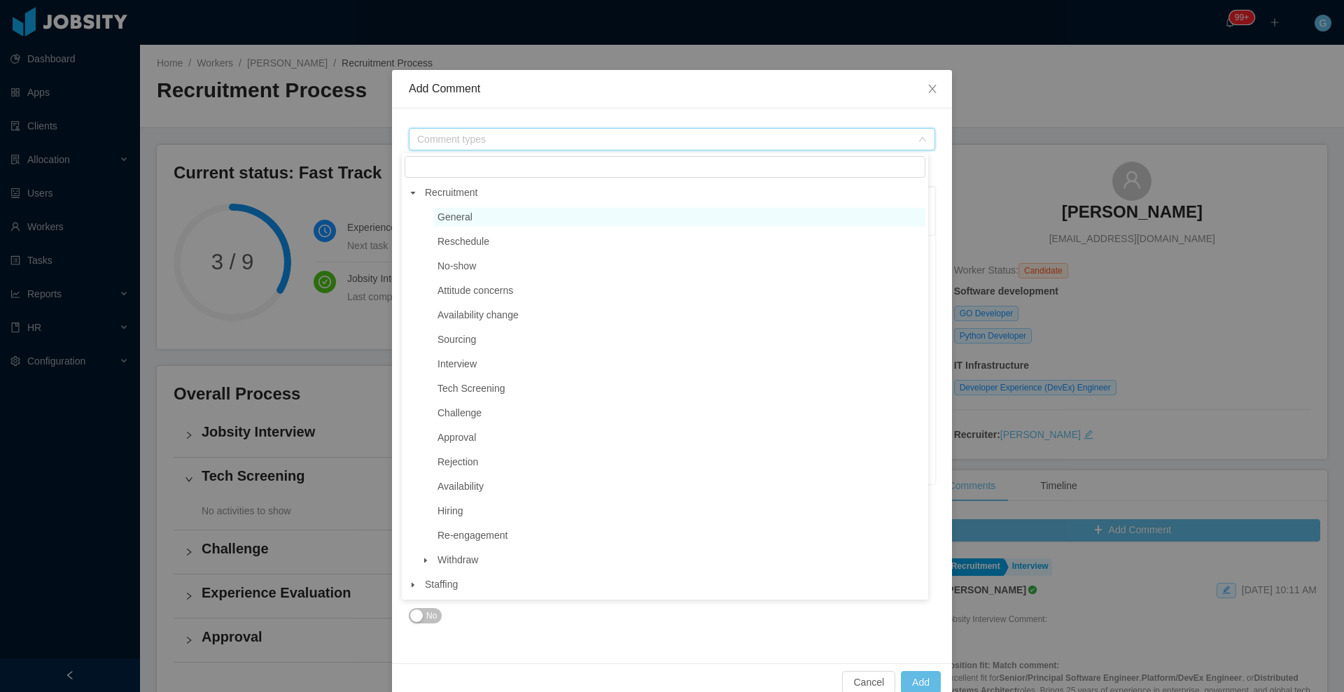
click at [459, 213] on span "General" at bounding box center [455, 216] width 35 height 11
type input "**********"
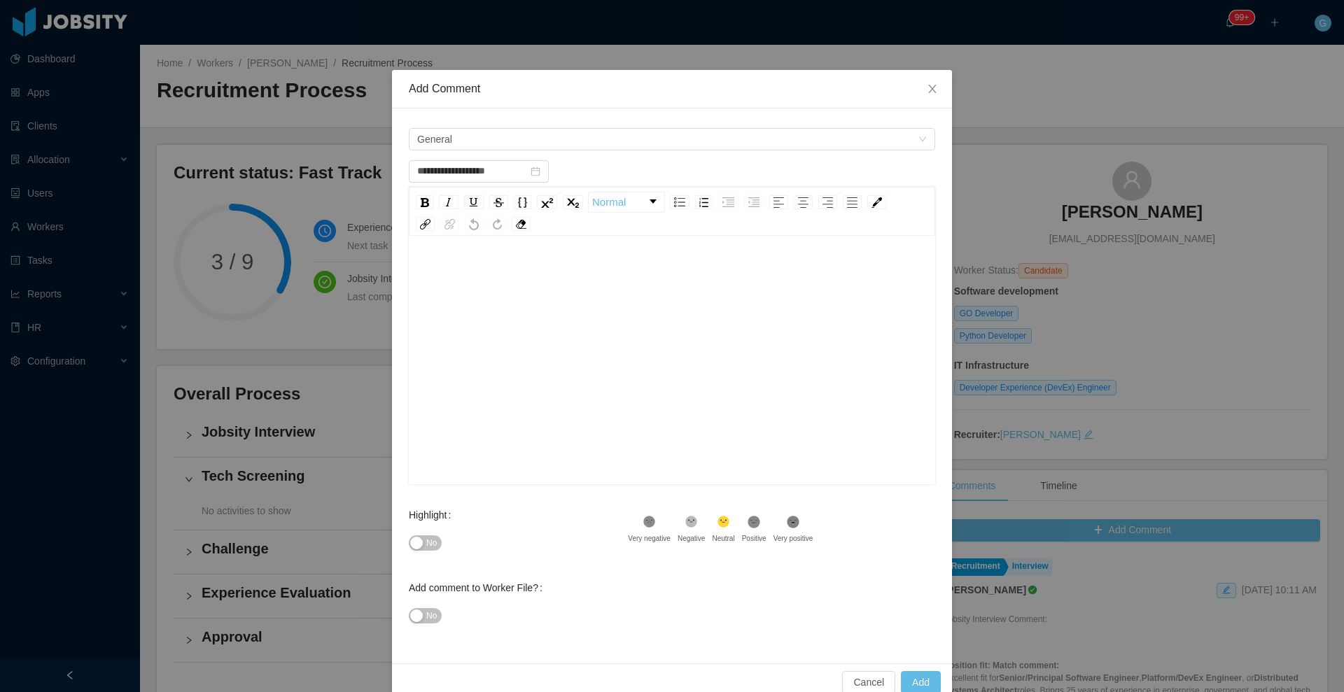
click at [466, 272] on div "rdw-editor" at bounding box center [672, 274] width 505 height 28
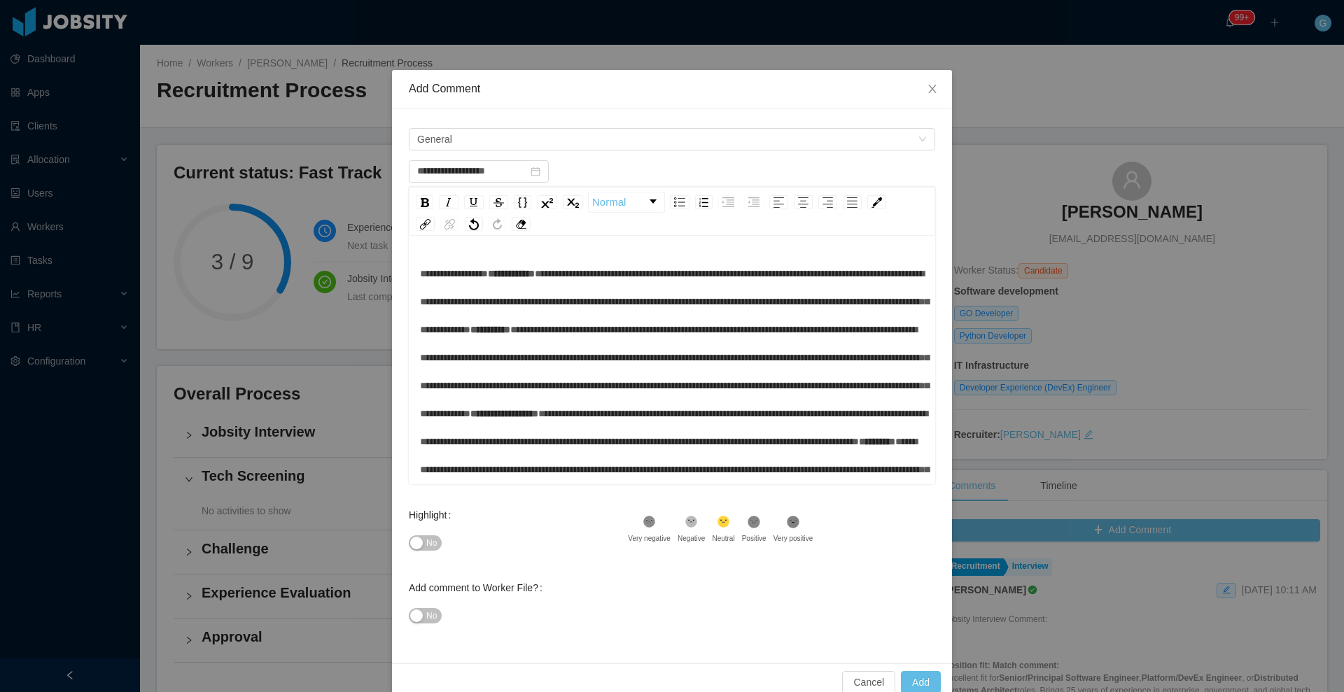
click at [438, 273] on span "**********" at bounding box center [454, 274] width 68 height 10
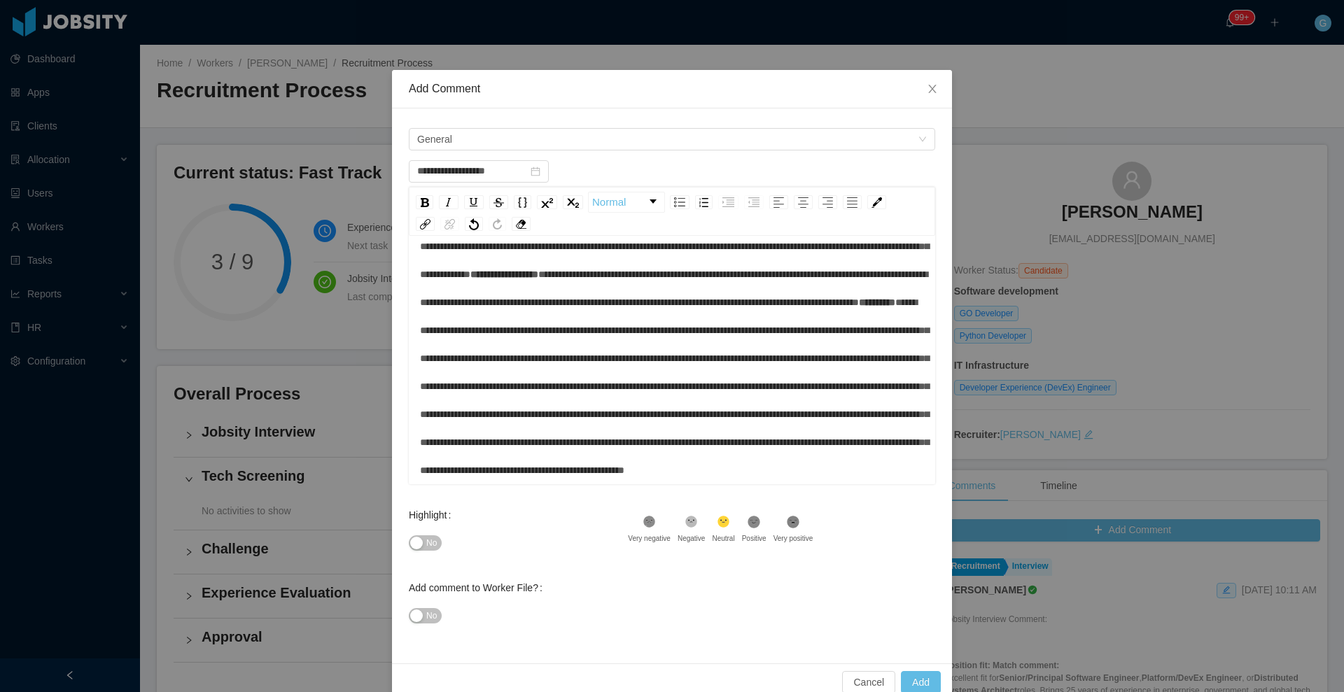
click at [427, 541] on span "No" at bounding box center [431, 543] width 11 height 14
click at [432, 621] on button "No" at bounding box center [425, 615] width 33 height 15
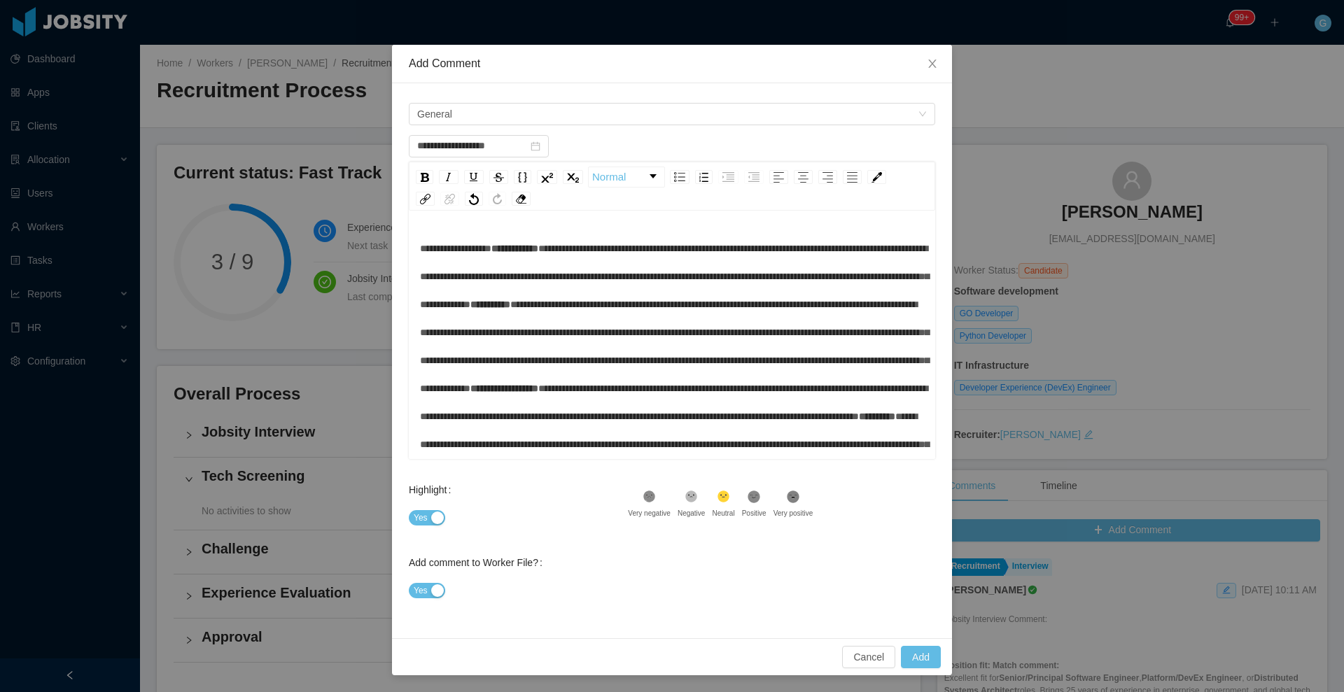
scroll to position [0, 0]
click at [623, 309] on span "**********" at bounding box center [674, 277] width 509 height 66
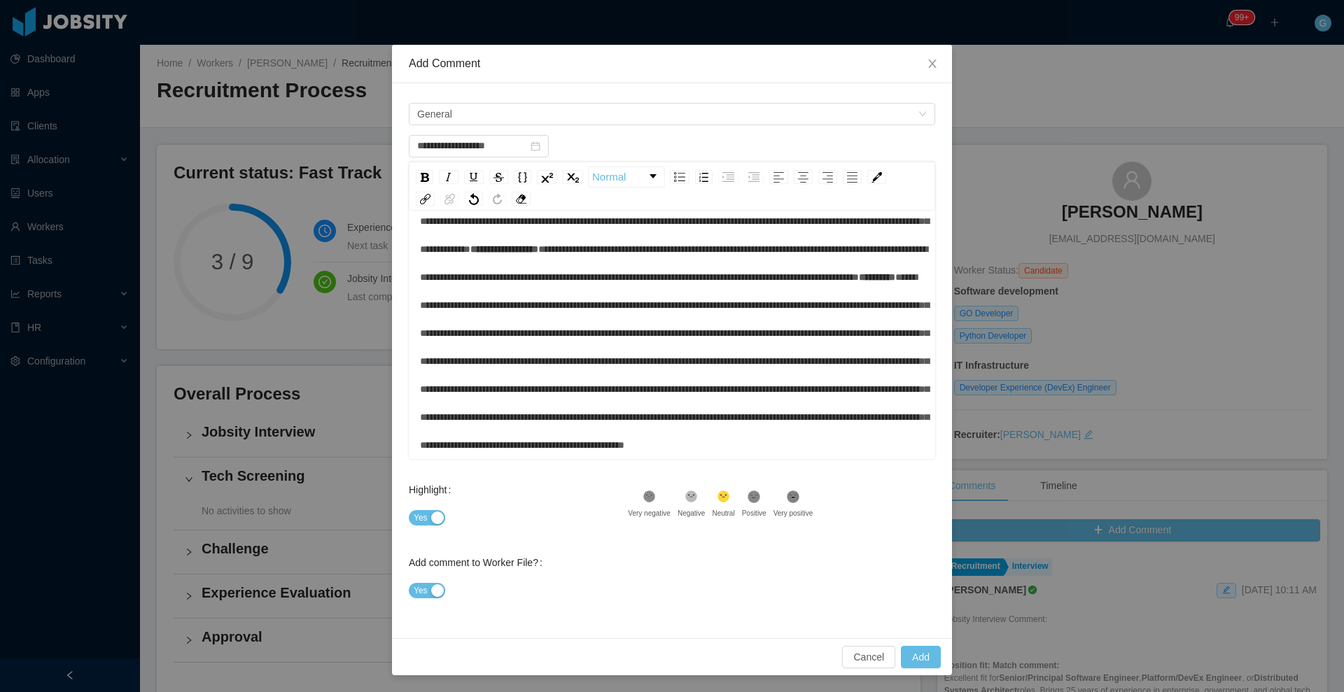
scroll to position [262, 0]
click at [812, 254] on span "**********" at bounding box center [674, 207] width 509 height 94
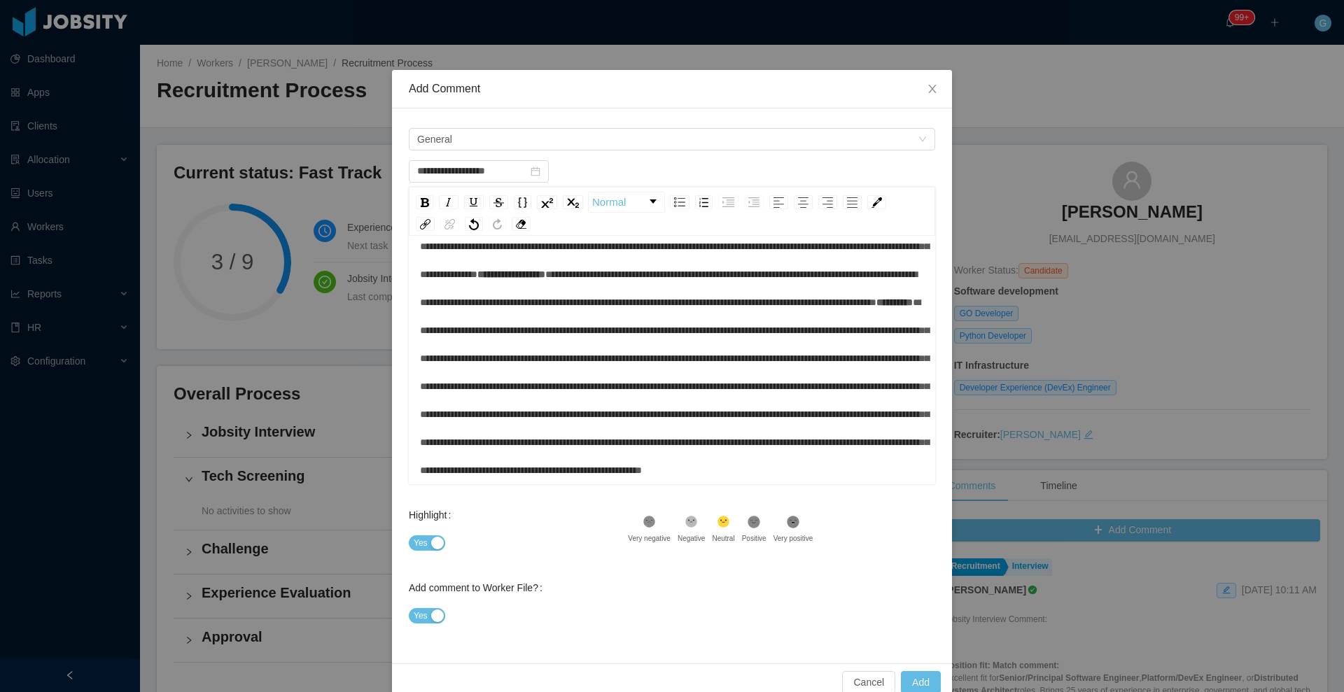
click at [876, 307] on span "**********" at bounding box center [894, 303] width 36 height 10
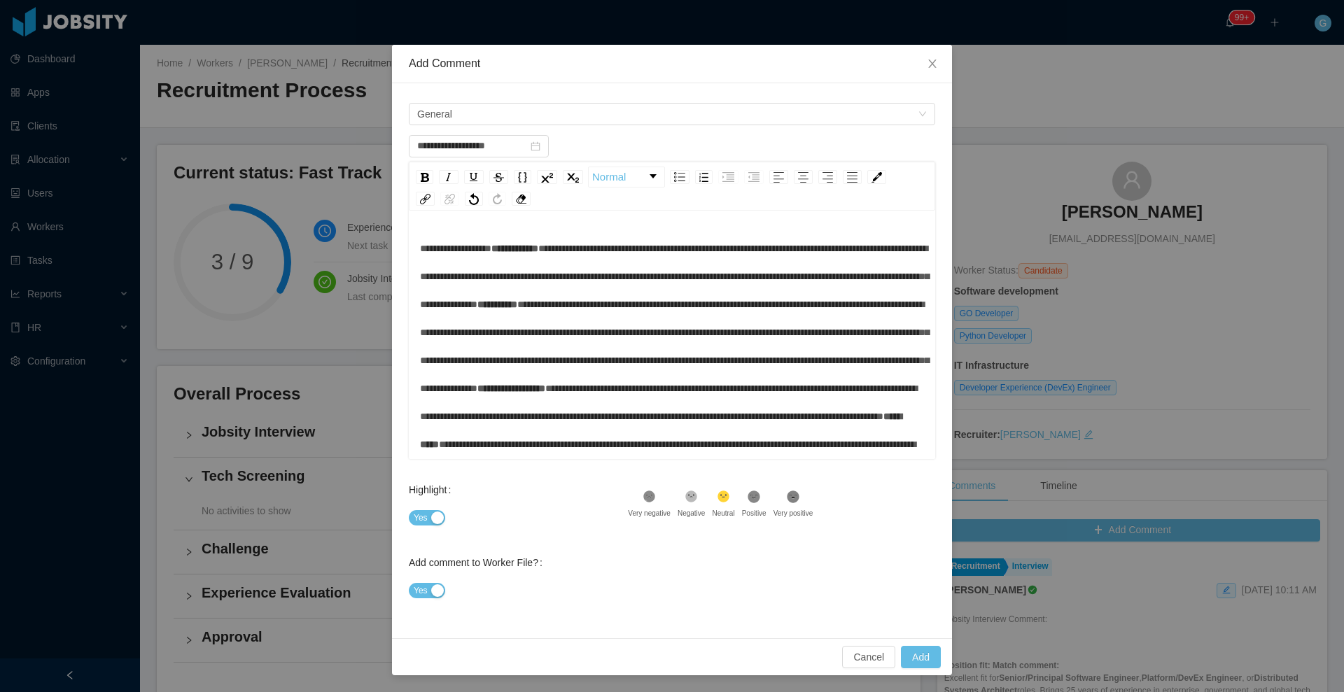
scroll to position [0, 0]
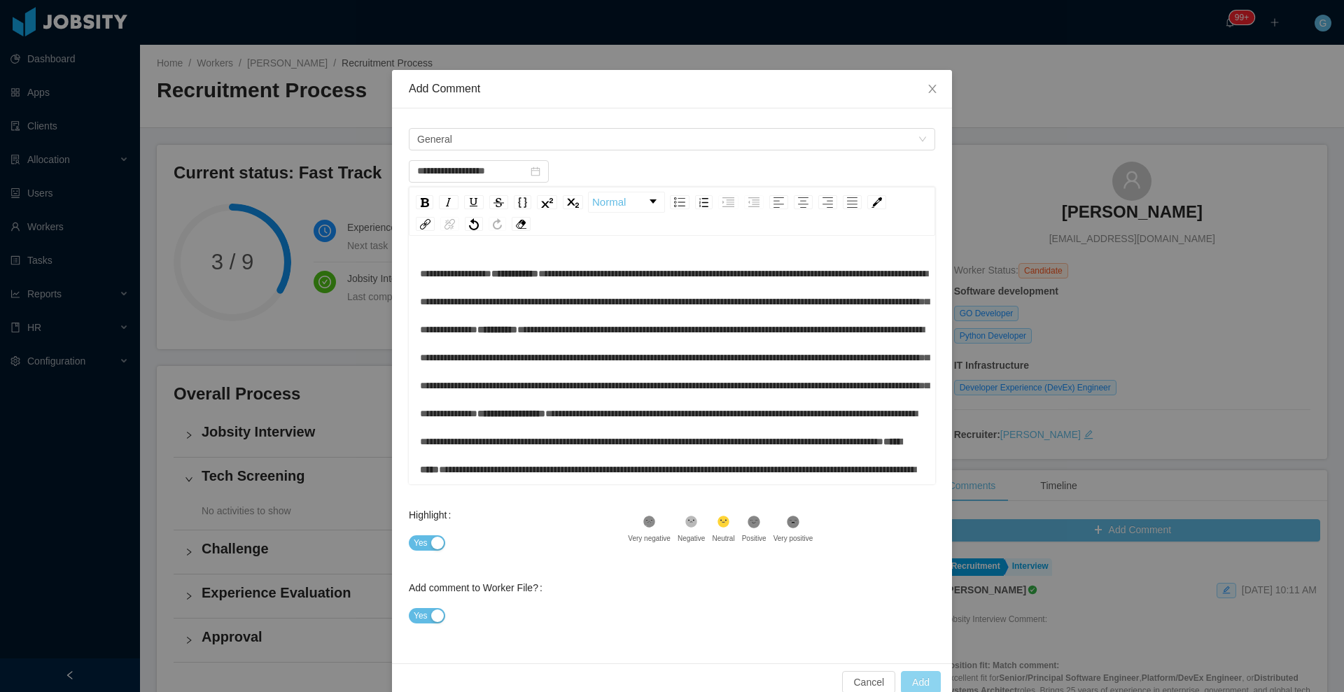
type input "**********"
click at [907, 682] on button "Add" at bounding box center [921, 682] width 40 height 22
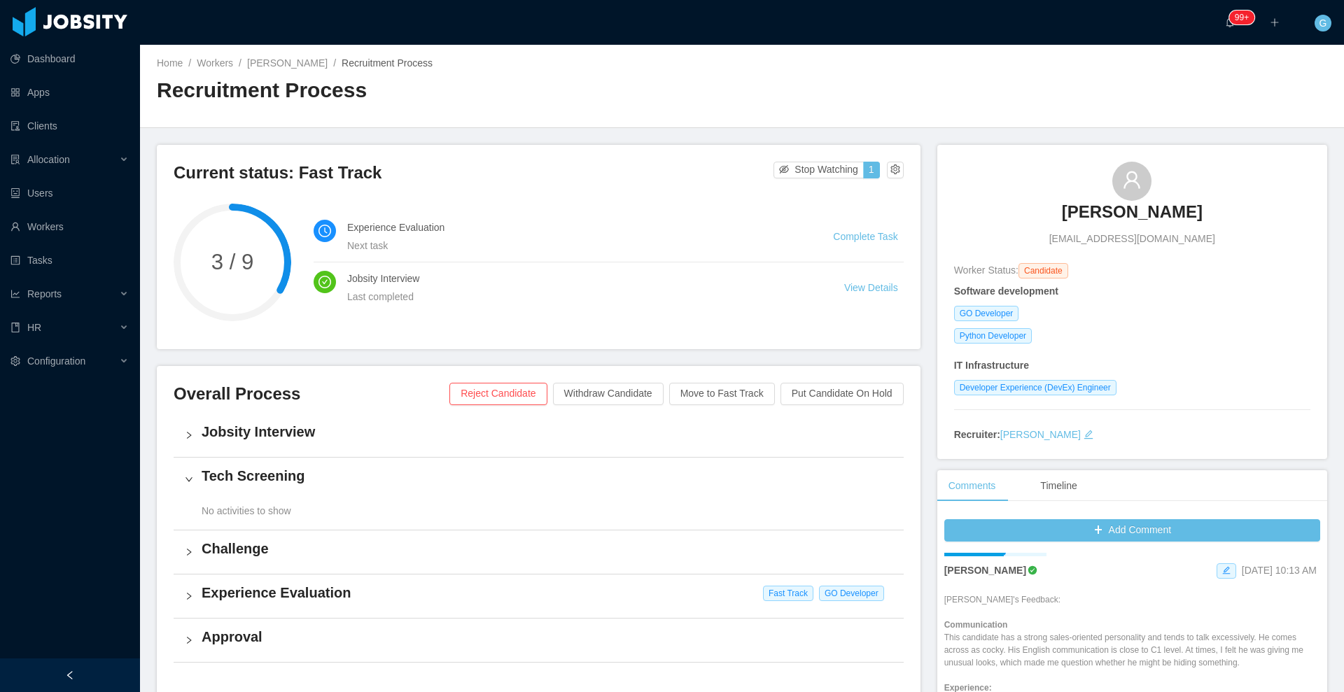
click at [828, 606] on div "Experience Evaluation Fast Track GO Developer" at bounding box center [539, 596] width 730 height 43
click at [1142, 216] on h3 "[PERSON_NAME]" at bounding box center [1132, 212] width 141 height 22
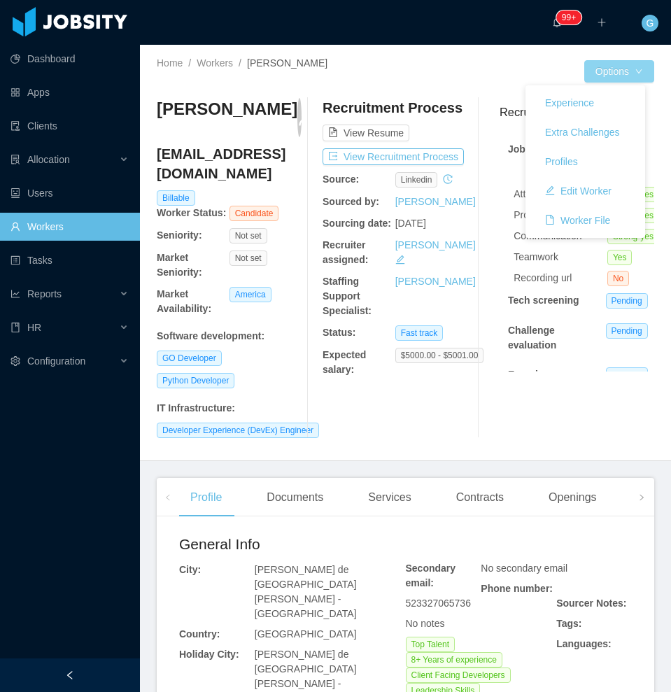
click at [612, 76] on button "Options" at bounding box center [620, 71] width 70 height 22
click at [589, 186] on button "Edit Worker" at bounding box center [578, 191] width 89 height 22
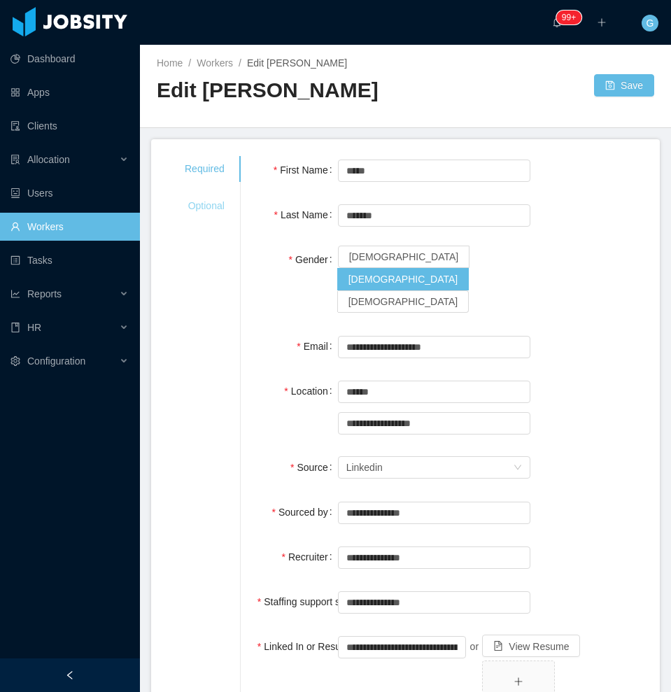
click at [206, 211] on div "Optional" at bounding box center [205, 206] width 74 height 26
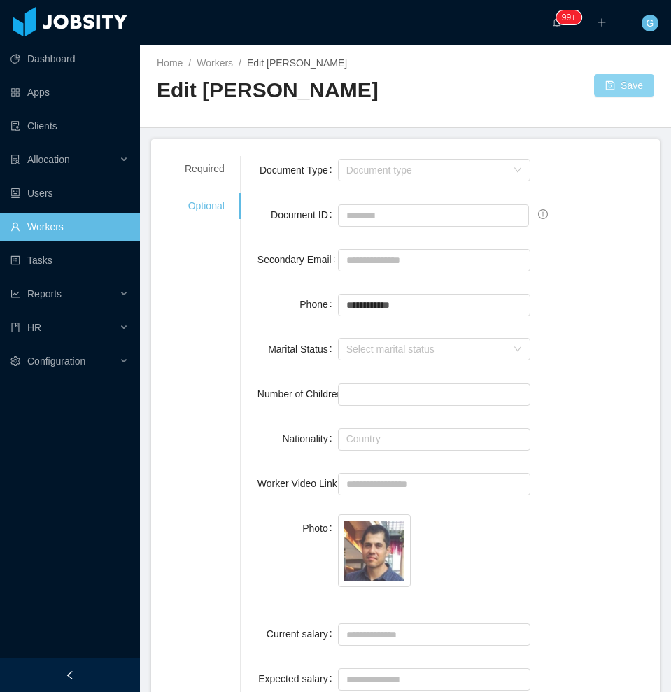
click at [610, 88] on button "Save" at bounding box center [624, 85] width 60 height 22
